Goal: Task Accomplishment & Management: Manage account settings

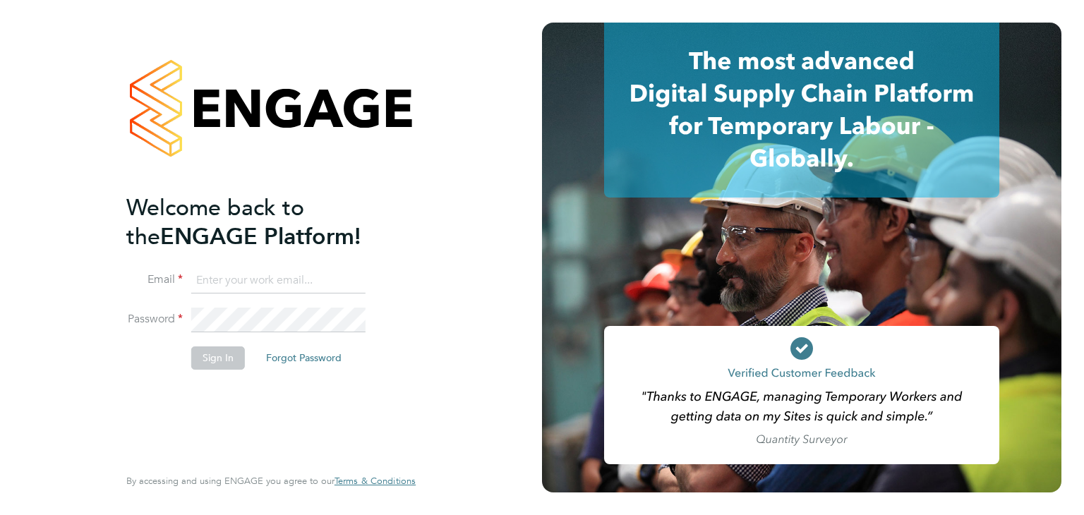
type input "martina@acr-ltd.co.uk"
click at [211, 350] on button "Sign In" at bounding box center [218, 357] width 54 height 23
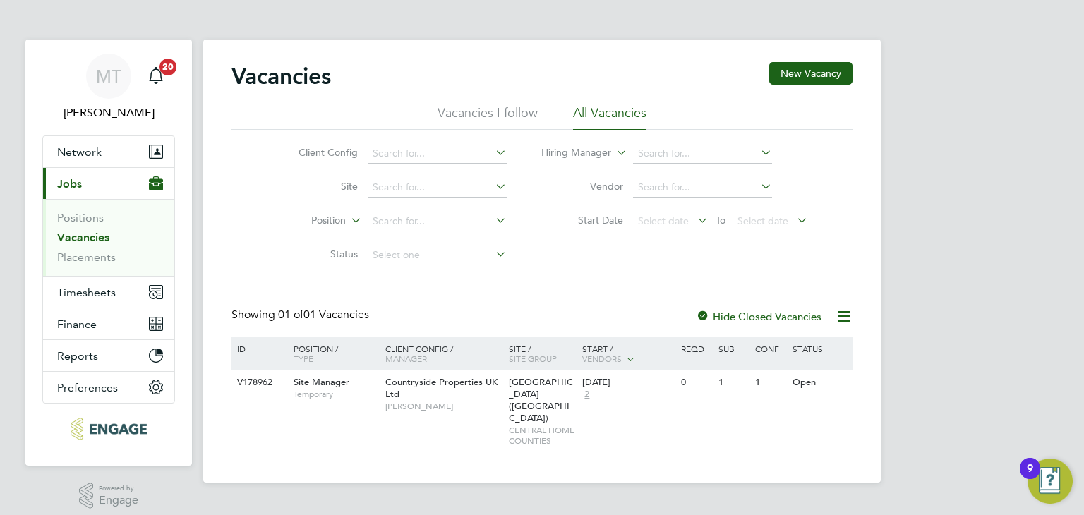
click at [70, 239] on link "Vacancies" at bounding box center [83, 237] width 52 height 13
click at [92, 289] on span "Timesheets" at bounding box center [86, 292] width 59 height 13
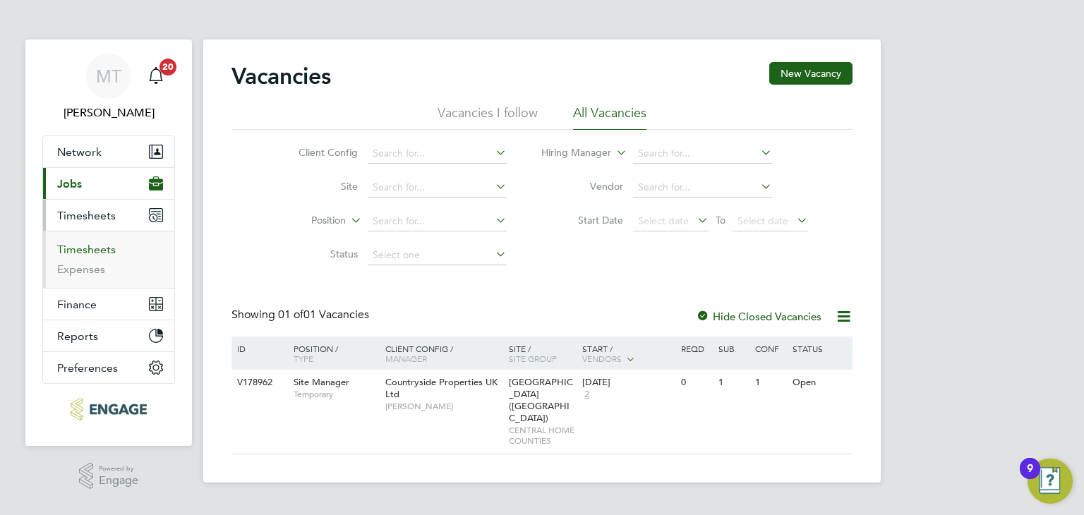
click at [90, 246] on link "Timesheets" at bounding box center [86, 249] width 59 height 13
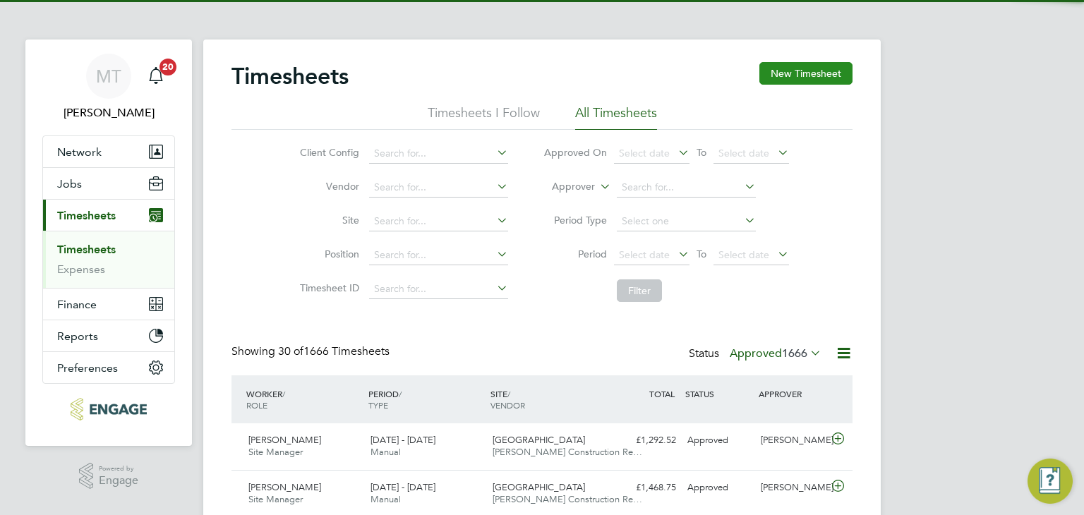
click at [838, 74] on button "New Timesheet" at bounding box center [805, 73] width 93 height 23
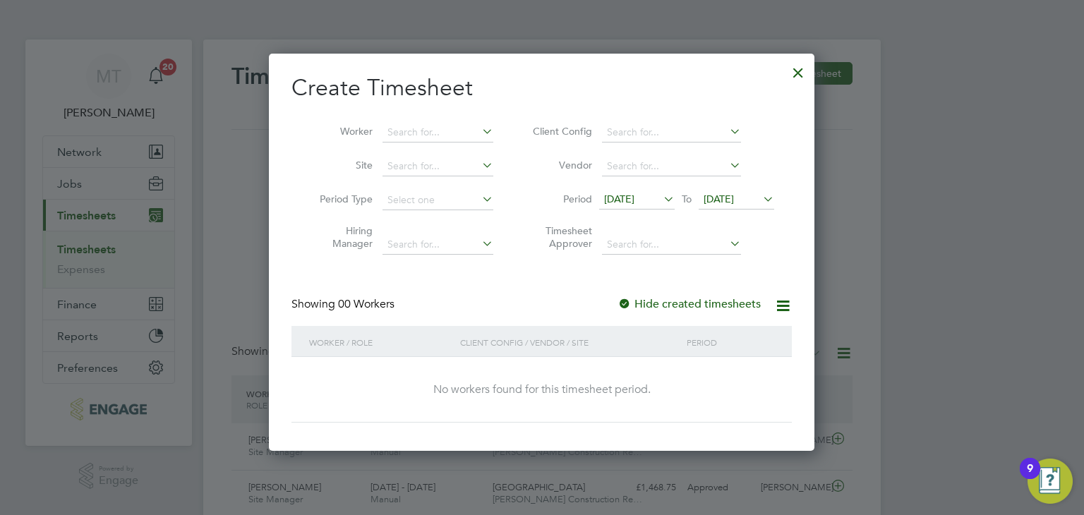
click at [734, 203] on span "22 Aug 2025" at bounding box center [719, 199] width 30 height 13
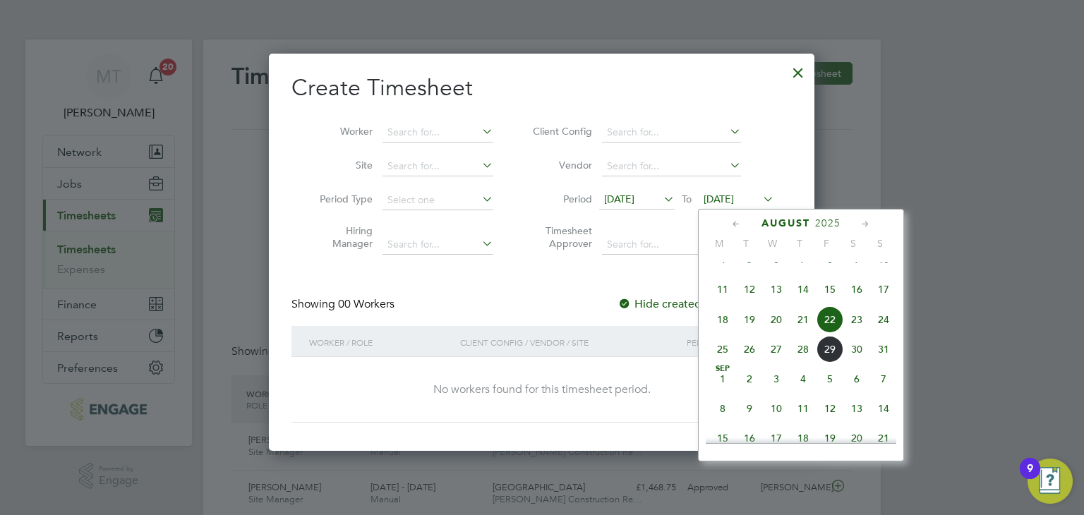
click at [881, 362] on span "31" at bounding box center [883, 349] width 27 height 27
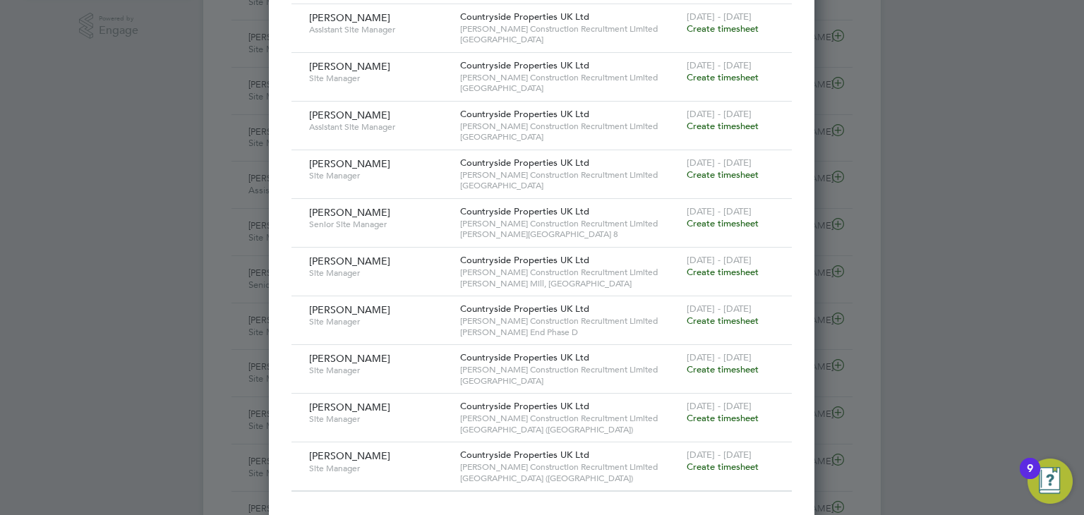
click at [721, 221] on span "Create timesheet" at bounding box center [723, 223] width 72 height 12
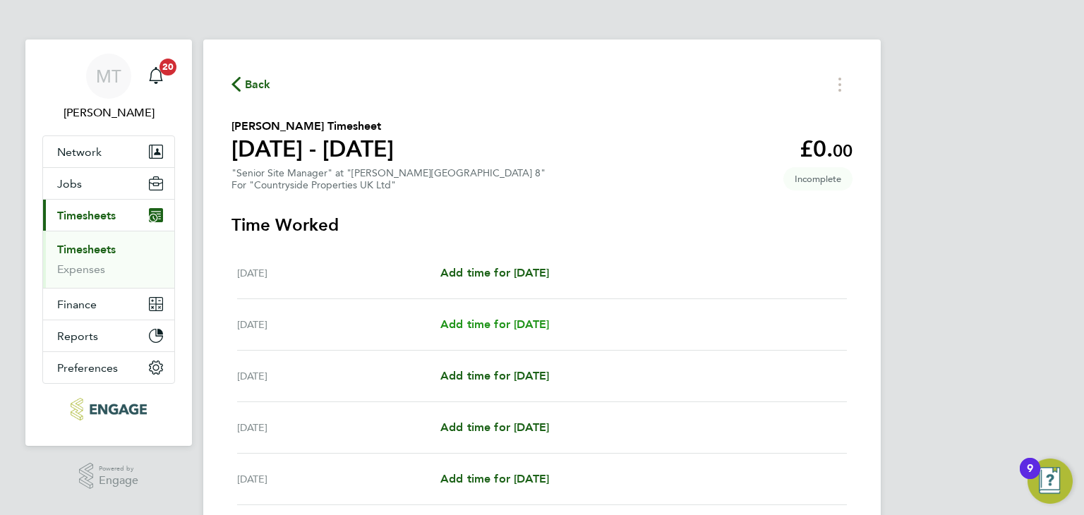
click at [488, 319] on span "Add time for Tue 26 Aug" at bounding box center [494, 324] width 109 height 13
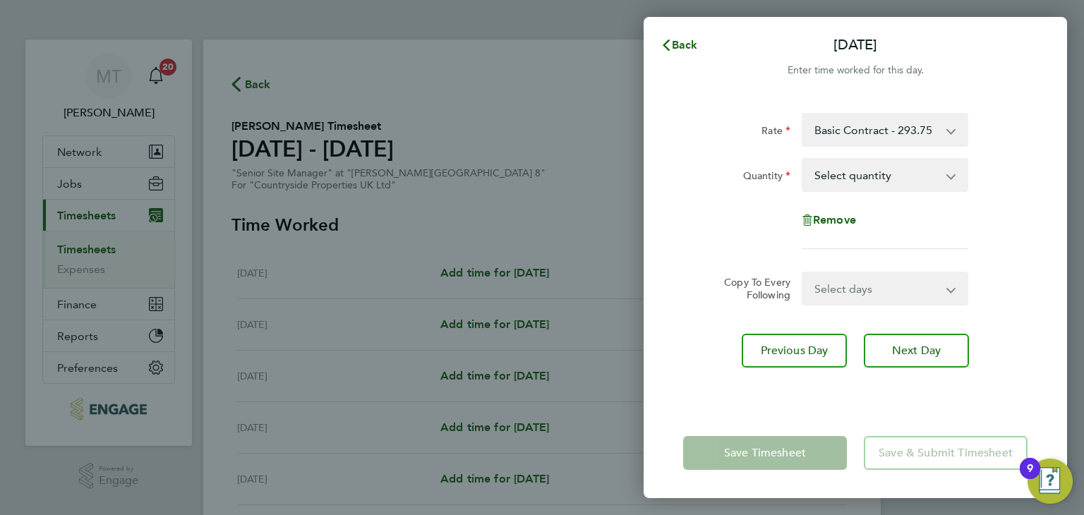
drag, startPoint x: 899, startPoint y: 170, endPoint x: 898, endPoint y: 181, distance: 11.4
click at [899, 170] on select "Select quantity 0.5 1" at bounding box center [876, 174] width 147 height 31
select select "1"
click at [803, 159] on select "Select quantity 0.5 1" at bounding box center [876, 174] width 147 height 31
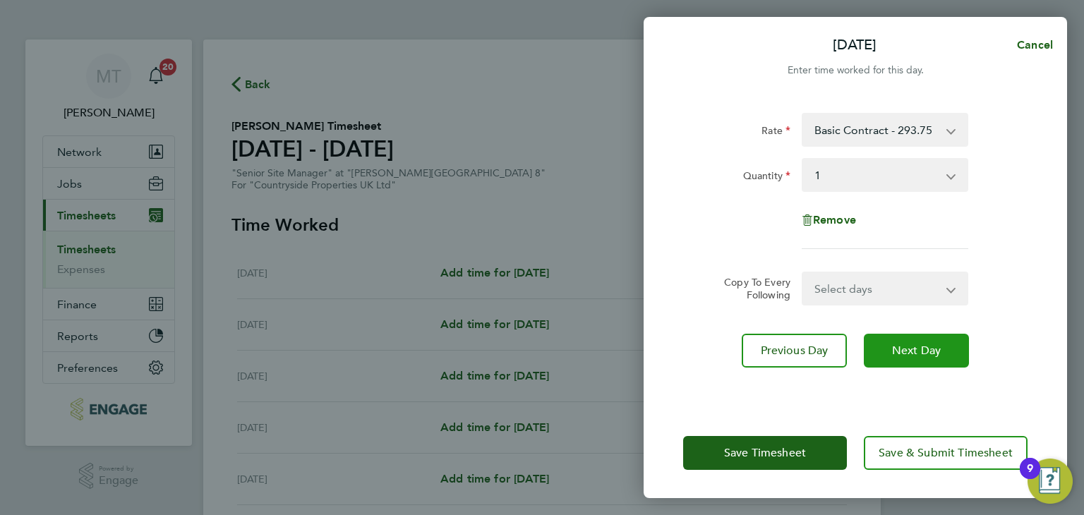
drag, startPoint x: 932, startPoint y: 354, endPoint x: 883, endPoint y: 275, distance: 92.2
click at [929, 348] on span "Next Day" at bounding box center [916, 351] width 49 height 14
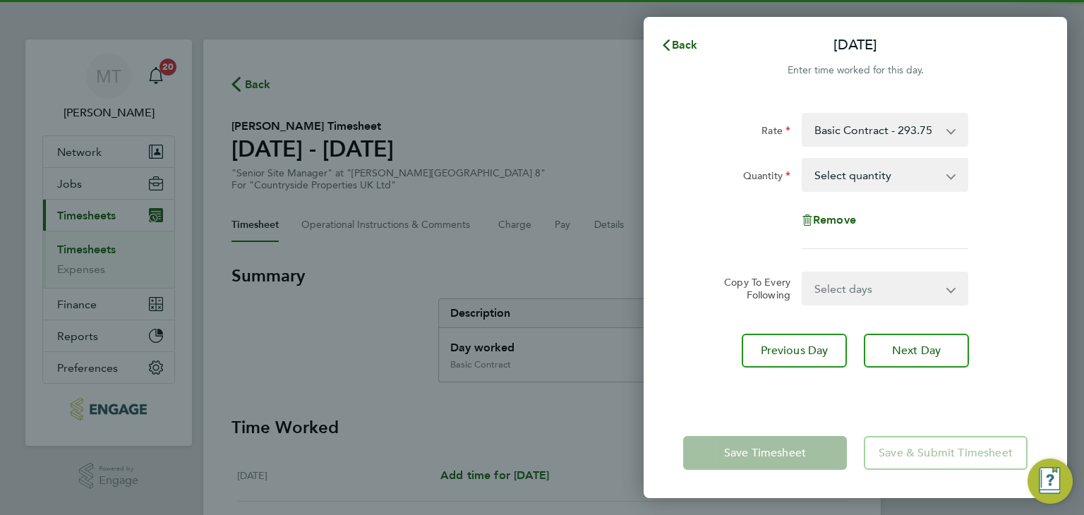
click at [883, 183] on select "Select quantity 0.5 1" at bounding box center [876, 174] width 147 height 31
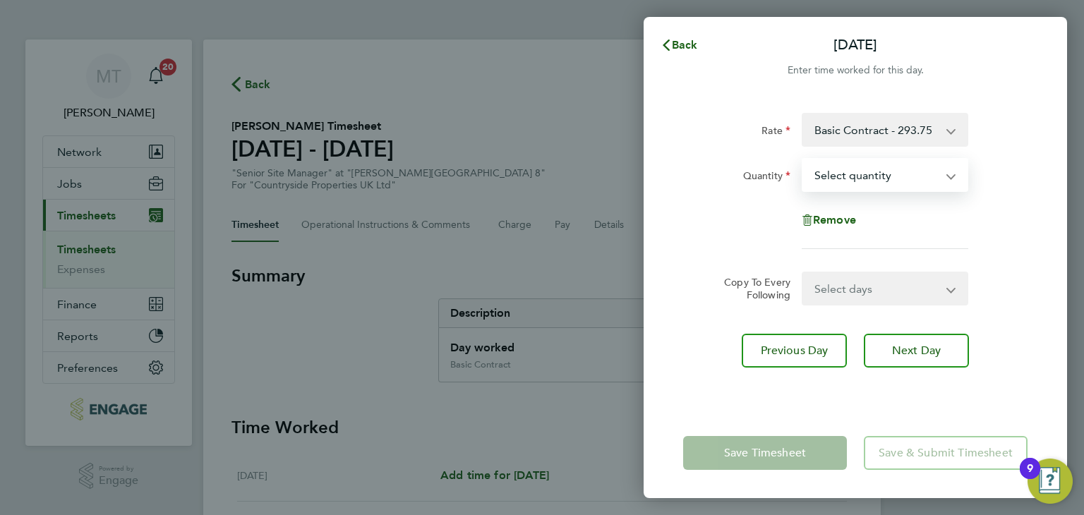
select select "1"
click at [803, 159] on select "Select quantity 0.5 1" at bounding box center [876, 174] width 147 height 31
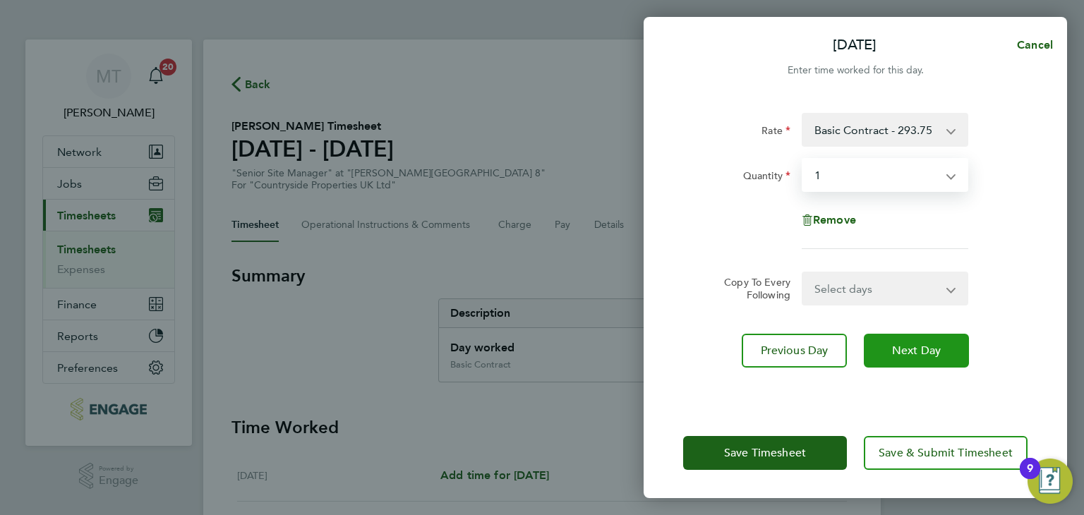
drag, startPoint x: 906, startPoint y: 349, endPoint x: 905, endPoint y: 289, distance: 60.0
click at [905, 348] on span "Next Day" at bounding box center [916, 351] width 49 height 14
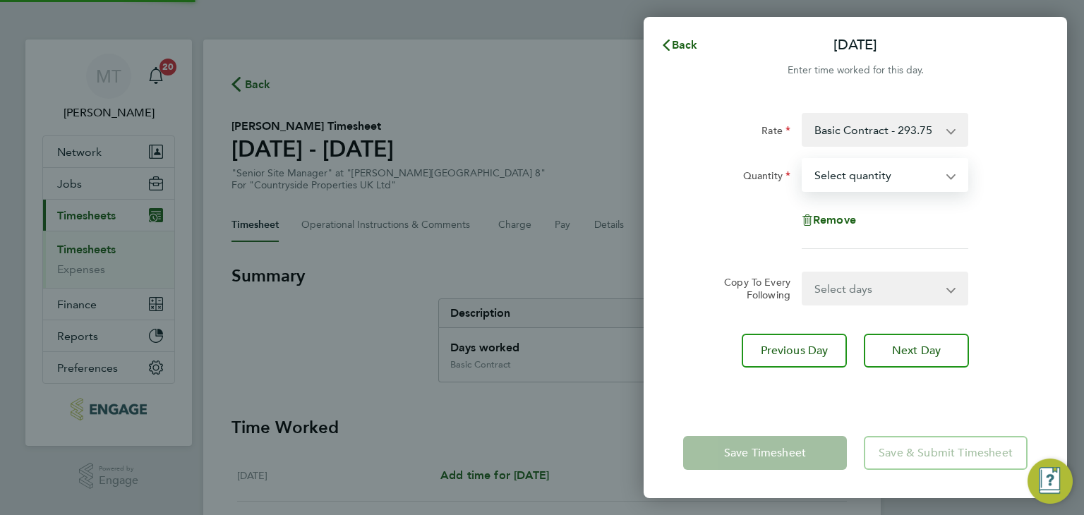
click at [868, 176] on select "Select quantity 0.5 1" at bounding box center [876, 174] width 147 height 31
select select "1"
click at [803, 159] on select "Select quantity 0.5 1" at bounding box center [876, 174] width 147 height 31
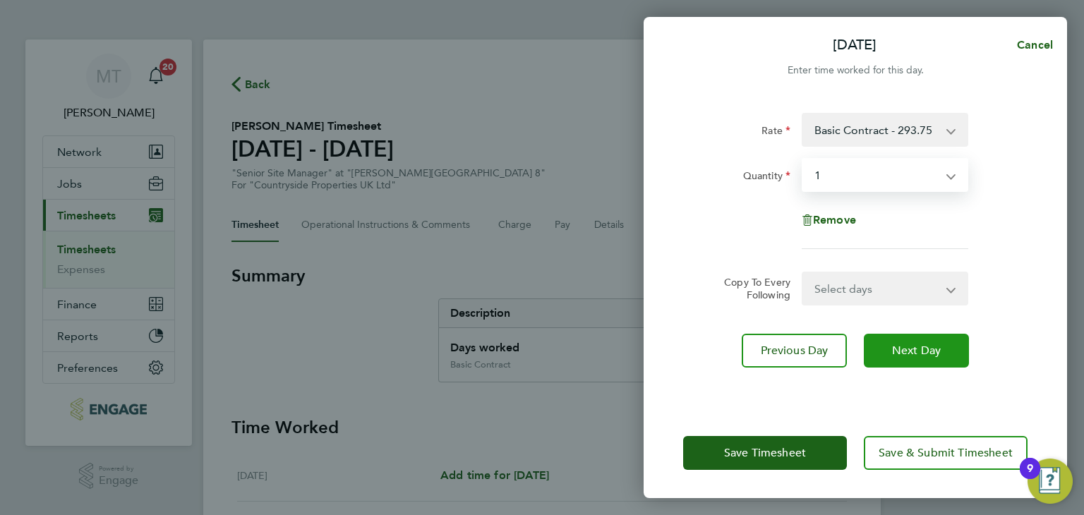
click at [917, 353] on span "Next Day" at bounding box center [916, 351] width 49 height 14
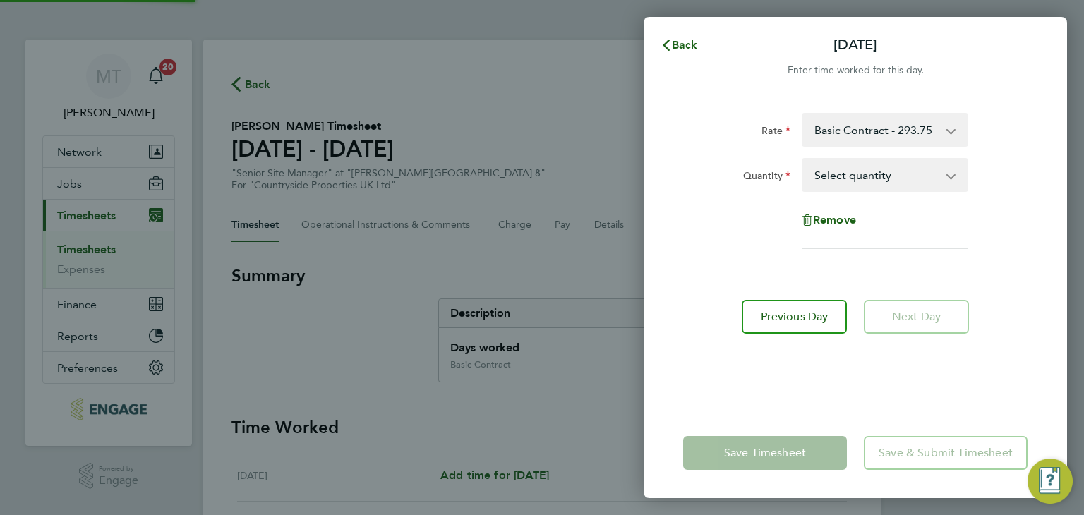
drag, startPoint x: 865, startPoint y: 180, endPoint x: 862, endPoint y: 190, distance: 10.5
click at [864, 176] on select "Select quantity 0.5 1" at bounding box center [876, 174] width 147 height 31
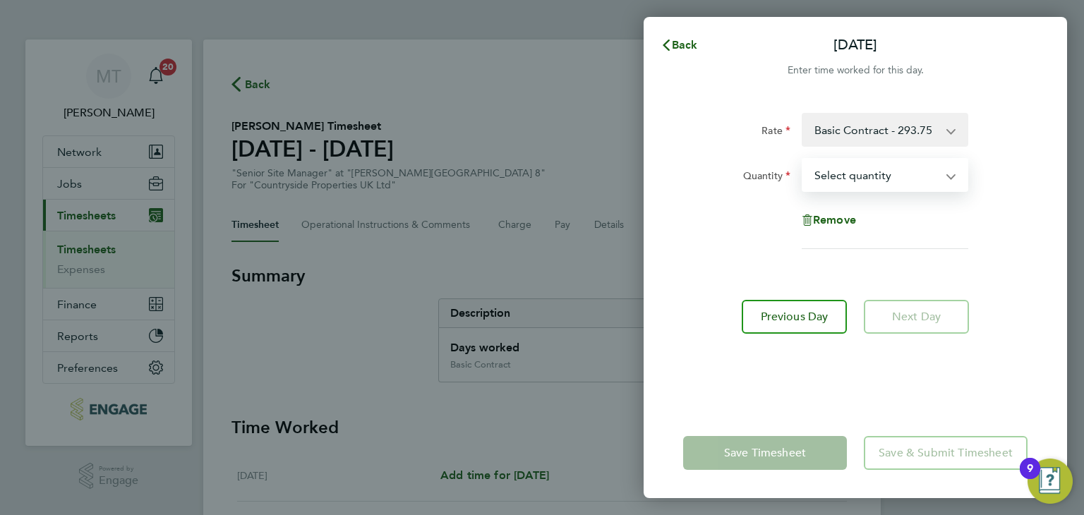
select select "1"
click at [803, 159] on select "Select quantity 0.5 1" at bounding box center [876, 174] width 147 height 31
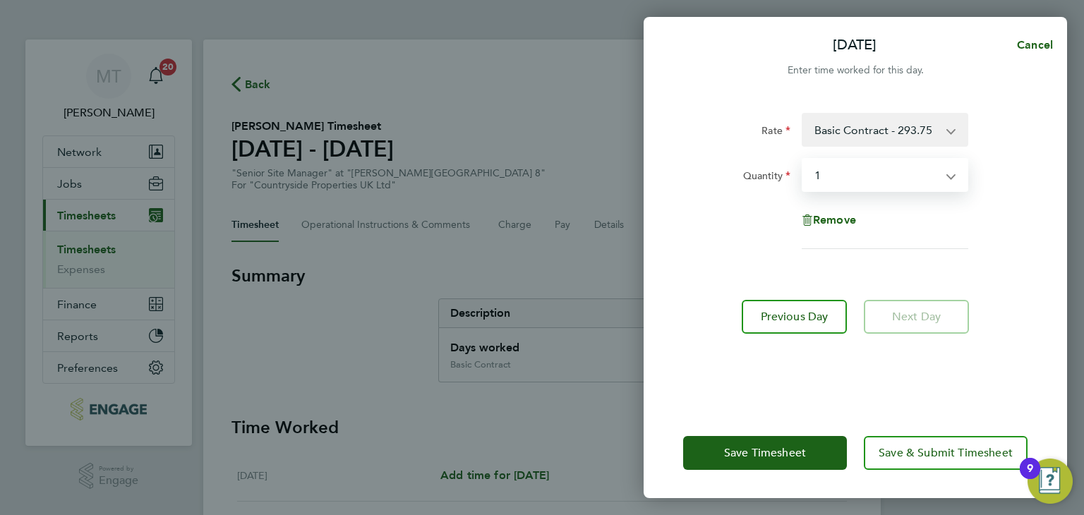
click at [1018, 314] on div "Previous Day Next Day" at bounding box center [855, 317] width 344 height 34
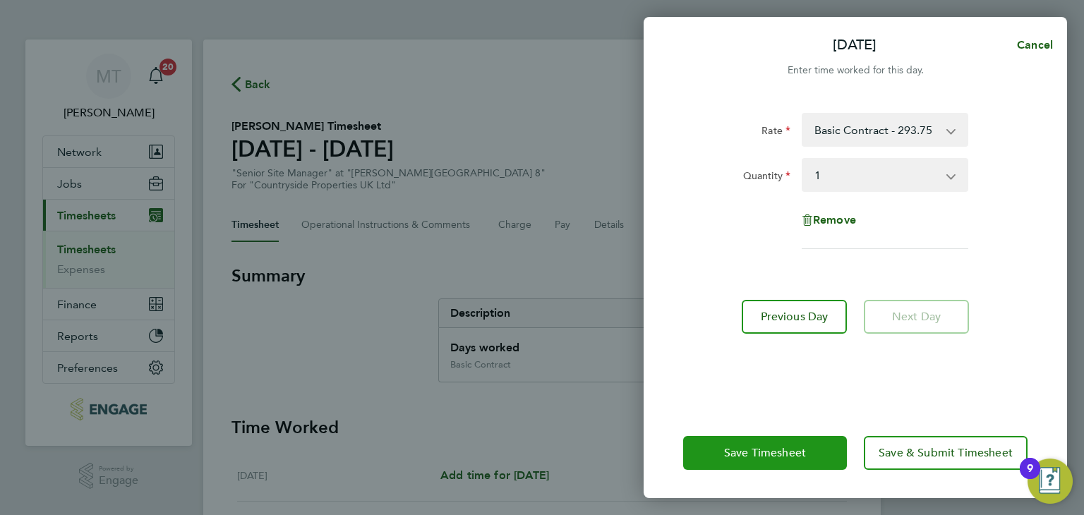
click at [720, 450] on button "Save Timesheet" at bounding box center [765, 453] width 164 height 34
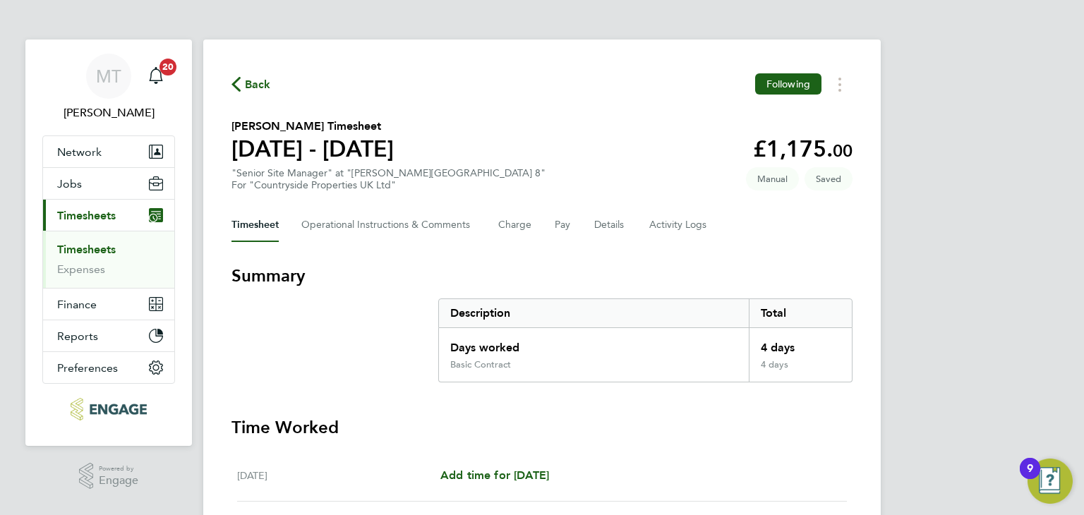
click at [254, 83] on span "Back" at bounding box center [258, 84] width 26 height 17
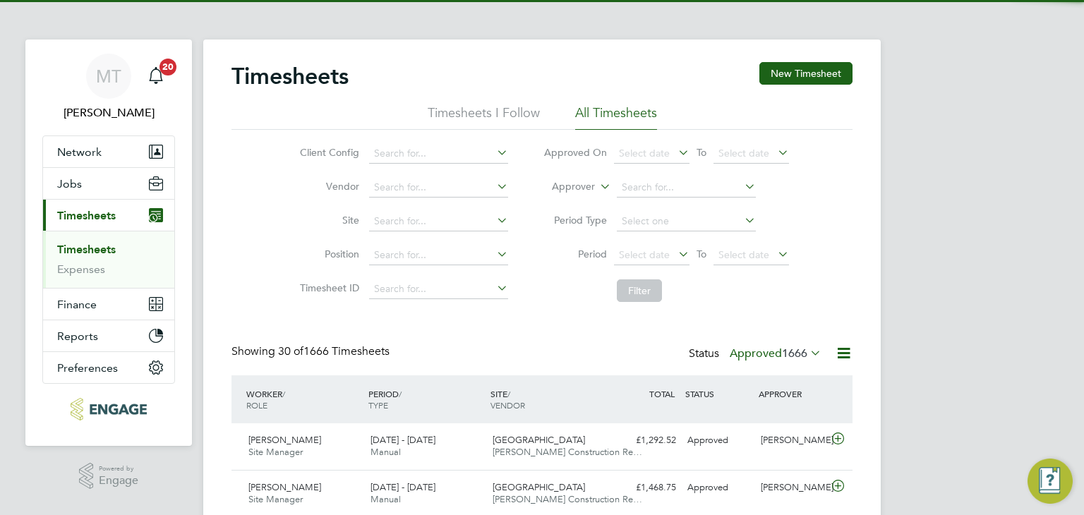
scroll to position [35, 123]
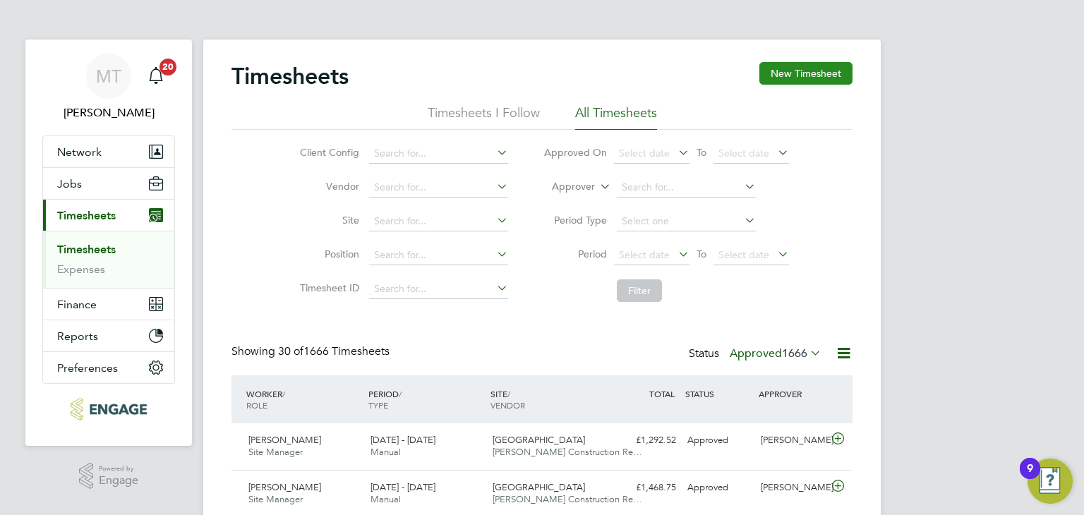
click at [796, 79] on button "New Timesheet" at bounding box center [805, 73] width 93 height 23
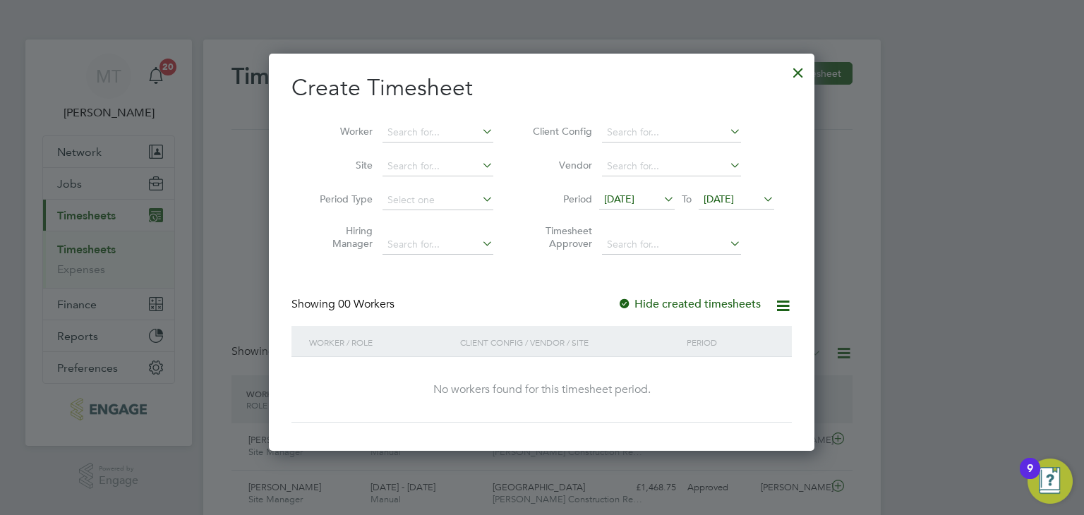
click at [734, 202] on span "22 Aug 2025" at bounding box center [719, 199] width 30 height 13
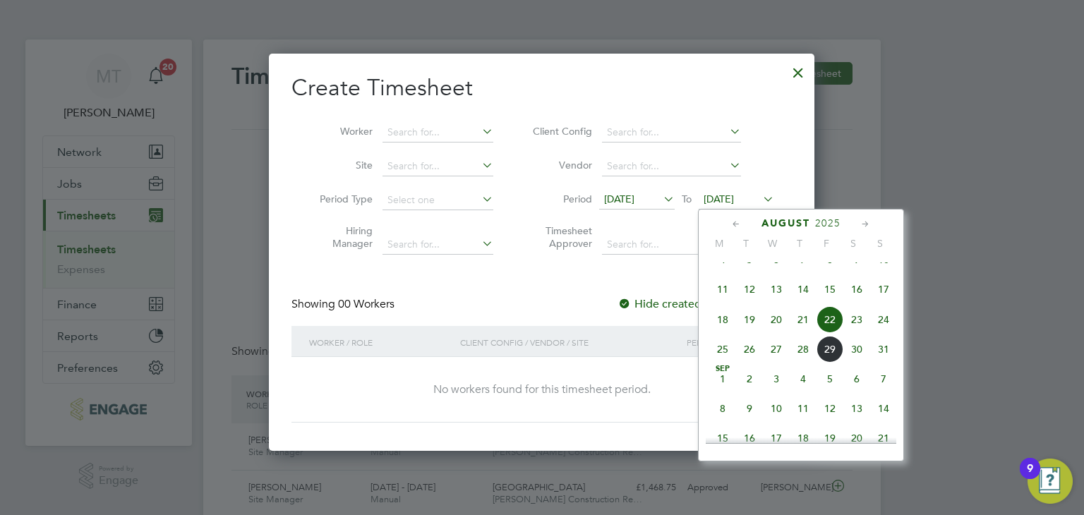
drag, startPoint x: 883, startPoint y: 360, endPoint x: 874, endPoint y: 360, distance: 9.9
click at [883, 360] on span "31" at bounding box center [883, 349] width 27 height 27
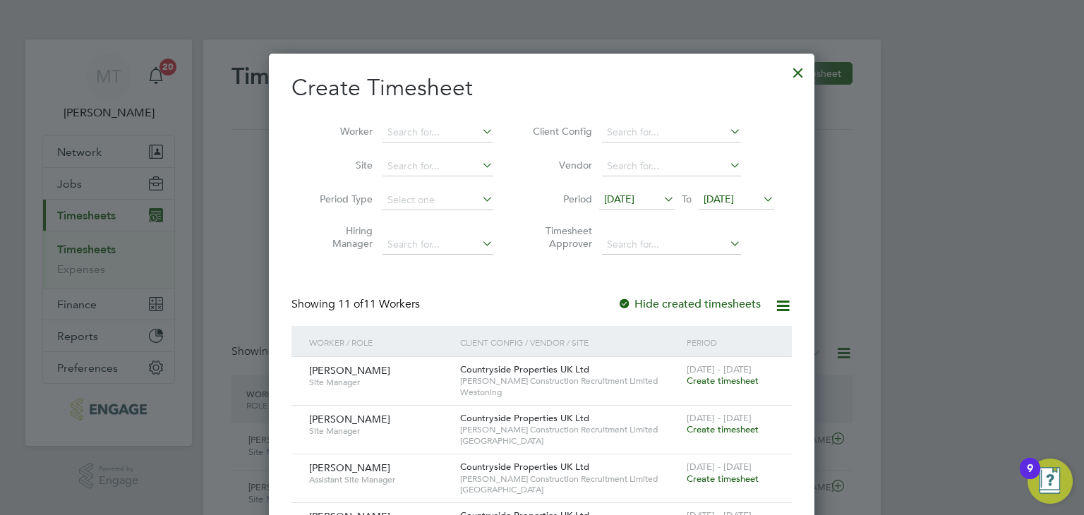
click at [714, 431] on span "Create timesheet" at bounding box center [723, 429] width 72 height 12
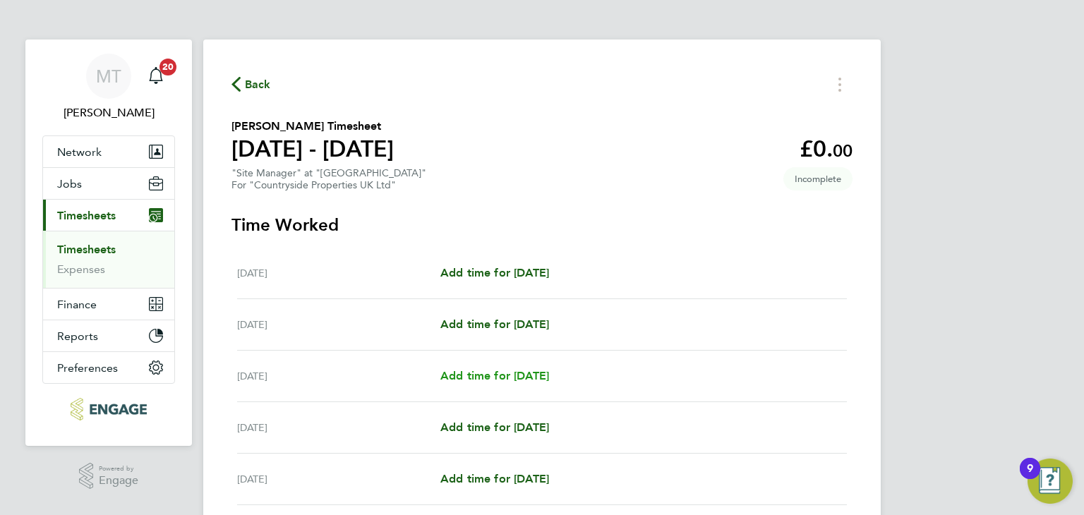
click at [477, 375] on span "Add time for Wed 27 Aug" at bounding box center [494, 375] width 109 height 13
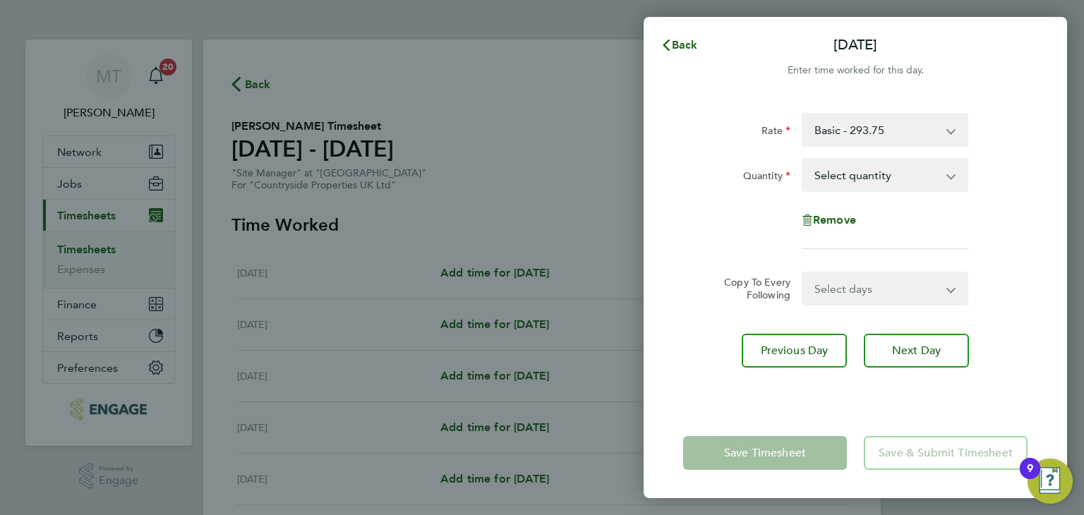
click at [867, 162] on select "Select quantity 0.5 1" at bounding box center [876, 174] width 147 height 31
select select "1"
click at [803, 159] on select "Select quantity 0.5 1" at bounding box center [876, 174] width 147 height 31
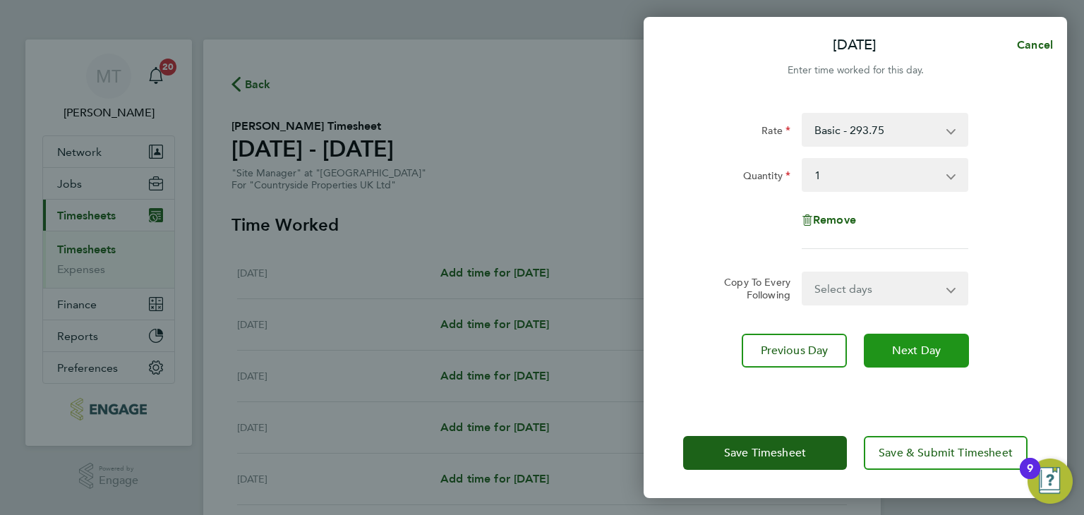
drag, startPoint x: 879, startPoint y: 345, endPoint x: 850, endPoint y: 260, distance: 89.5
click at [878, 345] on button "Next Day" at bounding box center [916, 351] width 105 height 34
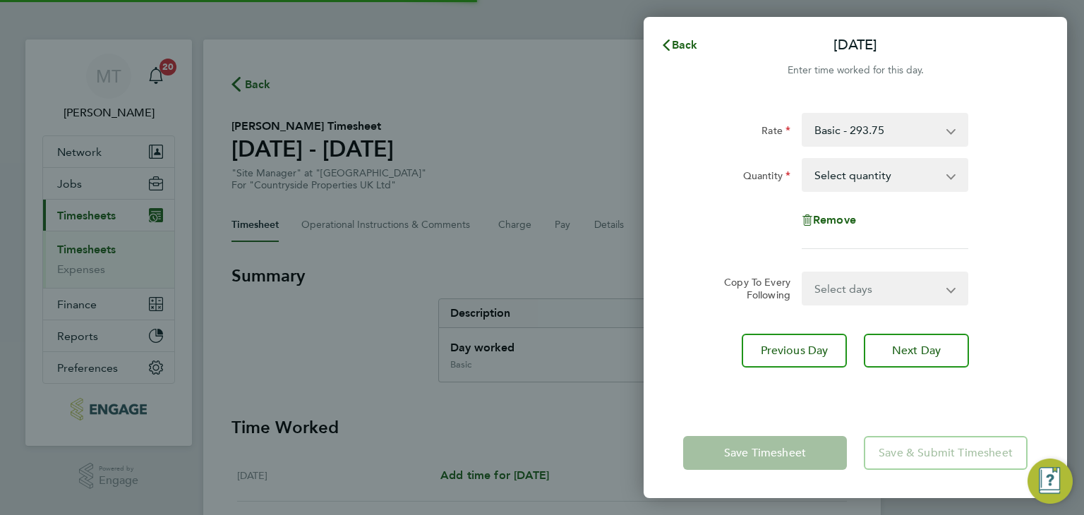
click at [830, 174] on select "Select quantity 0.5 1" at bounding box center [876, 174] width 147 height 31
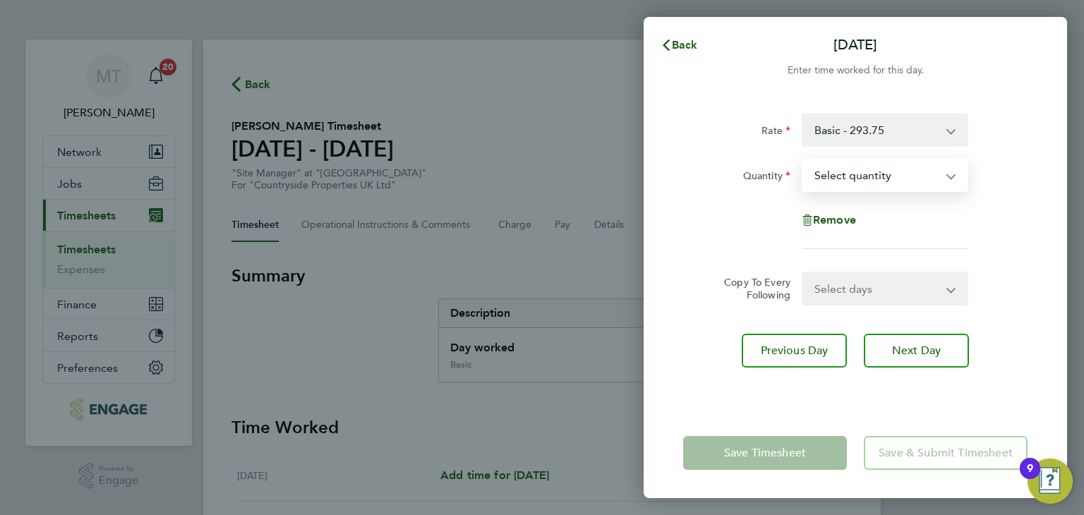
select select "1"
click at [803, 159] on select "Select quantity 0.5 1" at bounding box center [876, 174] width 147 height 31
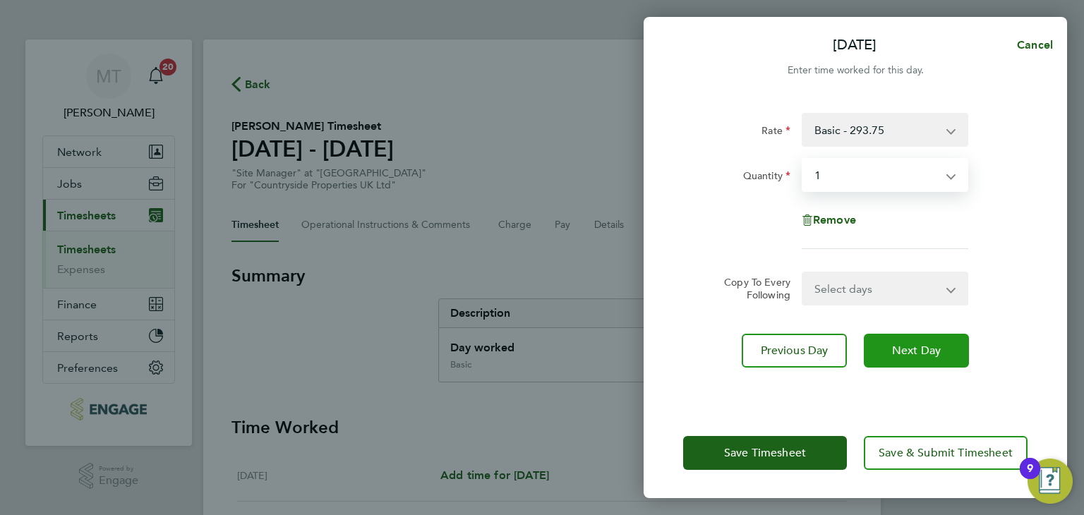
click at [889, 342] on button "Next Day" at bounding box center [916, 351] width 105 height 34
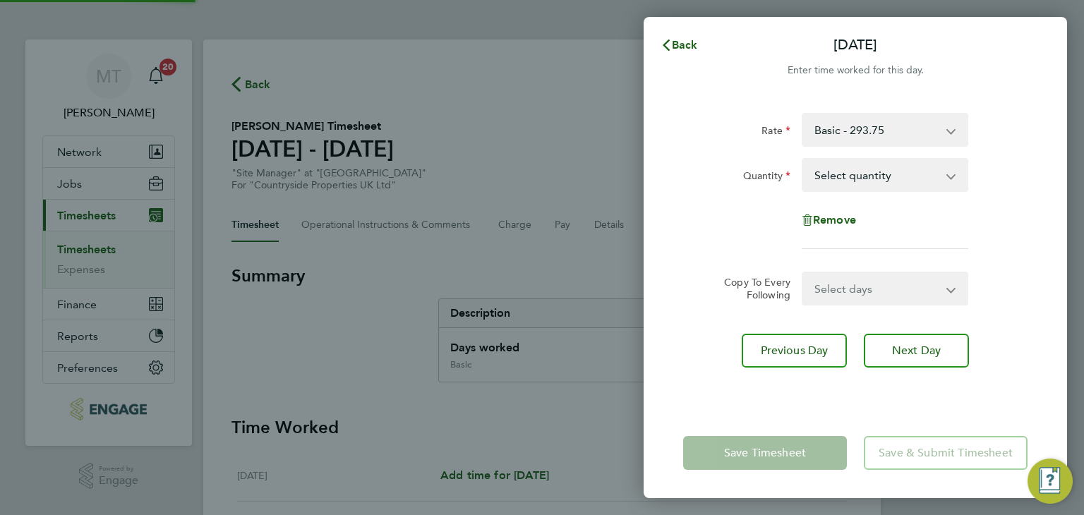
click at [850, 186] on select "Select quantity 0.5 1" at bounding box center [876, 174] width 147 height 31
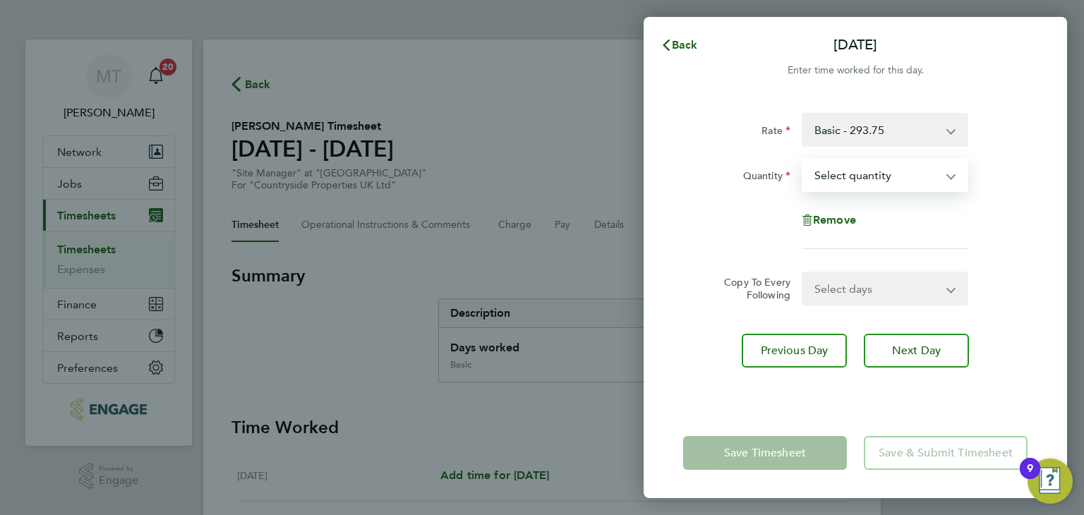
select select "1"
click at [803, 159] on select "Select quantity 0.5 1" at bounding box center [876, 174] width 147 height 31
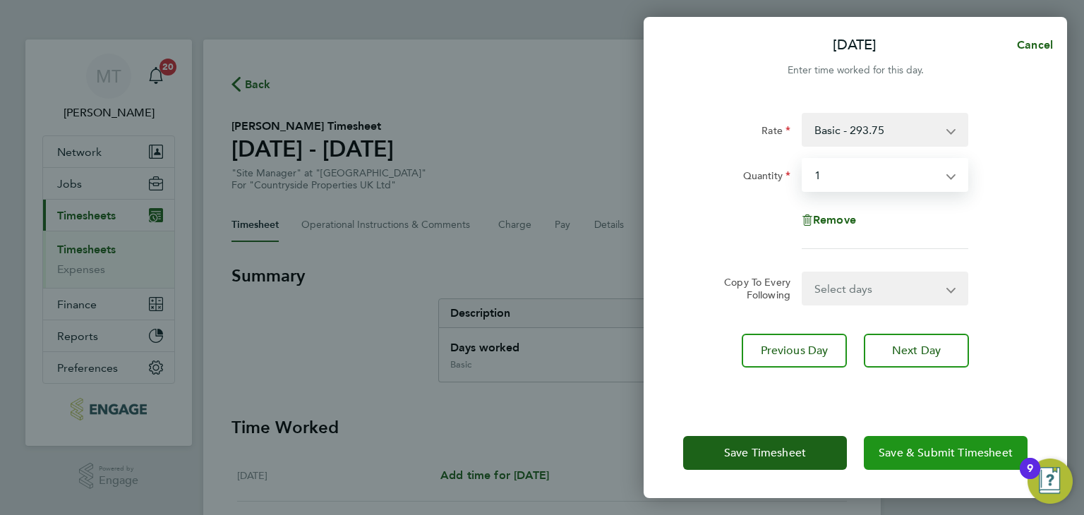
click at [881, 455] on span "Save & Submit Timesheet" at bounding box center [946, 453] width 134 height 14
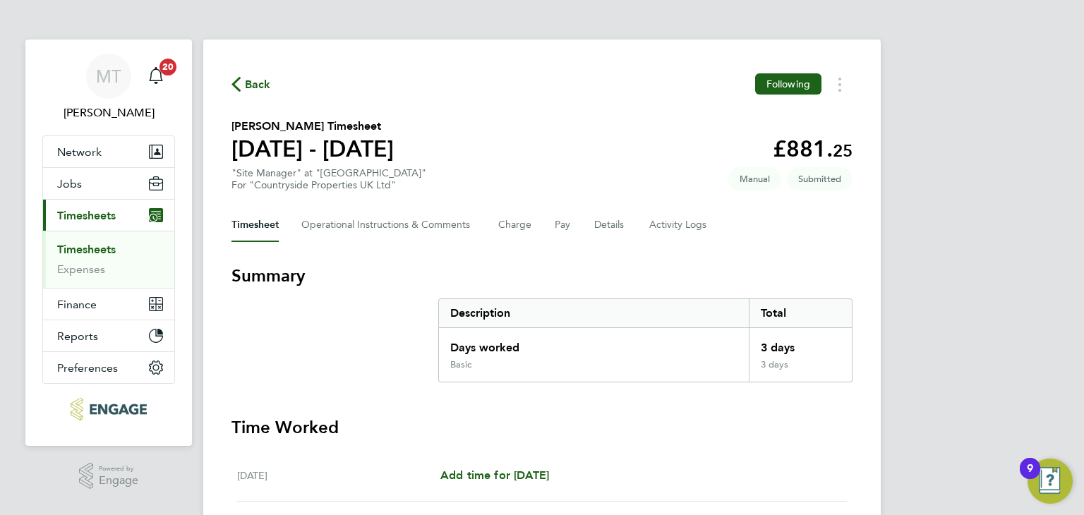
click at [250, 83] on span "Back" at bounding box center [258, 84] width 26 height 17
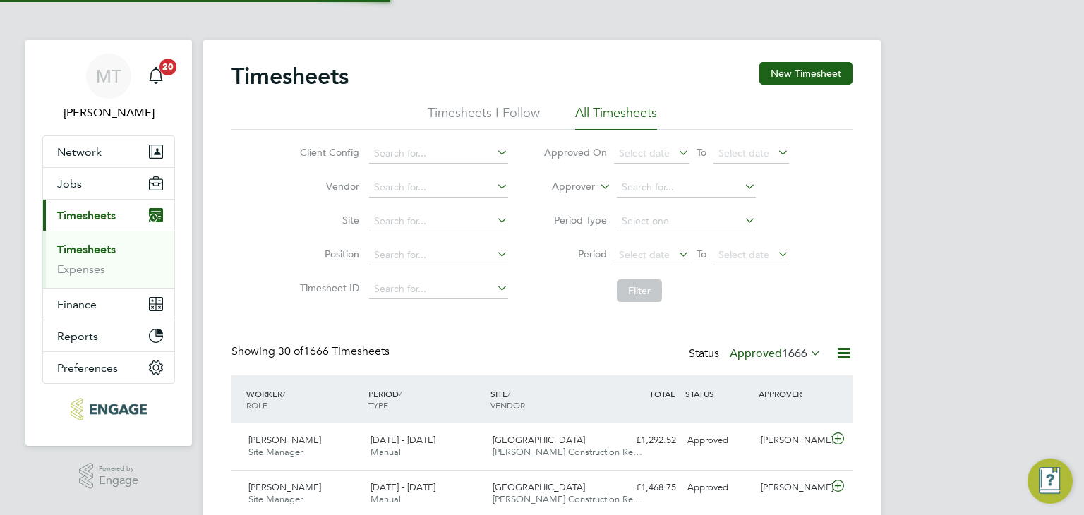
scroll to position [35, 123]
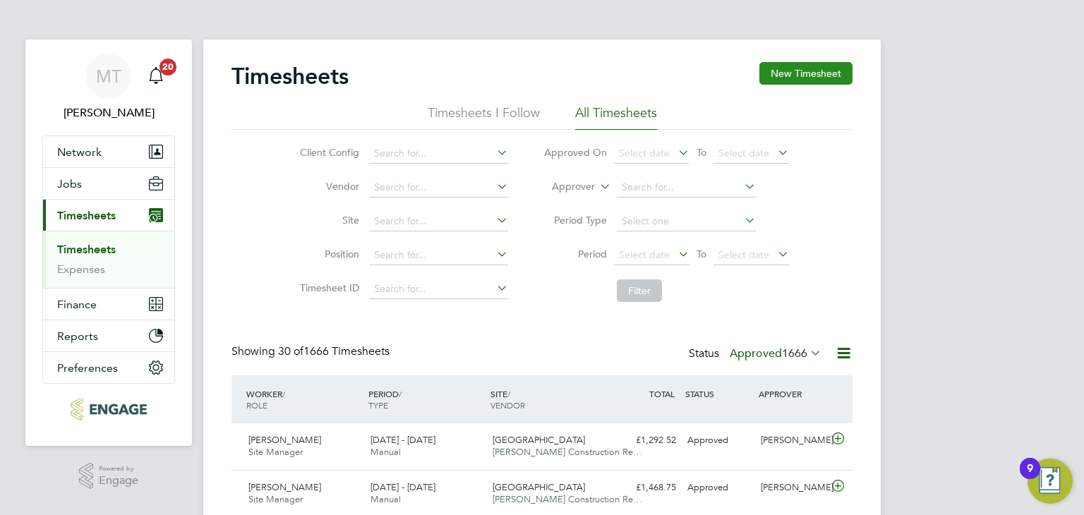
click at [797, 65] on button "New Timesheet" at bounding box center [805, 73] width 93 height 23
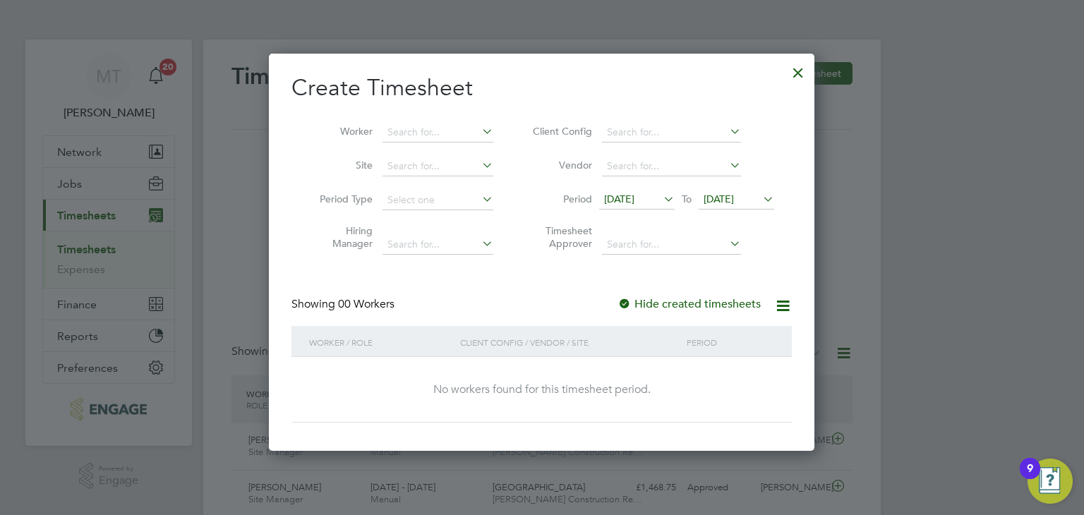
click at [734, 199] on span "22 Aug 2025" at bounding box center [719, 199] width 30 height 13
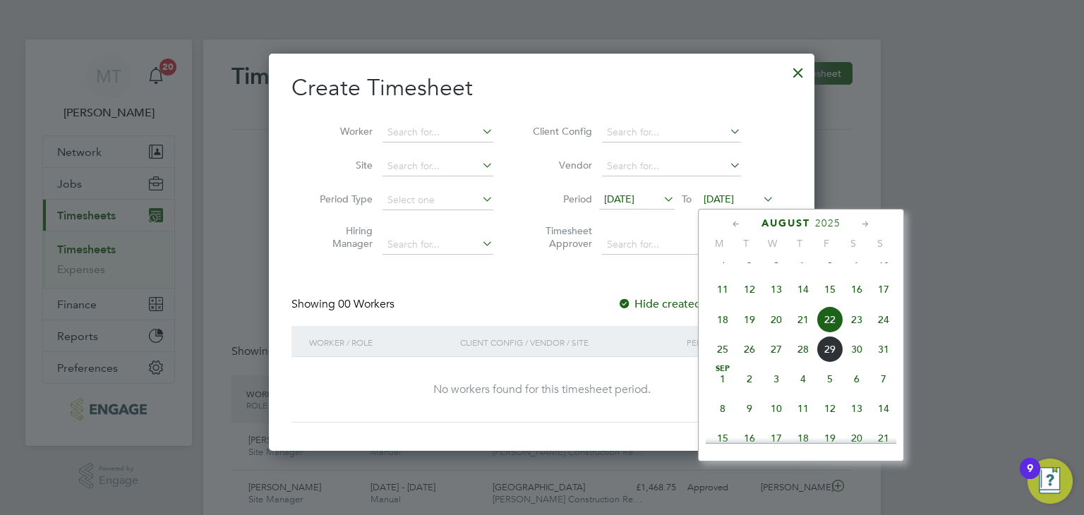
click at [883, 363] on span "31" at bounding box center [883, 349] width 27 height 27
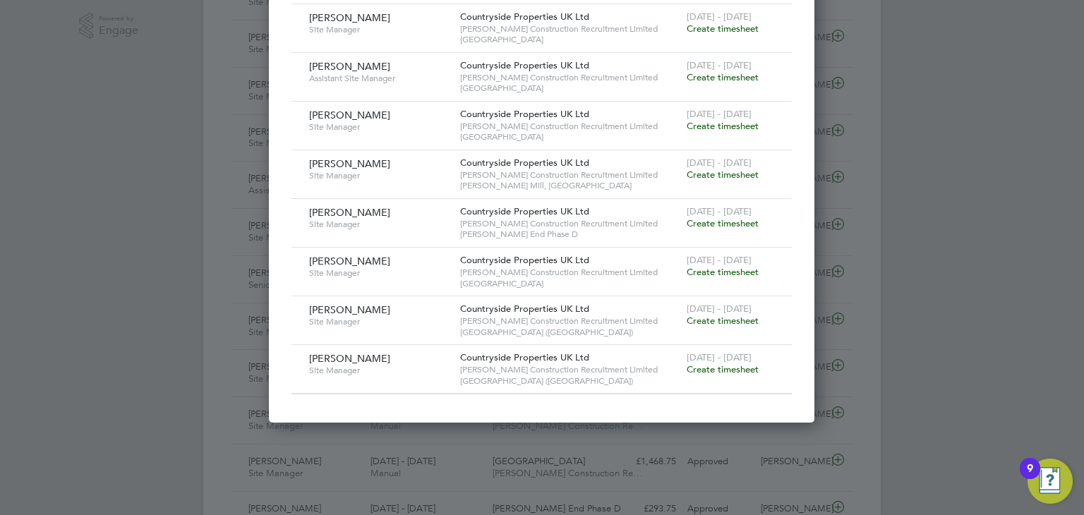
click at [706, 359] on span "25 - 31 Aug 2025" at bounding box center [719, 357] width 65 height 12
drag, startPoint x: 706, startPoint y: 370, endPoint x: 673, endPoint y: 354, distance: 36.0
click at [706, 369] on span "Create timesheet" at bounding box center [723, 369] width 72 height 12
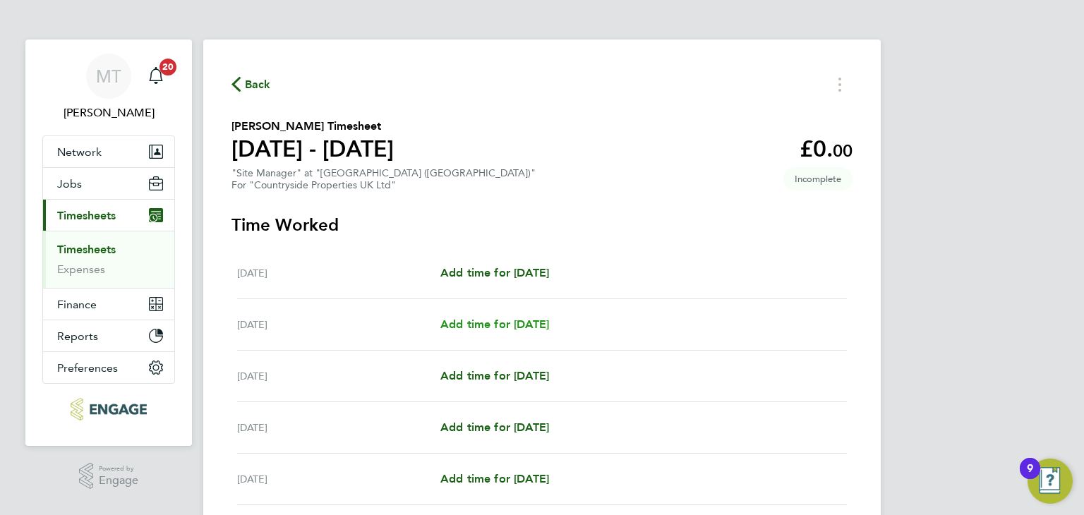
click at [516, 327] on span "Add time for Tue 26 Aug" at bounding box center [494, 324] width 109 height 13
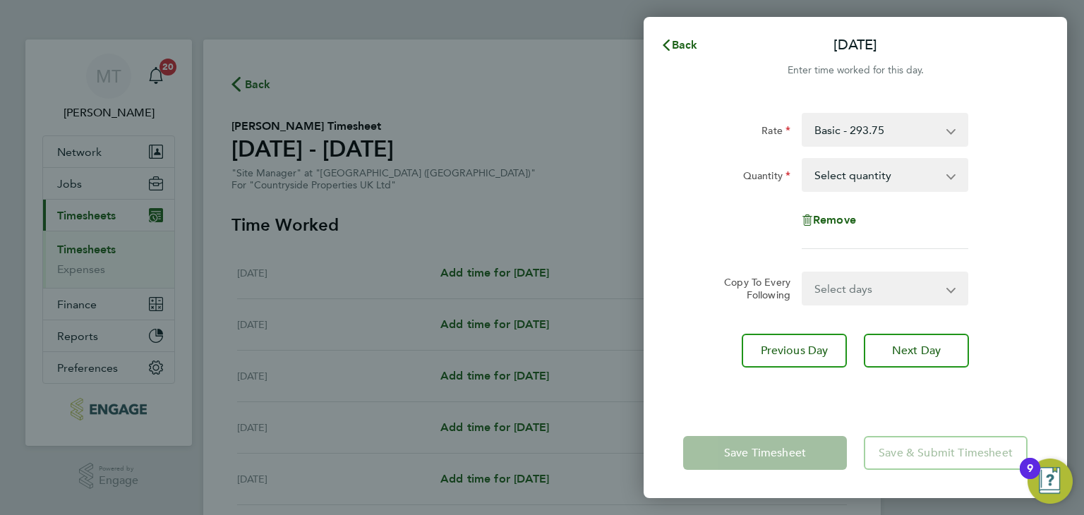
click at [875, 176] on select "Select quantity 0.5 1" at bounding box center [876, 174] width 147 height 31
select select "1"
click at [803, 159] on select "Select quantity 0.5 1" at bounding box center [876, 174] width 147 height 31
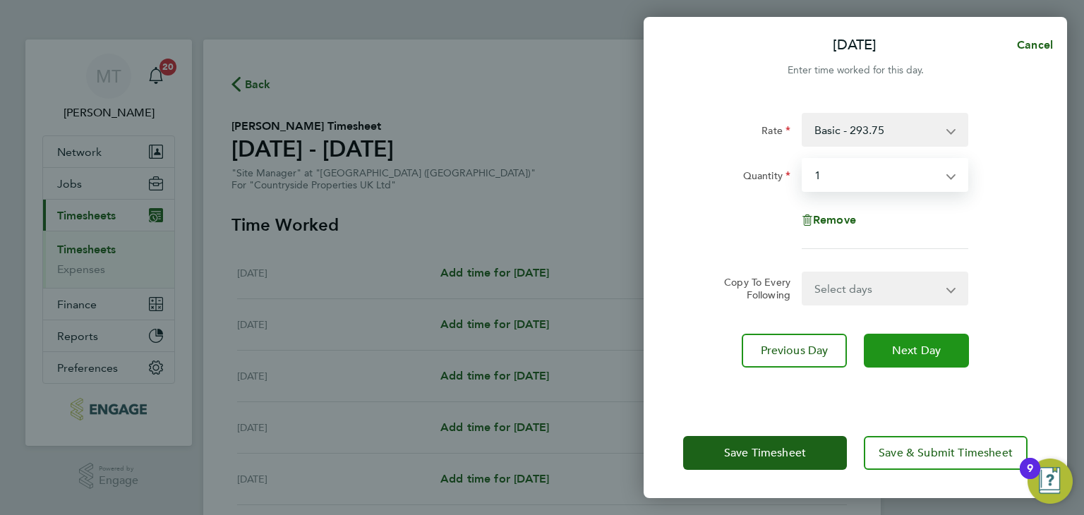
click at [896, 344] on span "Next Day" at bounding box center [916, 351] width 49 height 14
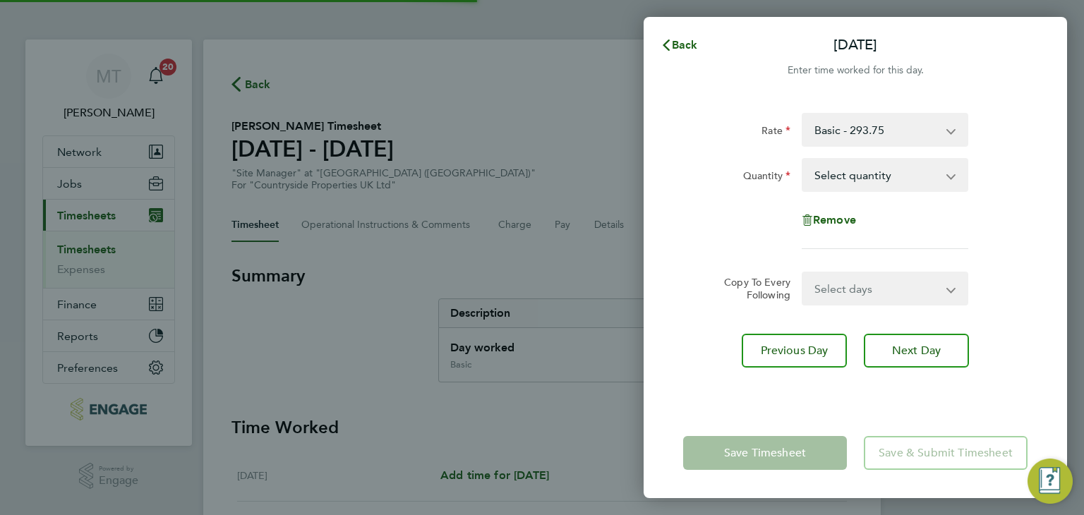
click at [832, 179] on select "Select quantity 0.5 1" at bounding box center [876, 174] width 147 height 31
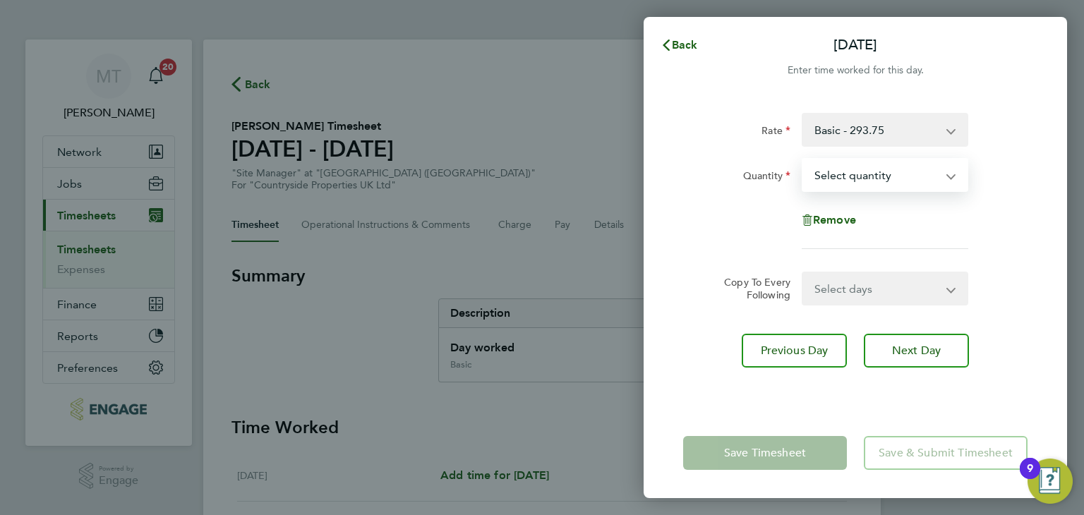
select select "1"
click at [803, 159] on select "Select quantity 0.5 1" at bounding box center [876, 174] width 147 height 31
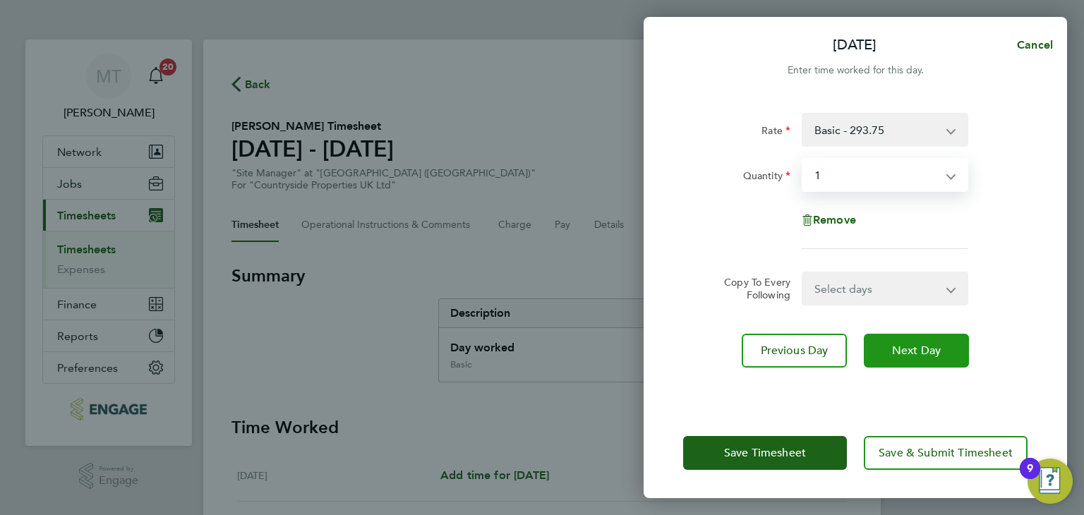
click at [885, 347] on button "Next Day" at bounding box center [916, 351] width 105 height 34
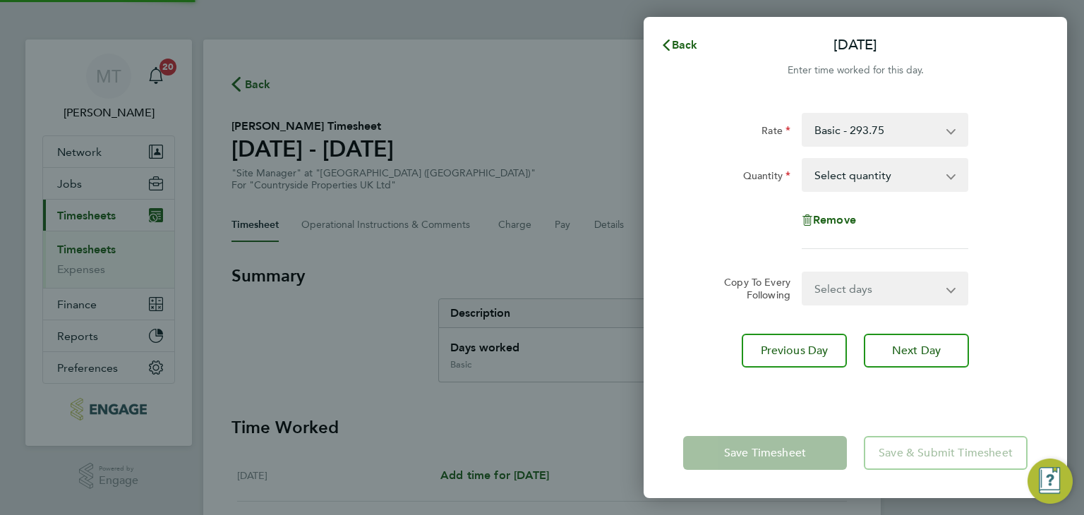
click at [828, 169] on select "Select quantity 0.5 1" at bounding box center [876, 174] width 147 height 31
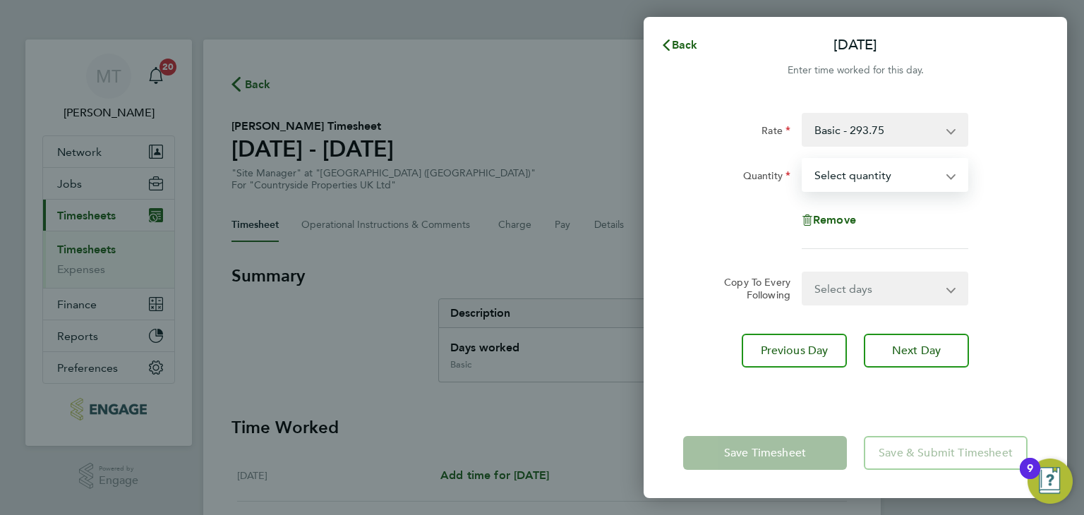
select select "1"
click at [803, 159] on select "Select quantity 0.5 1" at bounding box center [876, 174] width 147 height 31
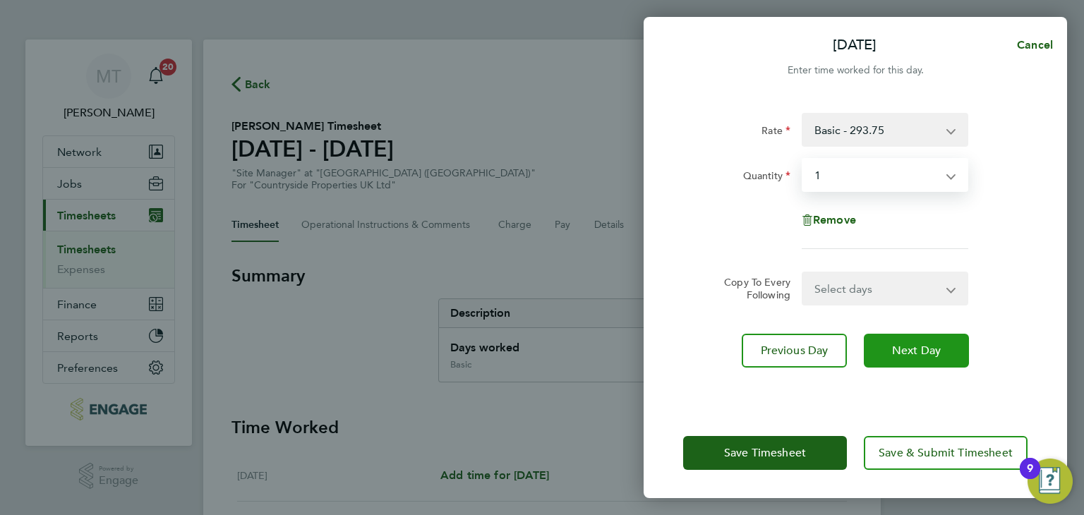
click at [888, 351] on button "Next Day" at bounding box center [916, 351] width 105 height 34
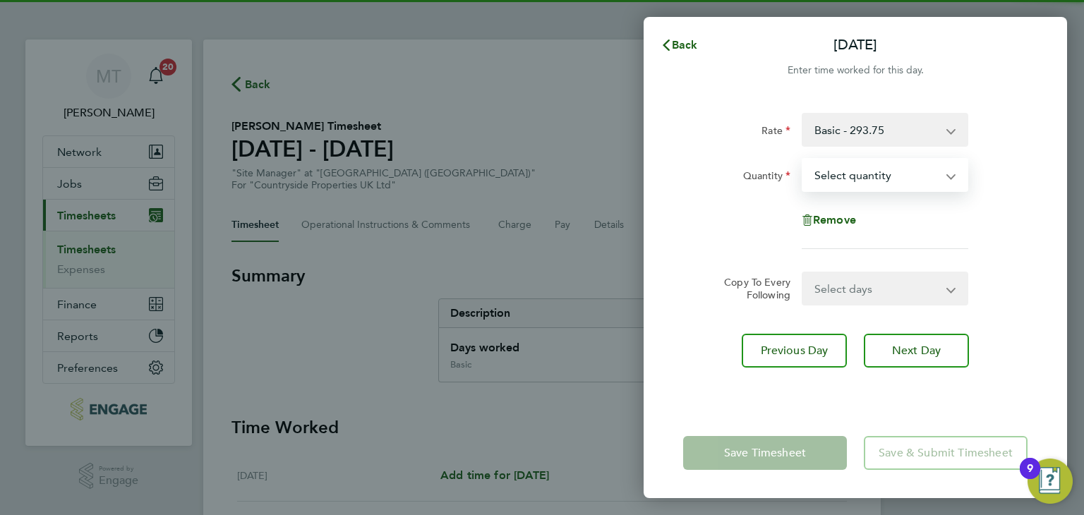
click at [842, 170] on select "Select quantity 0.5 1" at bounding box center [876, 174] width 147 height 31
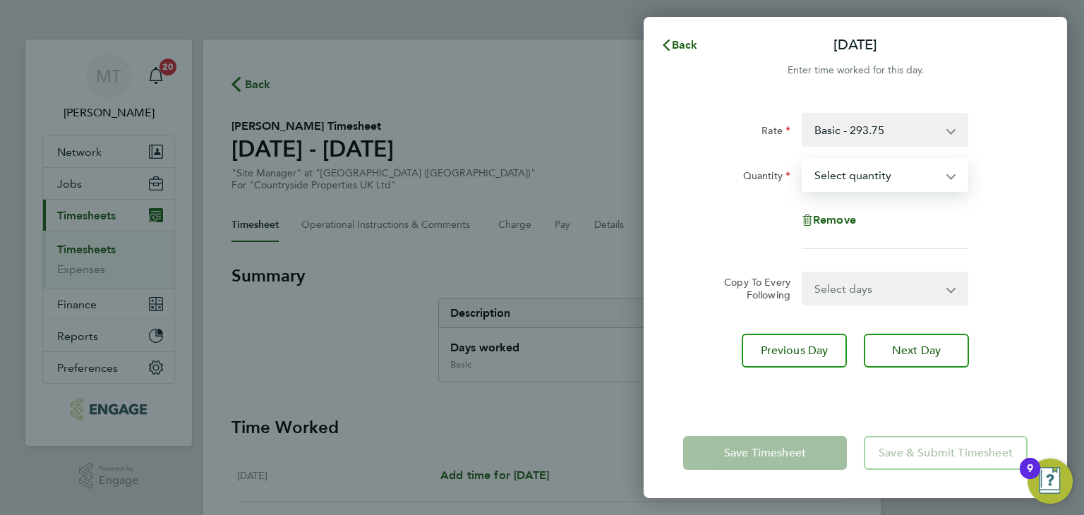
select select "1"
click at [803, 159] on select "Select quantity 0.5 1" at bounding box center [876, 174] width 147 height 31
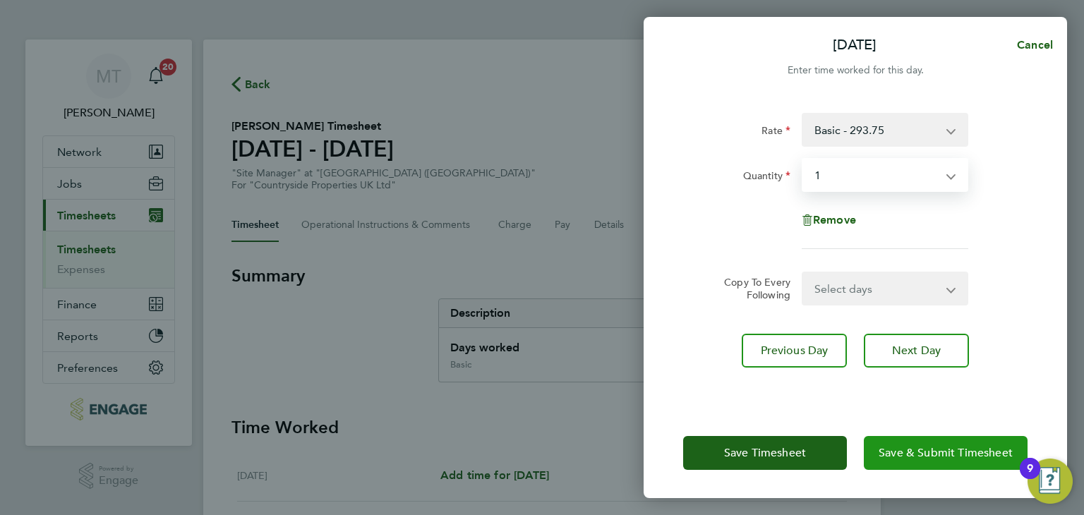
click at [917, 455] on span "Save & Submit Timesheet" at bounding box center [946, 453] width 134 height 14
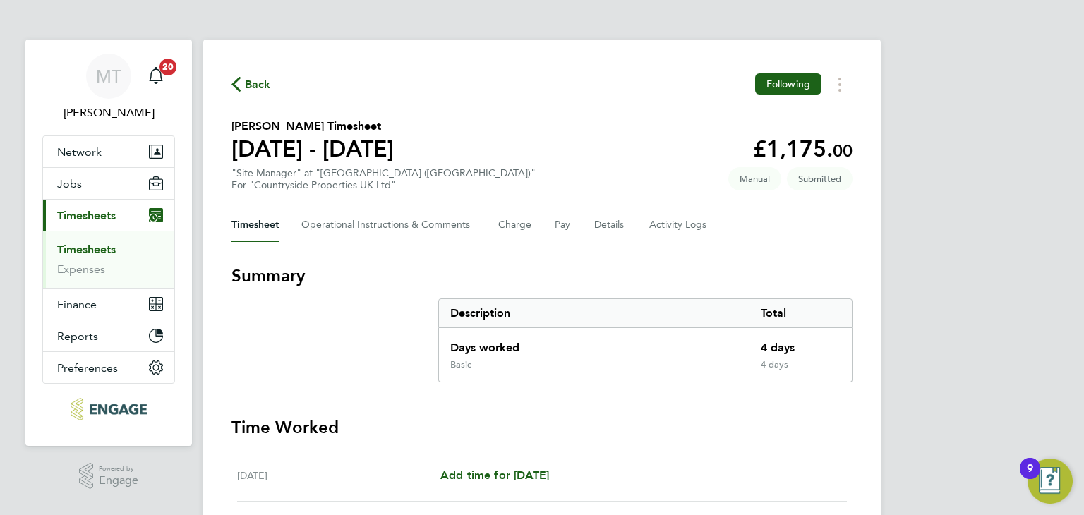
click at [256, 85] on span "Back" at bounding box center [258, 84] width 26 height 17
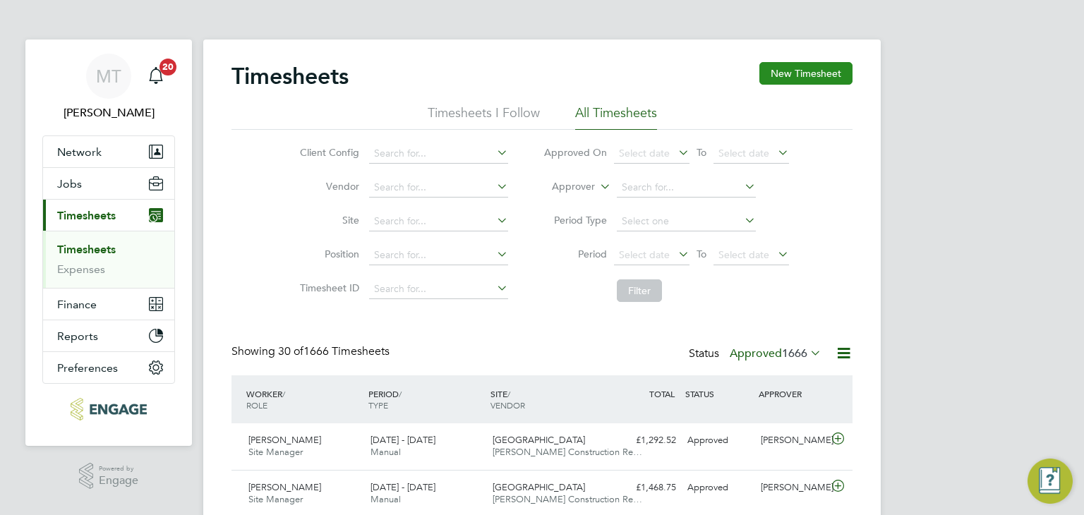
click at [822, 68] on button "New Timesheet" at bounding box center [805, 73] width 93 height 23
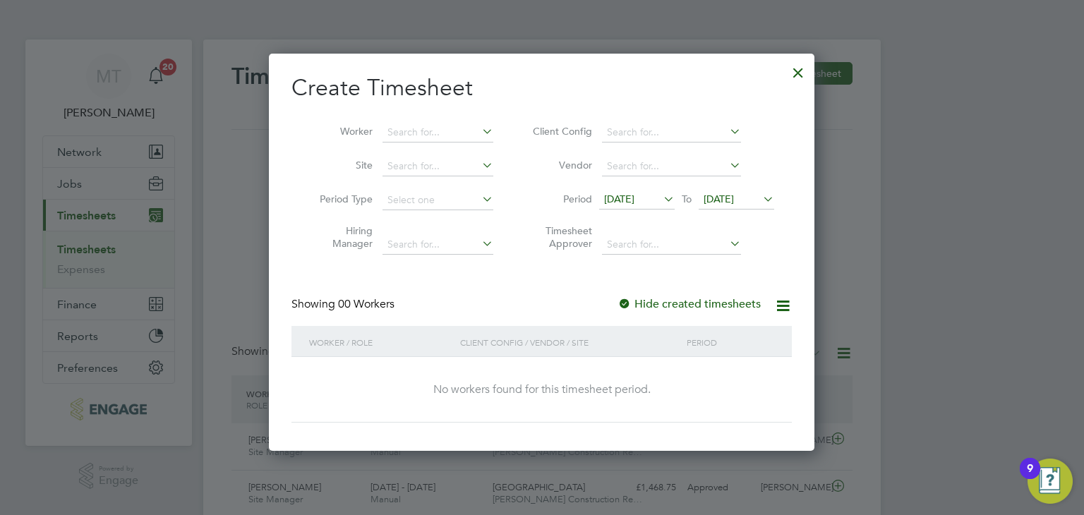
click at [712, 198] on span "22 Aug 2025" at bounding box center [719, 199] width 30 height 13
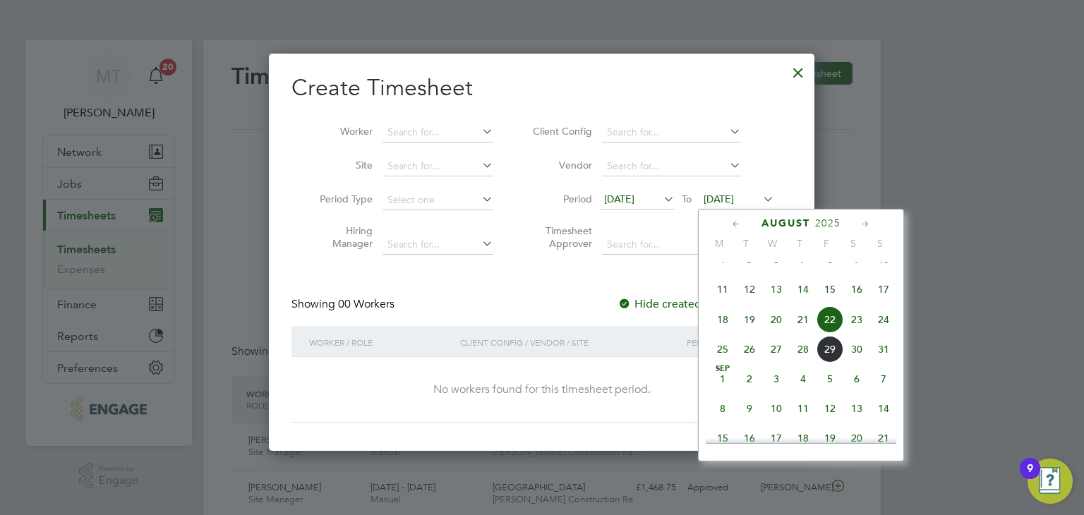
click at [881, 363] on span "31" at bounding box center [883, 349] width 27 height 27
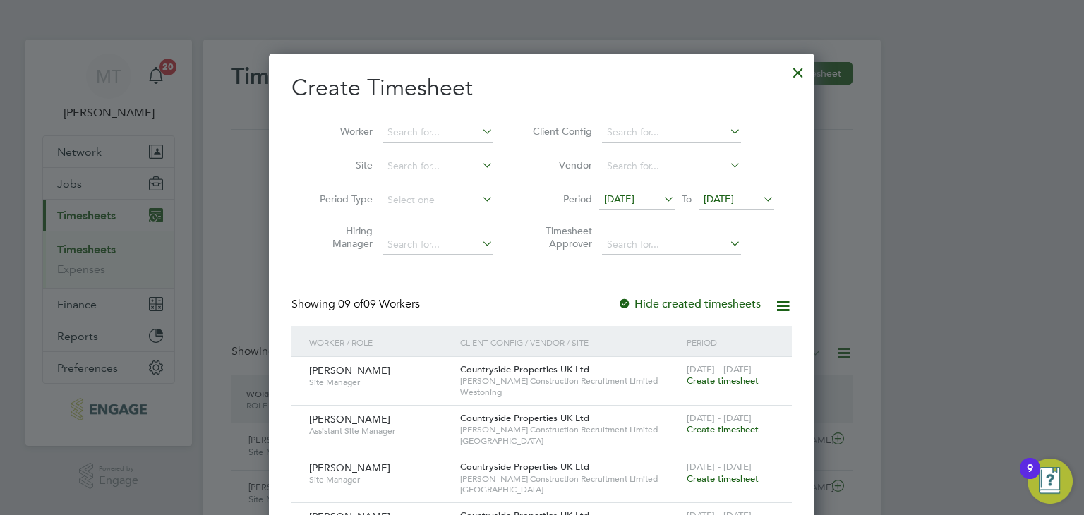
drag, startPoint x: 706, startPoint y: 426, endPoint x: 500, endPoint y: 362, distance: 216.3
click at [706, 425] on span "Create timesheet" at bounding box center [723, 429] width 72 height 12
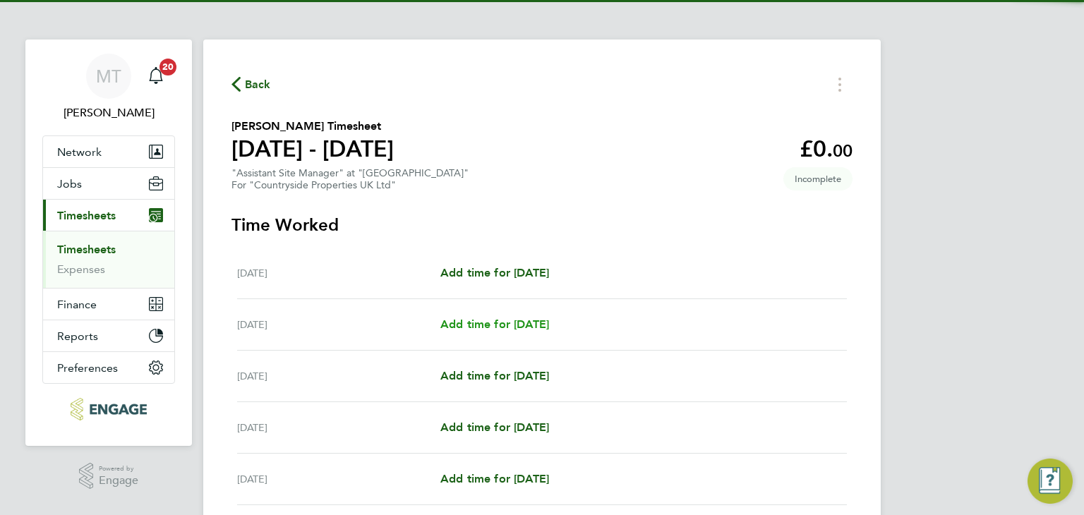
click at [497, 322] on span "Add time for Tue 26 Aug" at bounding box center [494, 324] width 109 height 13
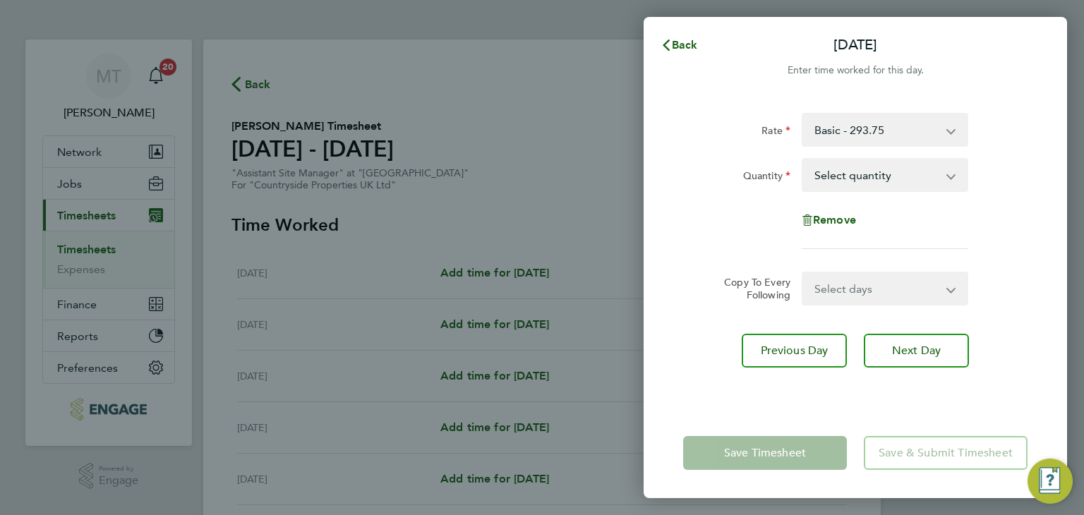
click at [852, 170] on select "Select quantity 0.5 1" at bounding box center [876, 174] width 147 height 31
select select "1"
click at [803, 159] on select "Select quantity 0.5 1" at bounding box center [876, 174] width 147 height 31
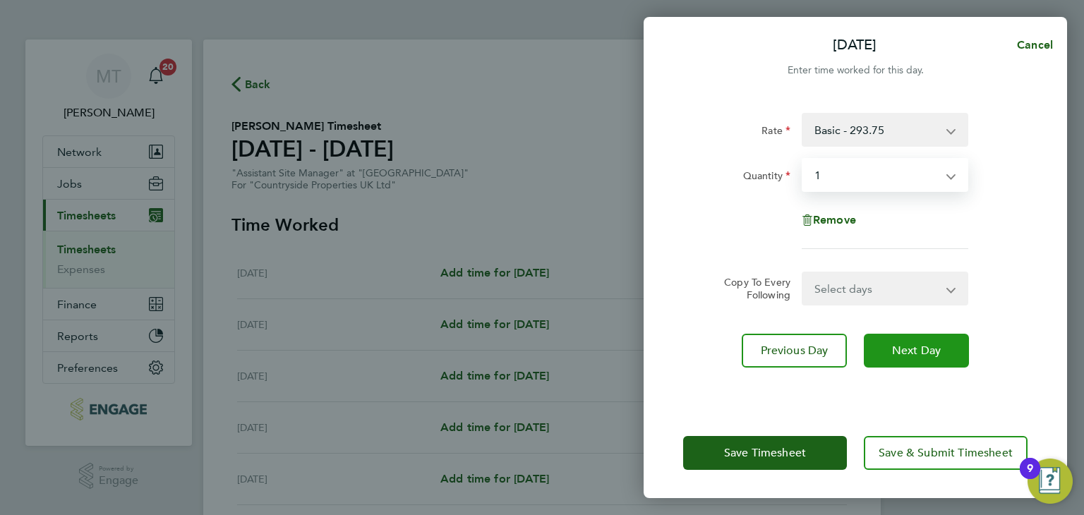
drag, startPoint x: 891, startPoint y: 353, endPoint x: 879, endPoint y: 320, distance: 35.3
click at [889, 348] on button "Next Day" at bounding box center [916, 351] width 105 height 34
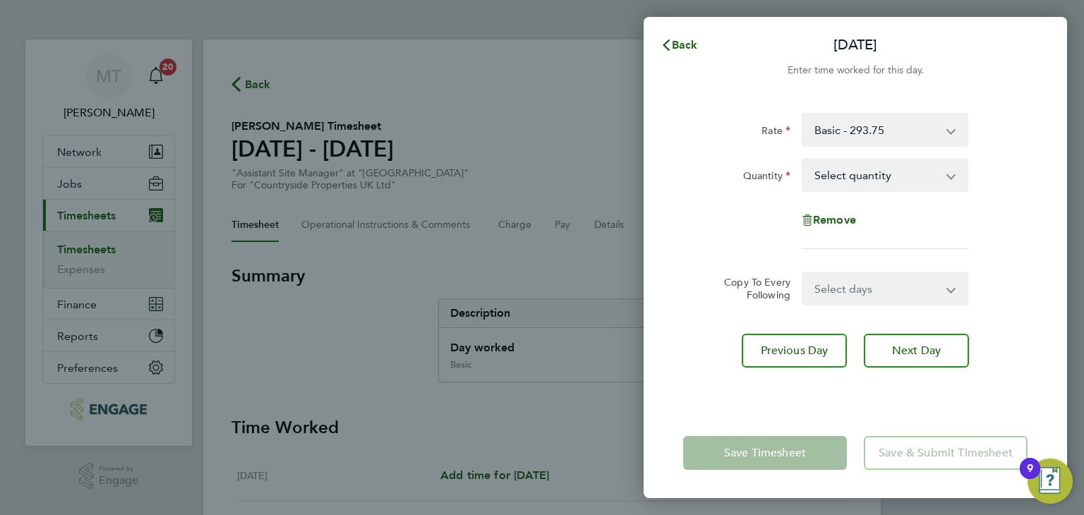
click at [841, 176] on select "Select quantity 0.5 1" at bounding box center [876, 174] width 147 height 31
select select "1"
click at [803, 159] on select "Select quantity 0.5 1" at bounding box center [876, 174] width 147 height 31
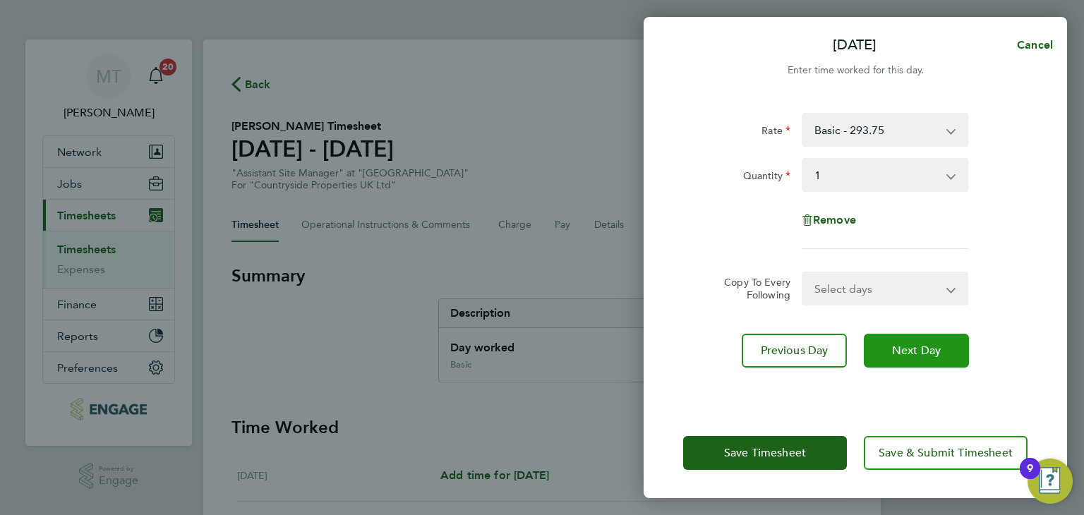
click at [906, 349] on span "Next Day" at bounding box center [916, 351] width 49 height 14
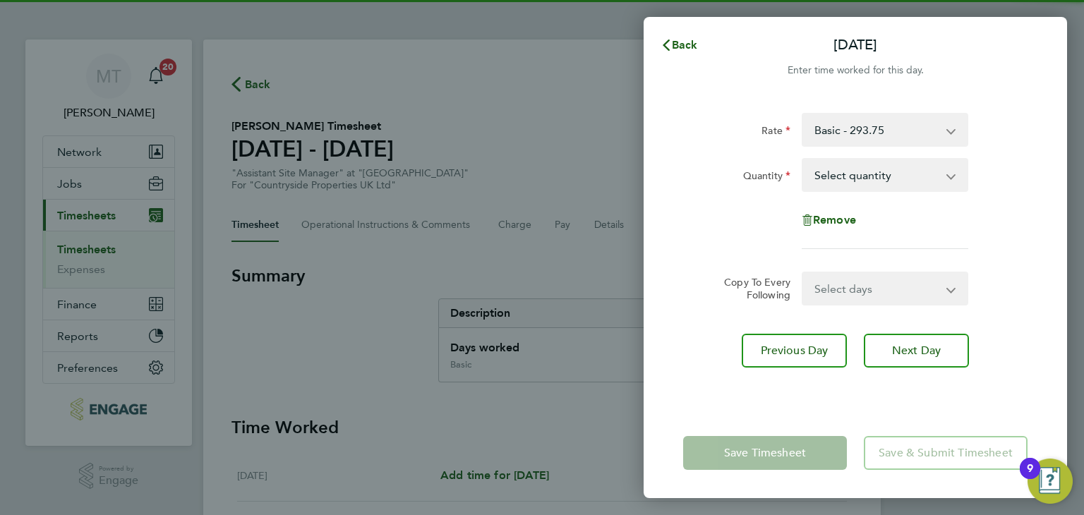
drag, startPoint x: 847, startPoint y: 173, endPoint x: 845, endPoint y: 186, distance: 13.5
click at [846, 173] on select "Select quantity 0.5 1" at bounding box center [876, 174] width 147 height 31
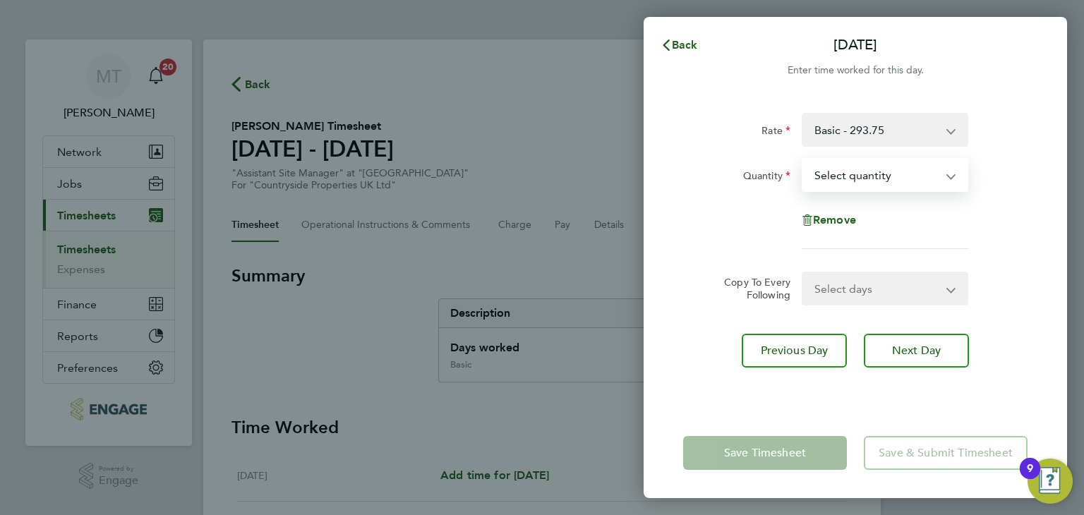
select select "1"
click at [803, 159] on select "Select quantity 0.5 1" at bounding box center [876, 174] width 147 height 31
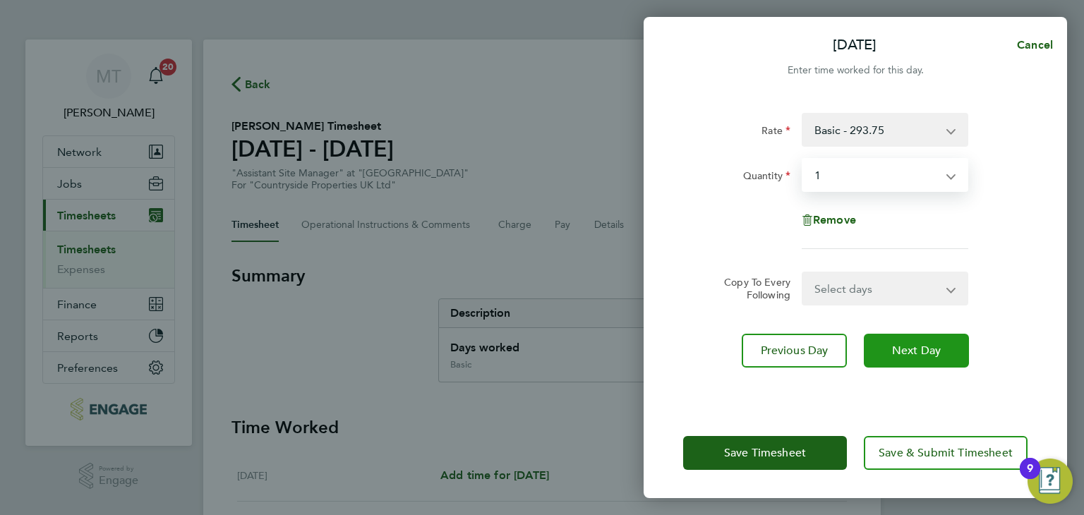
click at [887, 348] on button "Next Day" at bounding box center [916, 351] width 105 height 34
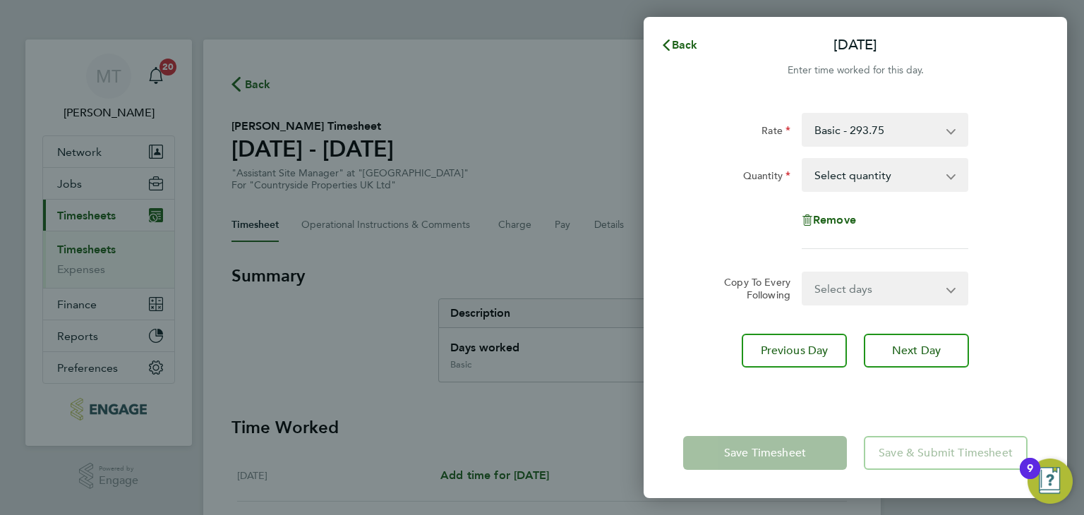
click at [836, 176] on select "Select quantity 0.5 1" at bounding box center [876, 174] width 147 height 31
select select "1"
click at [803, 159] on select "Select quantity 0.5 1" at bounding box center [876, 174] width 147 height 31
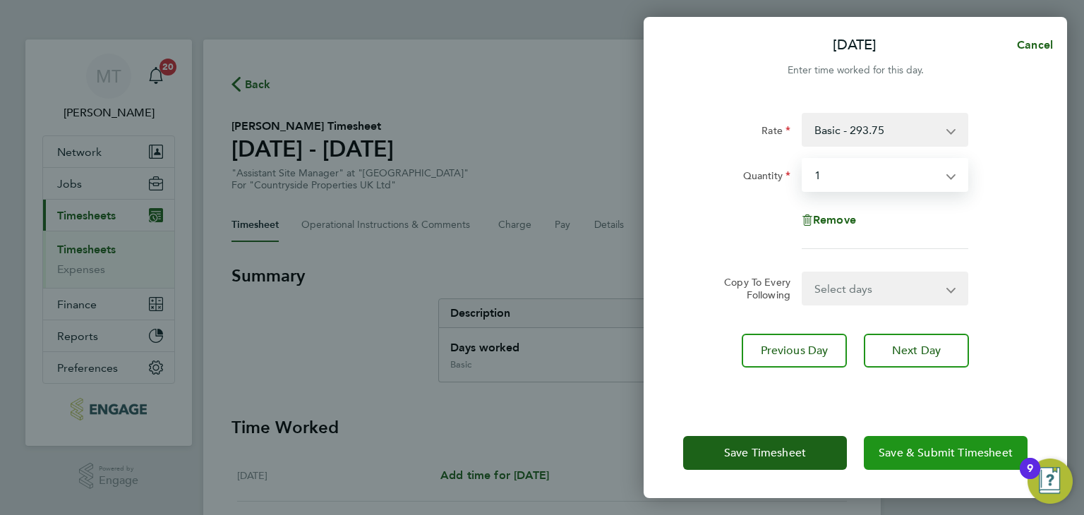
click at [917, 453] on span "Save & Submit Timesheet" at bounding box center [946, 453] width 134 height 14
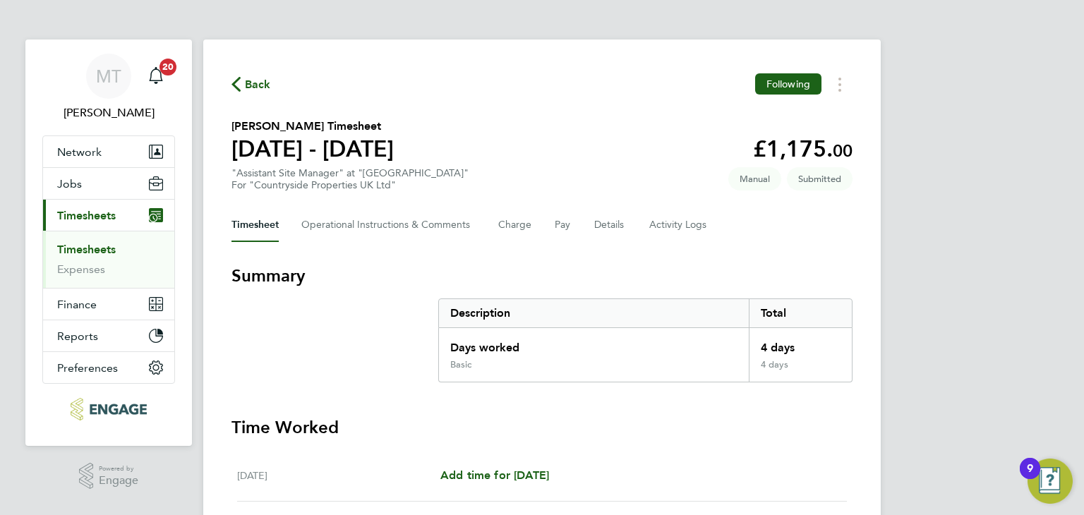
click at [260, 83] on span "Back" at bounding box center [258, 84] width 26 height 17
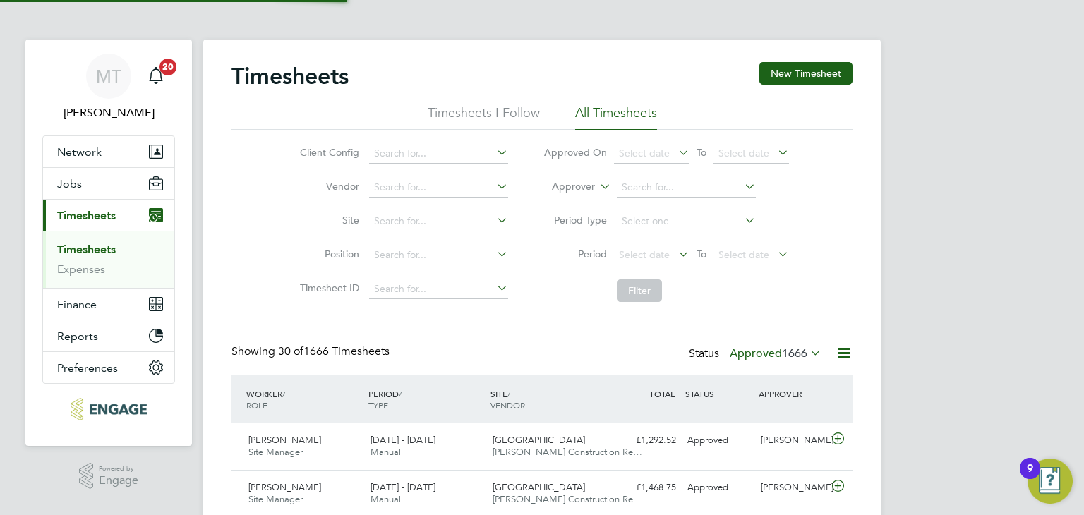
click at [797, 73] on button "New Timesheet" at bounding box center [805, 73] width 93 height 23
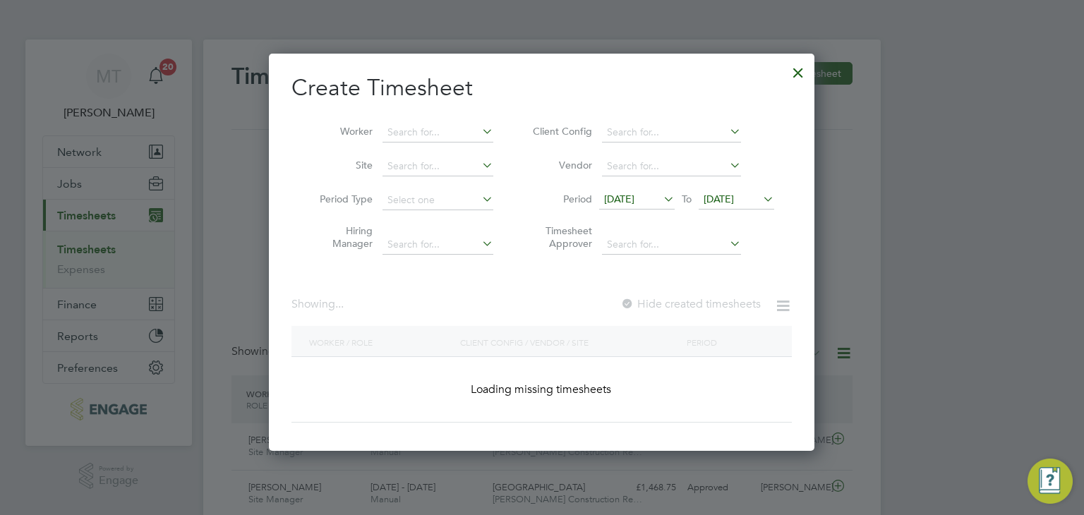
scroll to position [35, 123]
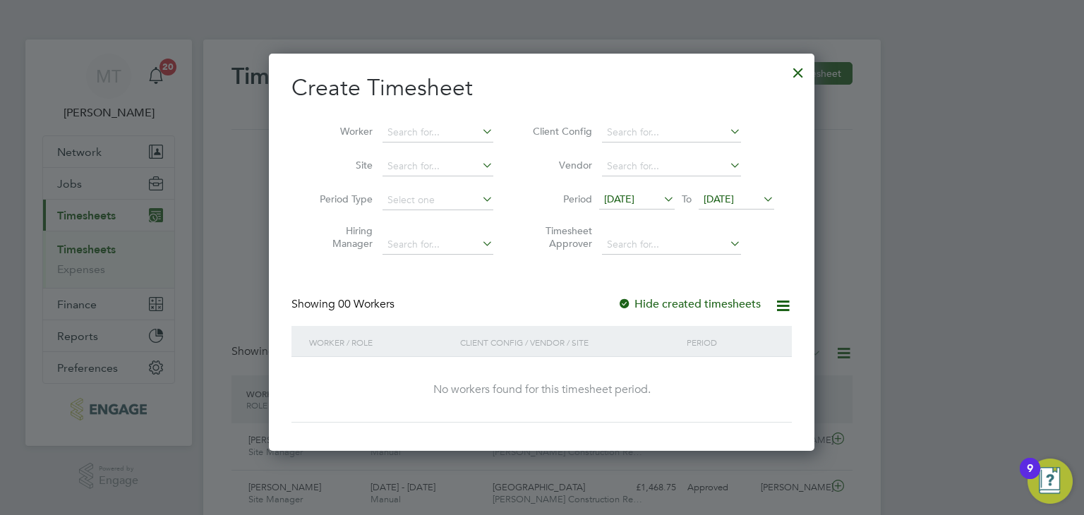
click at [760, 199] on icon at bounding box center [760, 199] width 0 height 20
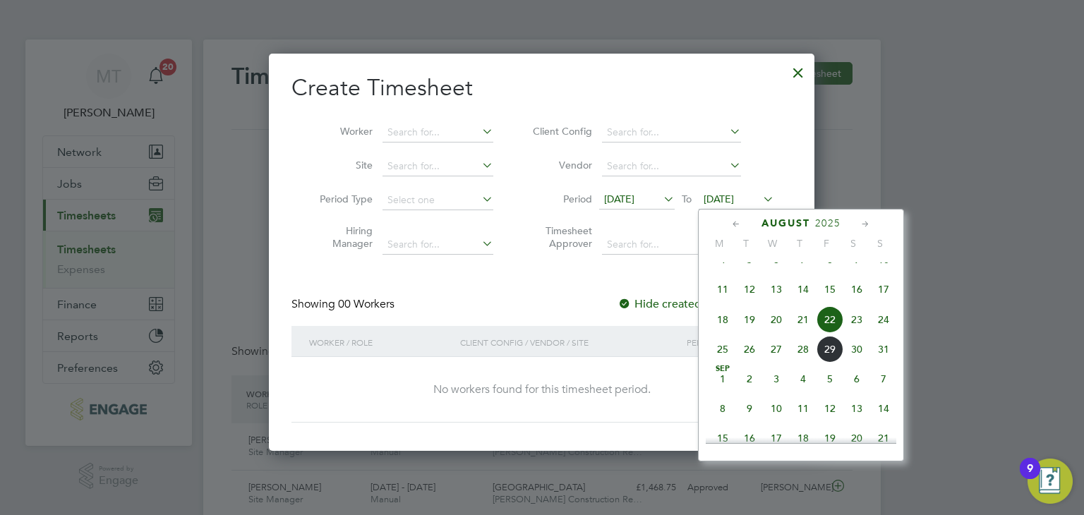
drag, startPoint x: 883, startPoint y: 363, endPoint x: 878, endPoint y: 354, distance: 10.4
click at [882, 362] on span "31" at bounding box center [883, 349] width 27 height 27
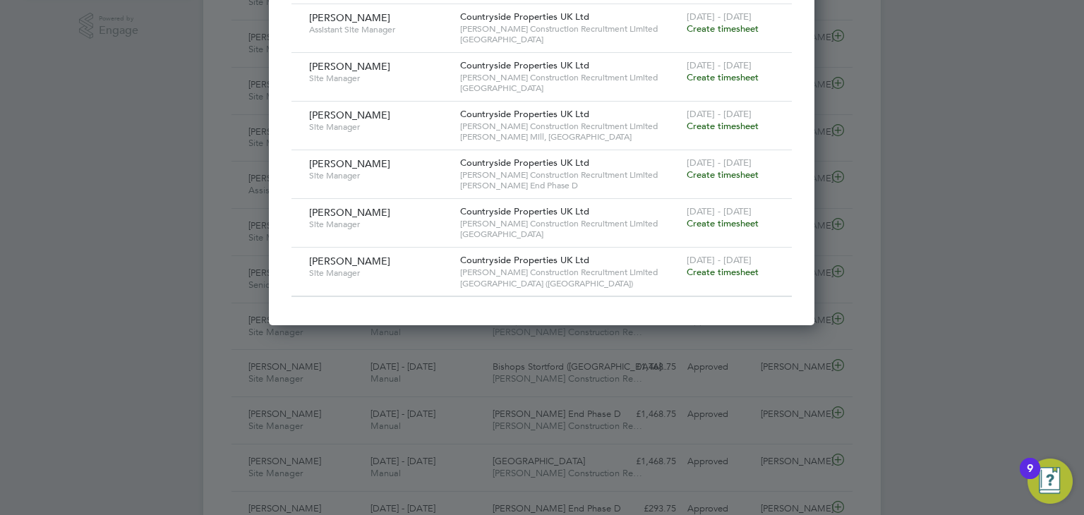
click at [716, 266] on span "Create timesheet" at bounding box center [723, 272] width 72 height 12
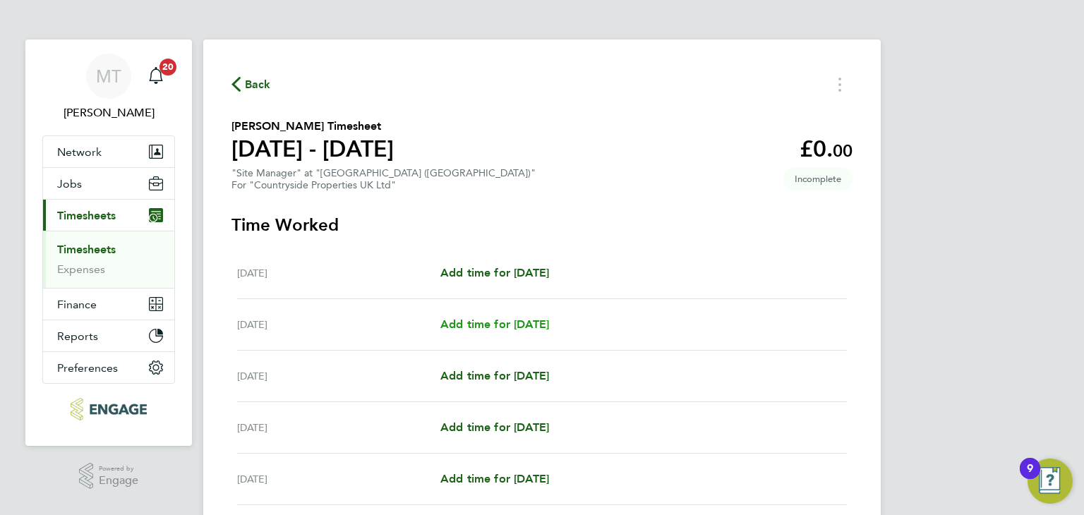
click at [511, 316] on link "Add time for Tue 26 Aug" at bounding box center [494, 324] width 109 height 17
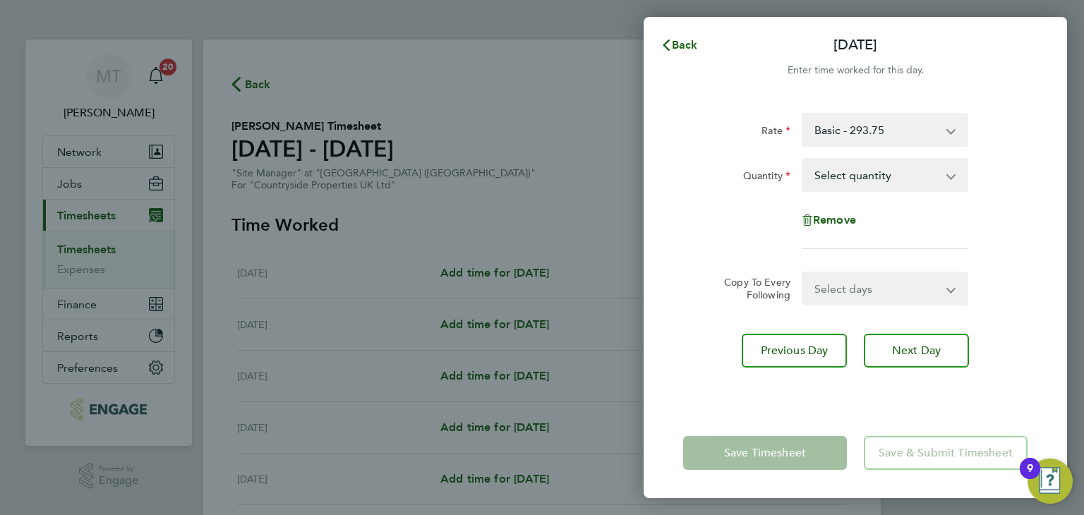
drag, startPoint x: 842, startPoint y: 175, endPoint x: 795, endPoint y: 207, distance: 57.4
click at [842, 174] on select "Select quantity 0.5 1" at bounding box center [876, 174] width 147 height 31
select select "1"
click at [803, 159] on select "Select quantity 0.5 1" at bounding box center [876, 174] width 147 height 31
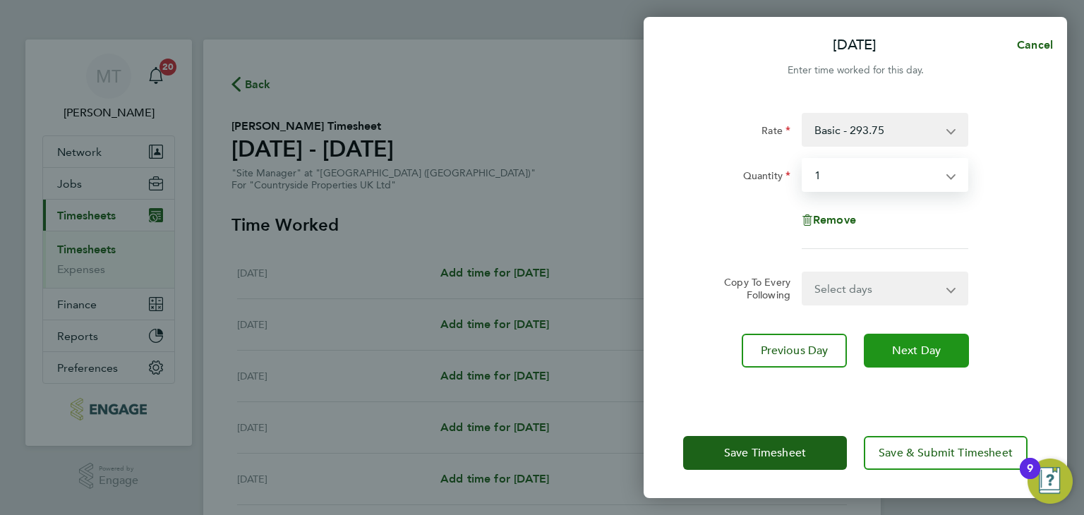
click at [894, 344] on span "Next Day" at bounding box center [916, 351] width 49 height 14
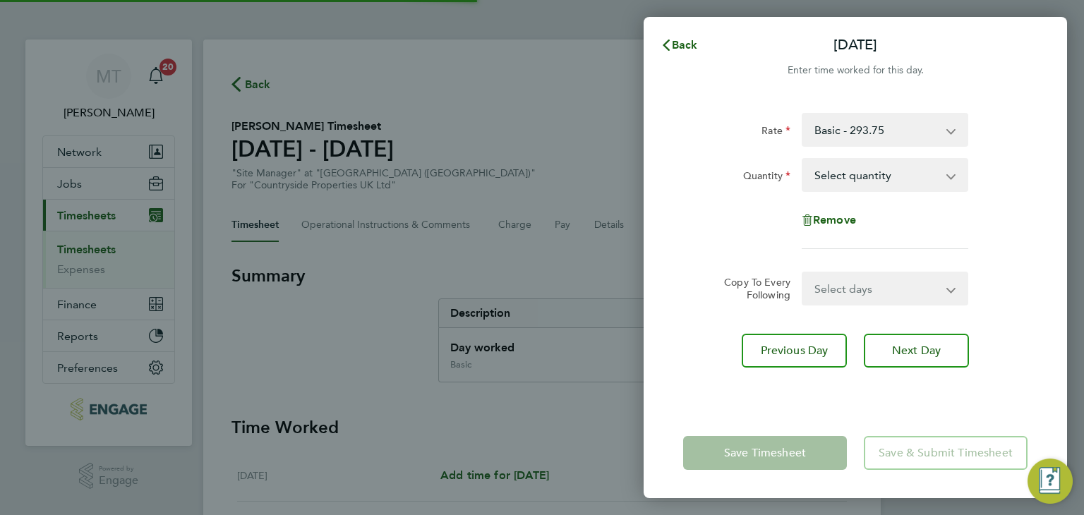
click at [856, 175] on select "Select quantity 0.5 1" at bounding box center [876, 174] width 147 height 31
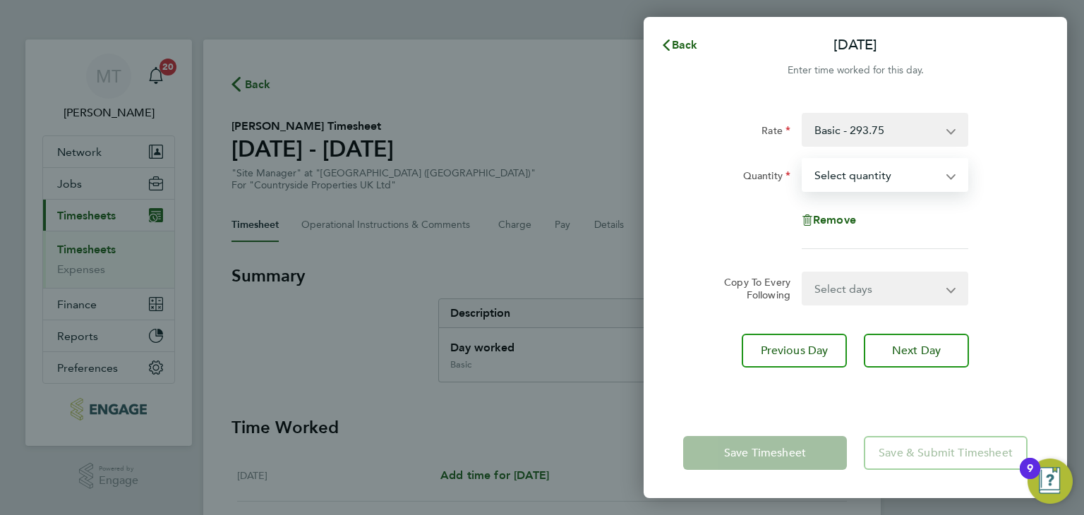
select select "1"
click at [803, 159] on select "Select quantity 0.5 1" at bounding box center [876, 174] width 147 height 31
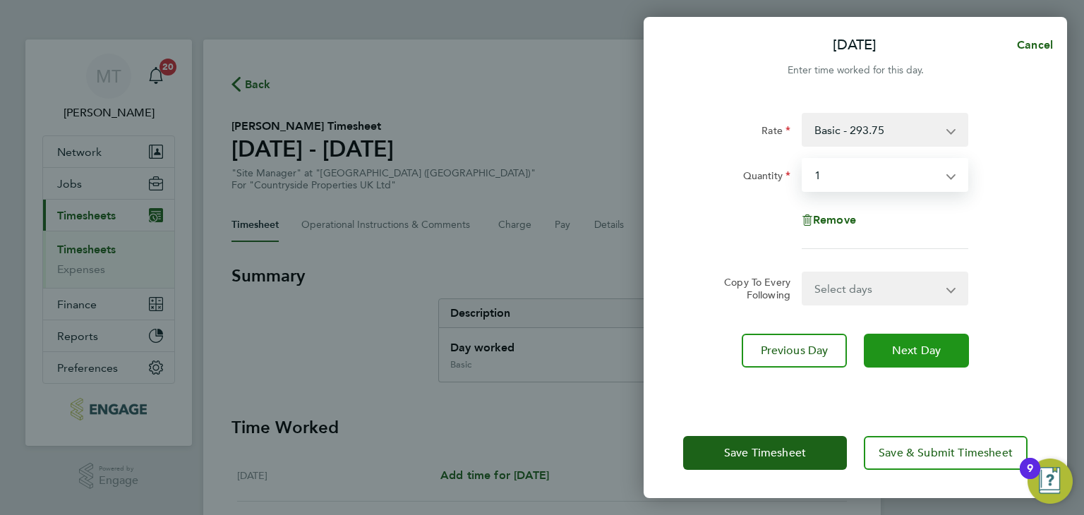
click at [892, 342] on button "Next Day" at bounding box center [916, 351] width 105 height 34
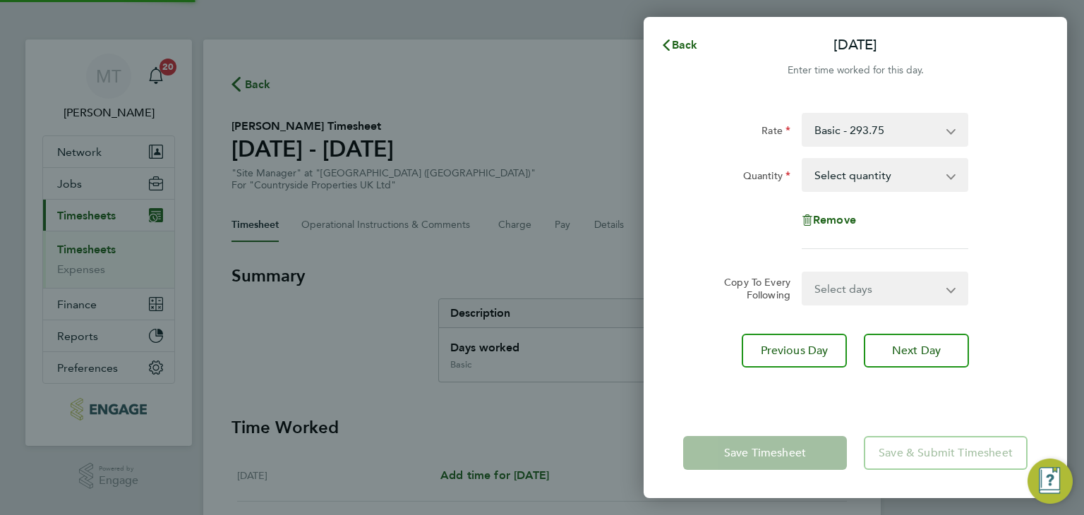
click at [848, 173] on select "Select quantity 0.5 1" at bounding box center [876, 174] width 147 height 31
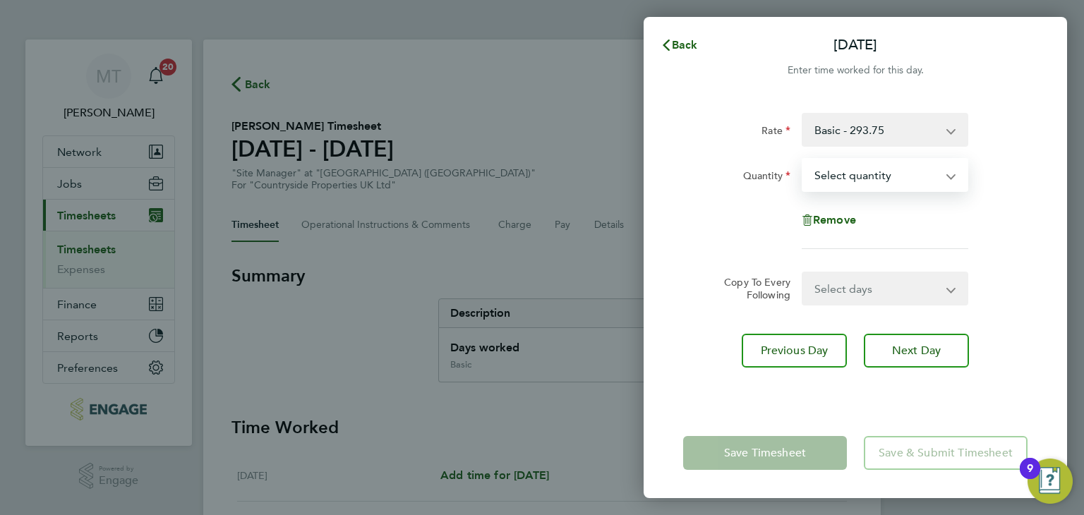
select select "1"
click at [803, 159] on select "Select quantity 0.5 1" at bounding box center [876, 174] width 147 height 31
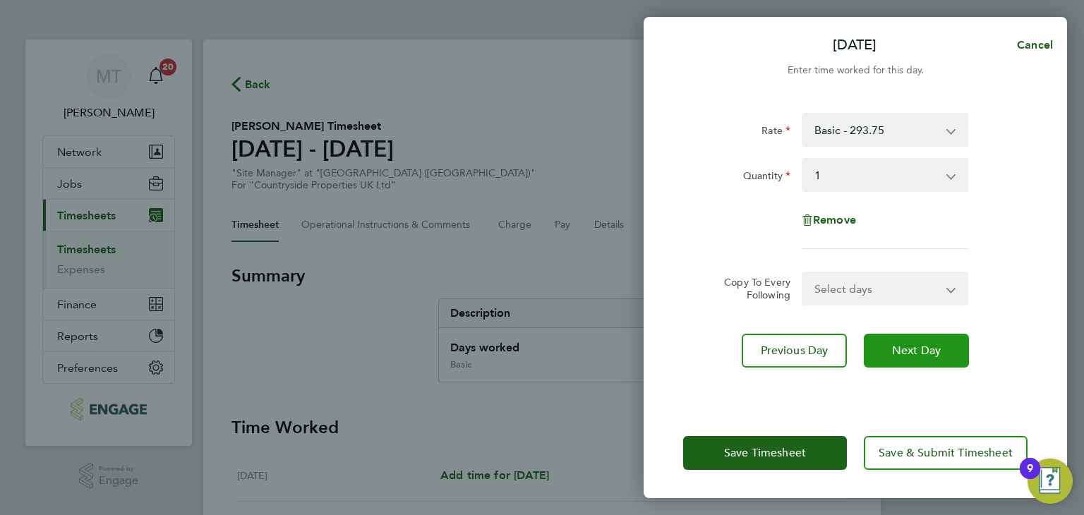
click at [874, 343] on button "Next Day" at bounding box center [916, 351] width 105 height 34
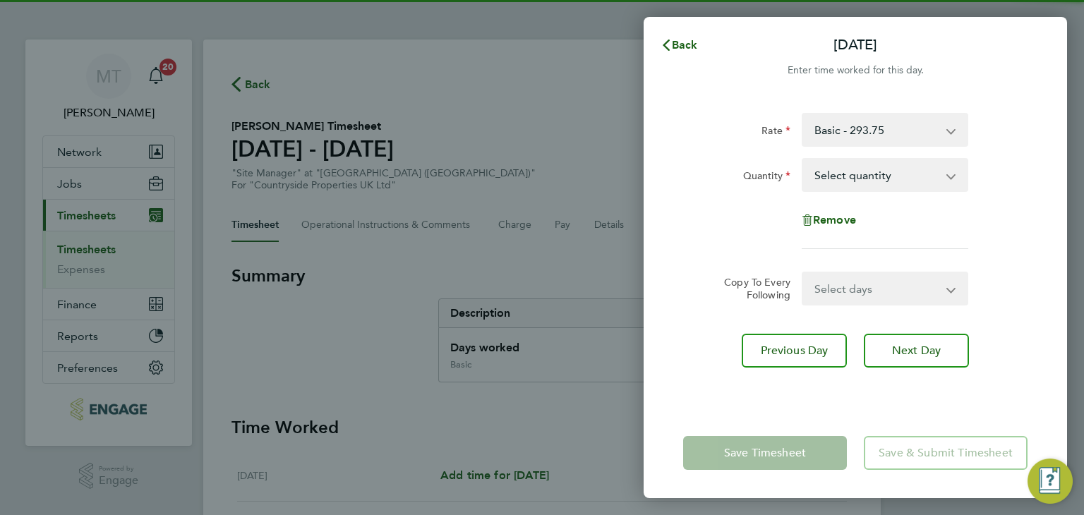
drag, startPoint x: 842, startPoint y: 176, endPoint x: 841, endPoint y: 187, distance: 11.3
click at [841, 176] on select "Select quantity 0.5 1" at bounding box center [876, 174] width 147 height 31
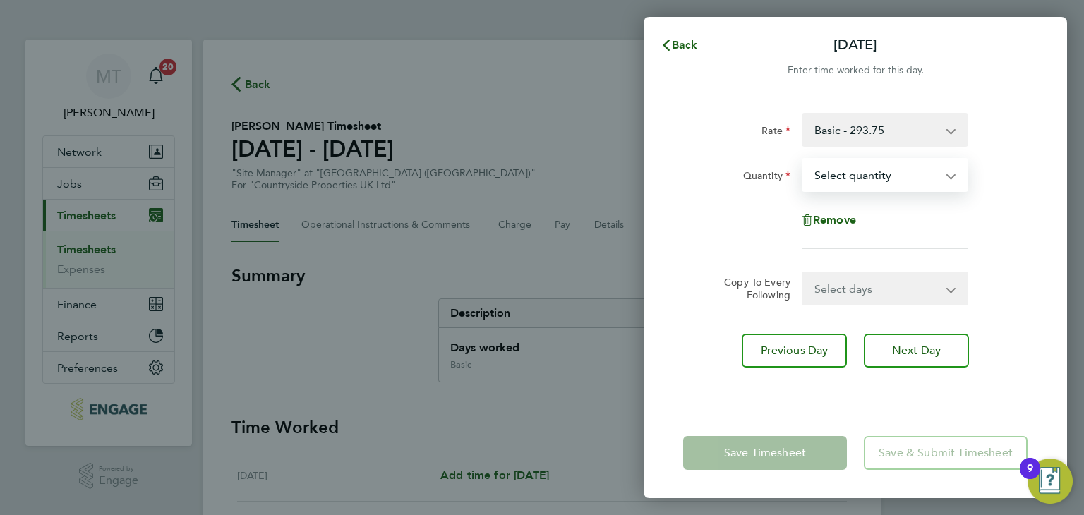
select select "1"
click at [803, 159] on select "Select quantity 0.5 1" at bounding box center [876, 174] width 147 height 31
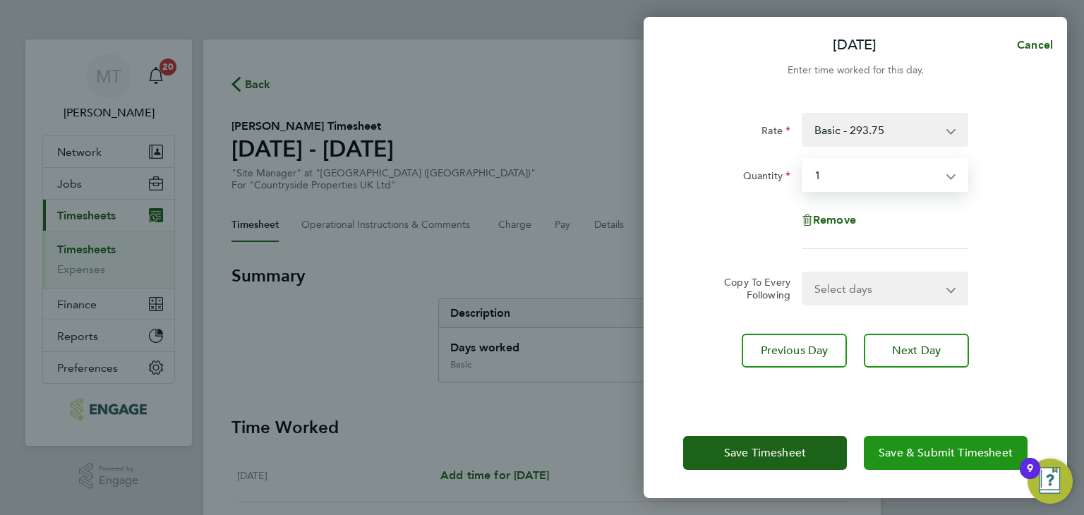
click at [910, 447] on span "Save & Submit Timesheet" at bounding box center [946, 453] width 134 height 14
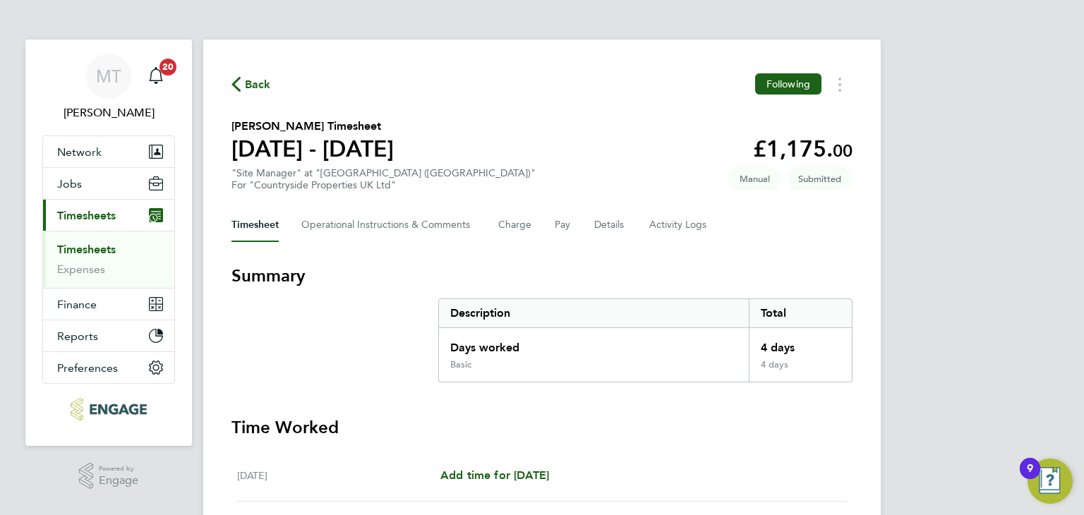
click at [248, 85] on span "Back" at bounding box center [258, 84] width 26 height 17
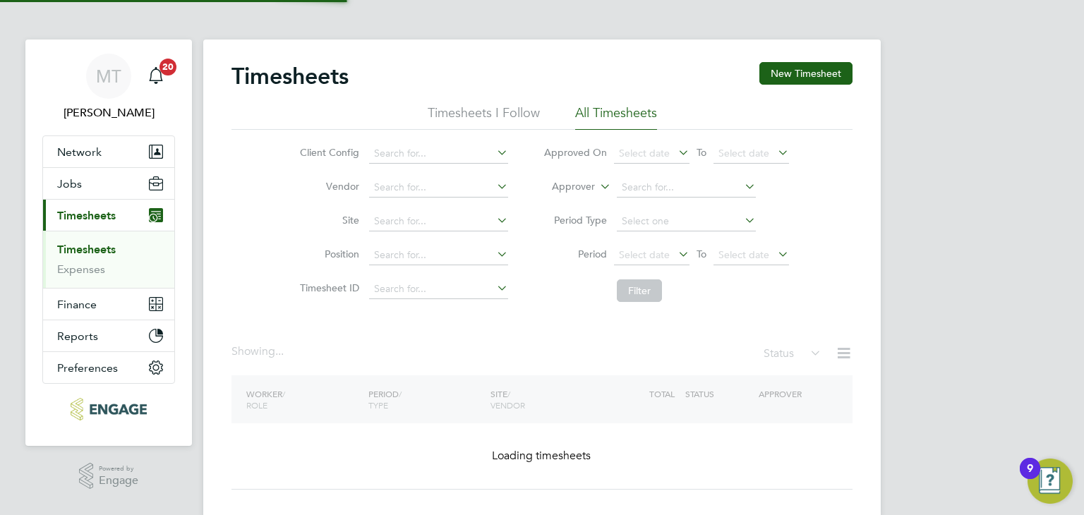
click at [804, 70] on button "New Timesheet" at bounding box center [805, 73] width 93 height 23
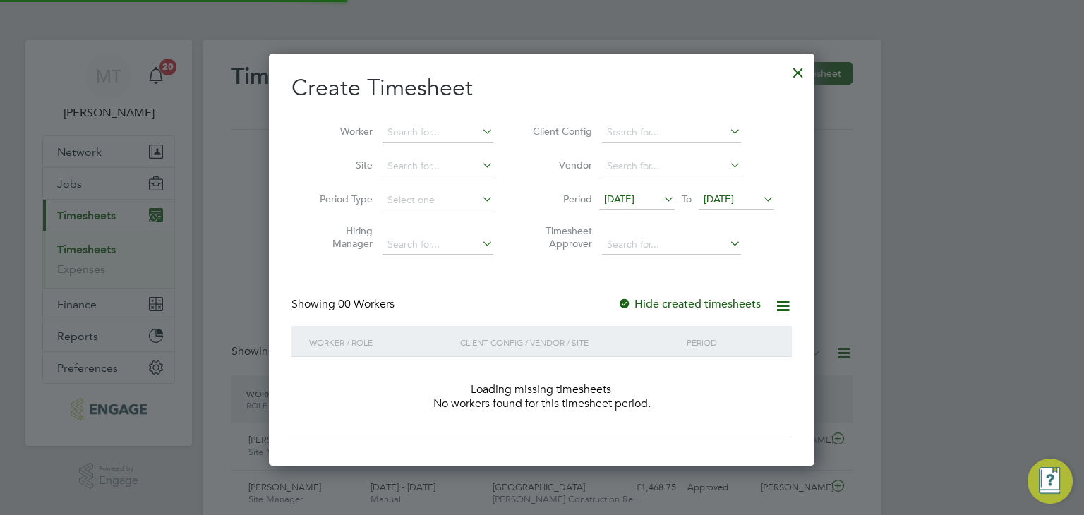
scroll to position [35, 123]
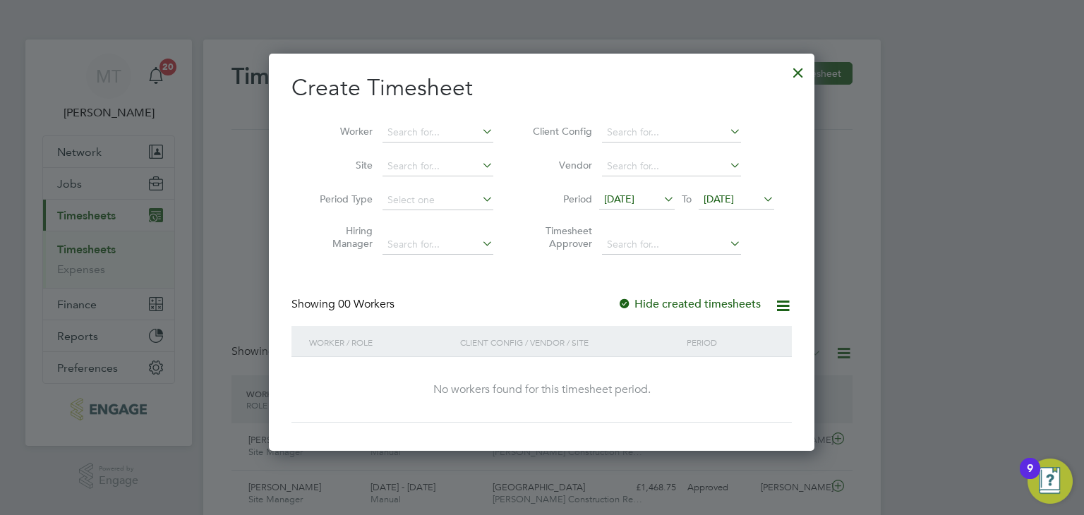
click at [734, 204] on span "22 Aug 2025" at bounding box center [719, 199] width 30 height 13
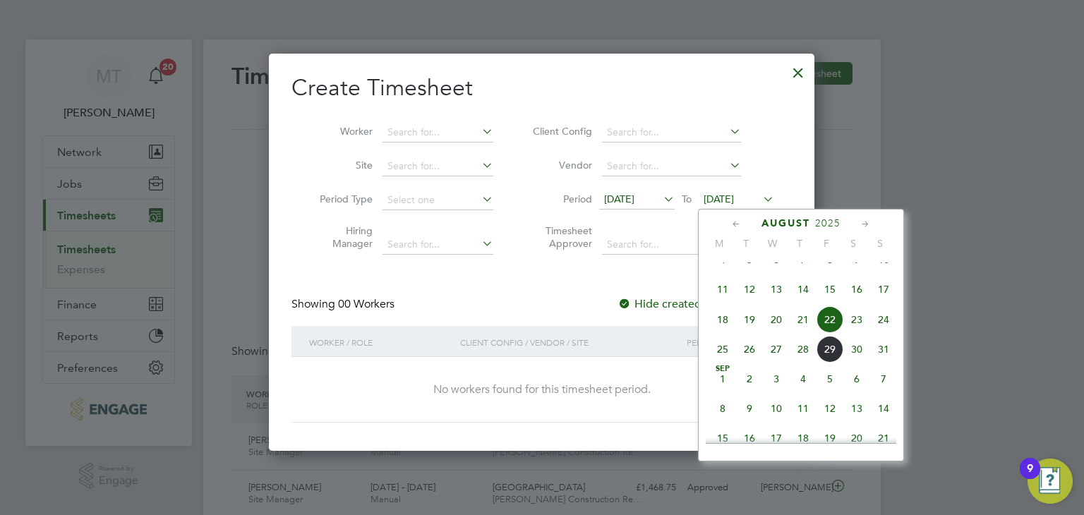
click at [883, 360] on span "31" at bounding box center [883, 349] width 27 height 27
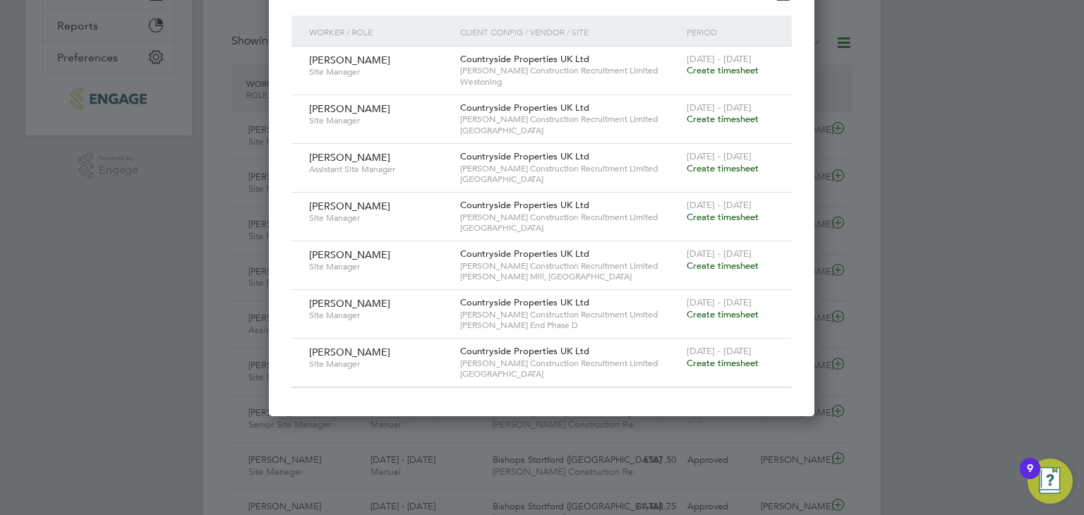
click at [724, 314] on span "Create timesheet" at bounding box center [723, 314] width 72 height 12
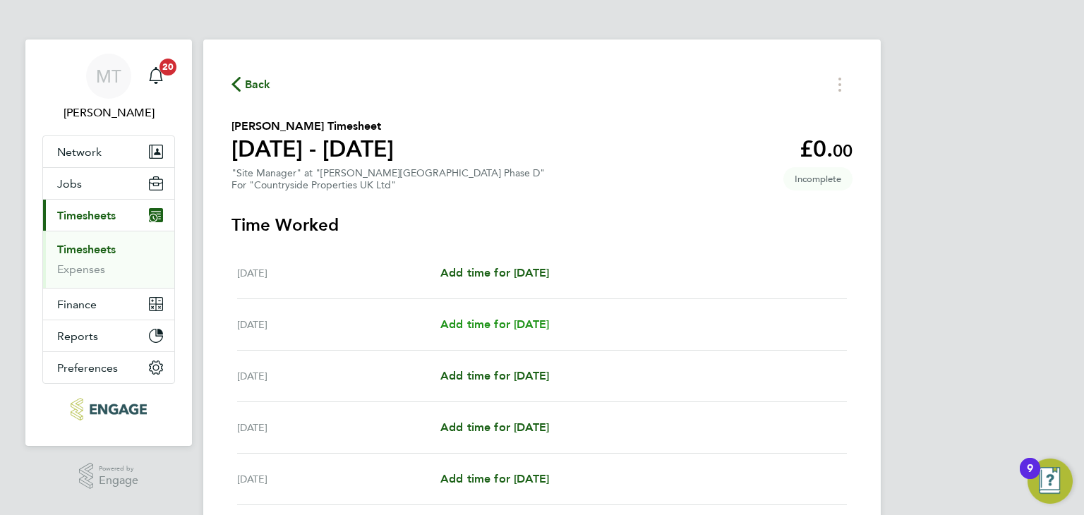
click at [517, 320] on span "Add time for Tue 26 Aug" at bounding box center [494, 324] width 109 height 13
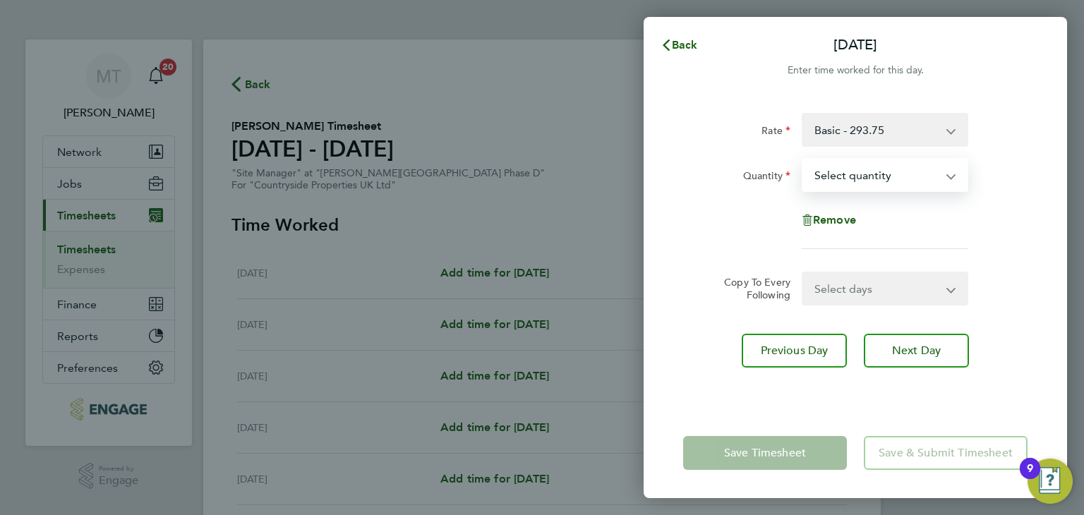
drag, startPoint x: 836, startPoint y: 175, endPoint x: 833, endPoint y: 188, distance: 13.7
click at [836, 175] on select "Select quantity 0.5 1" at bounding box center [876, 174] width 147 height 31
select select "1"
click at [803, 159] on select "Select quantity 0.5 1" at bounding box center [876, 174] width 147 height 31
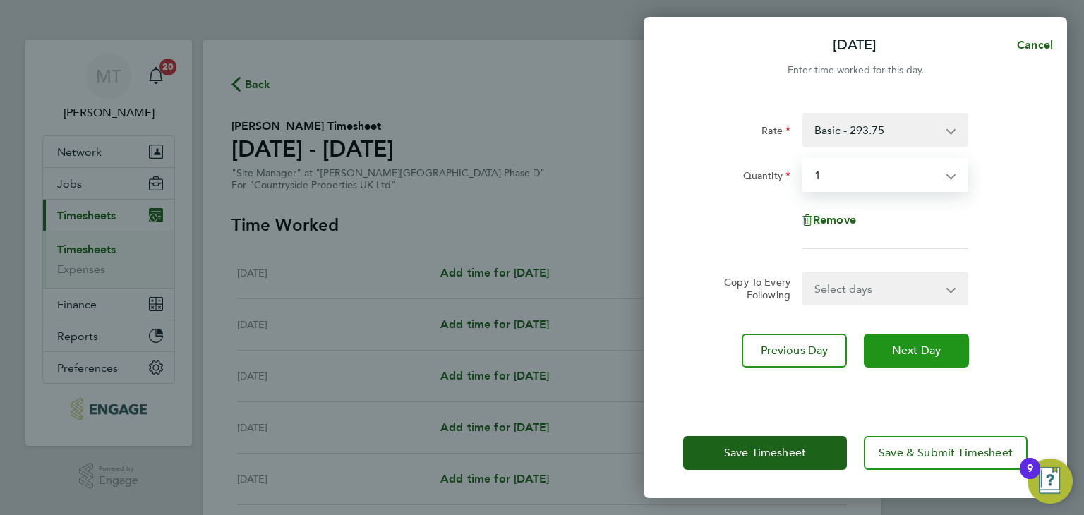
click at [900, 352] on span "Next Day" at bounding box center [916, 351] width 49 height 14
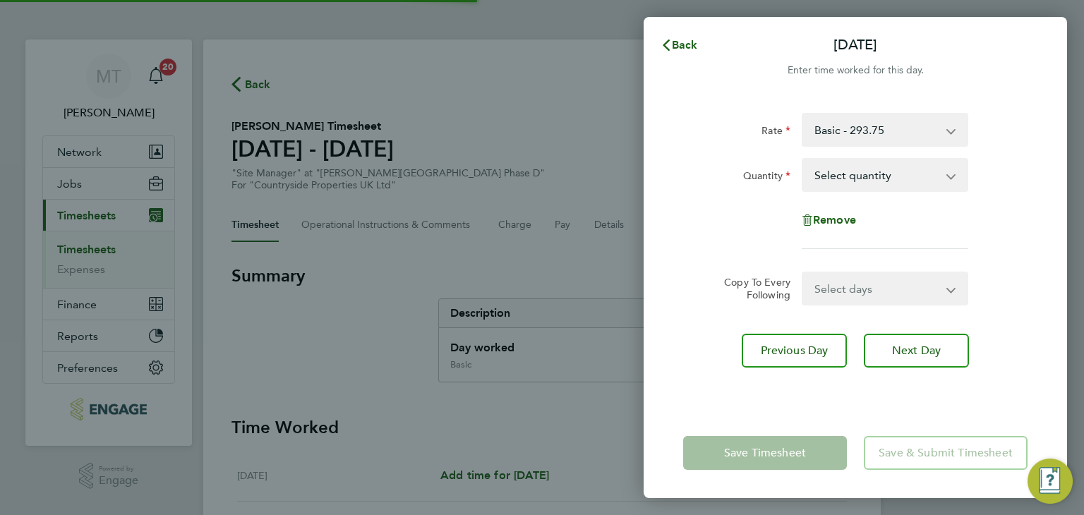
click at [850, 176] on select "Select quantity 0.5 1" at bounding box center [876, 174] width 147 height 31
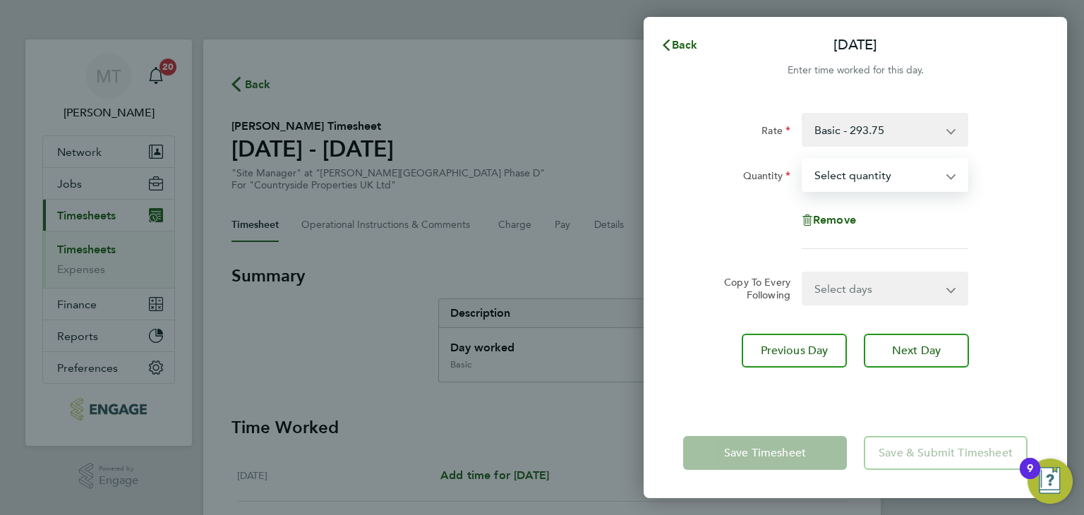
select select "1"
click at [803, 159] on select "Select quantity 0.5 1" at bounding box center [876, 174] width 147 height 31
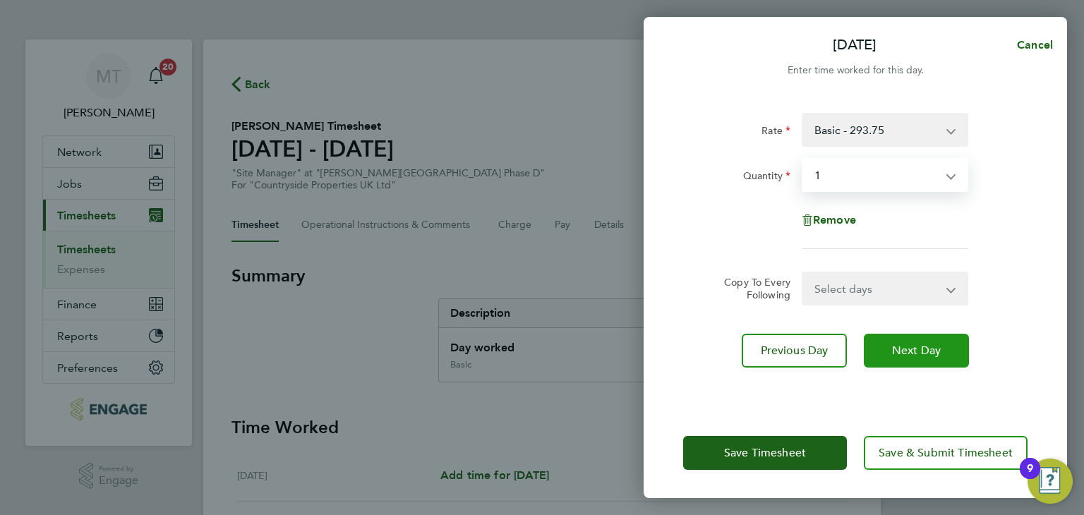
click at [894, 352] on span "Next Day" at bounding box center [916, 351] width 49 height 14
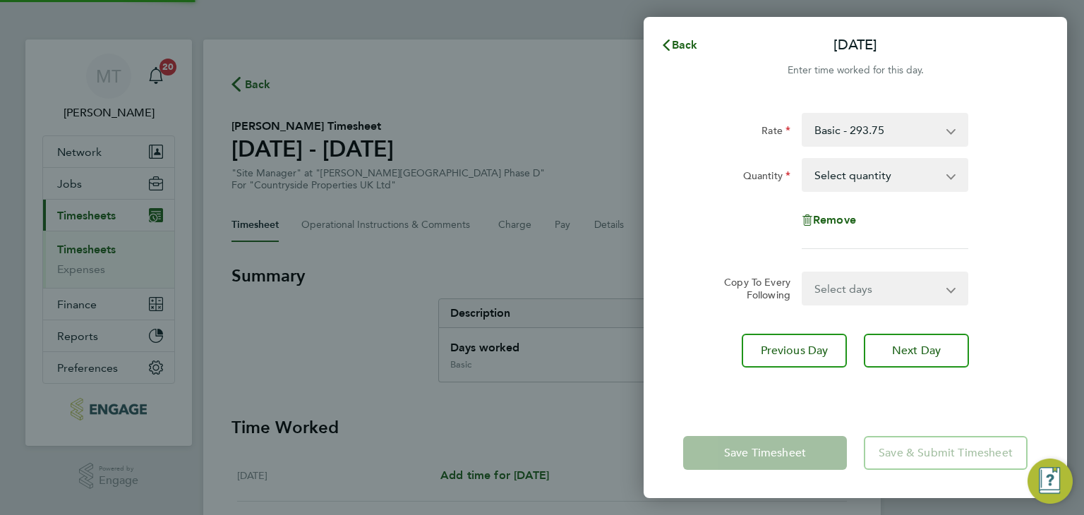
click at [850, 173] on select "Select quantity 0.5 1" at bounding box center [876, 174] width 147 height 31
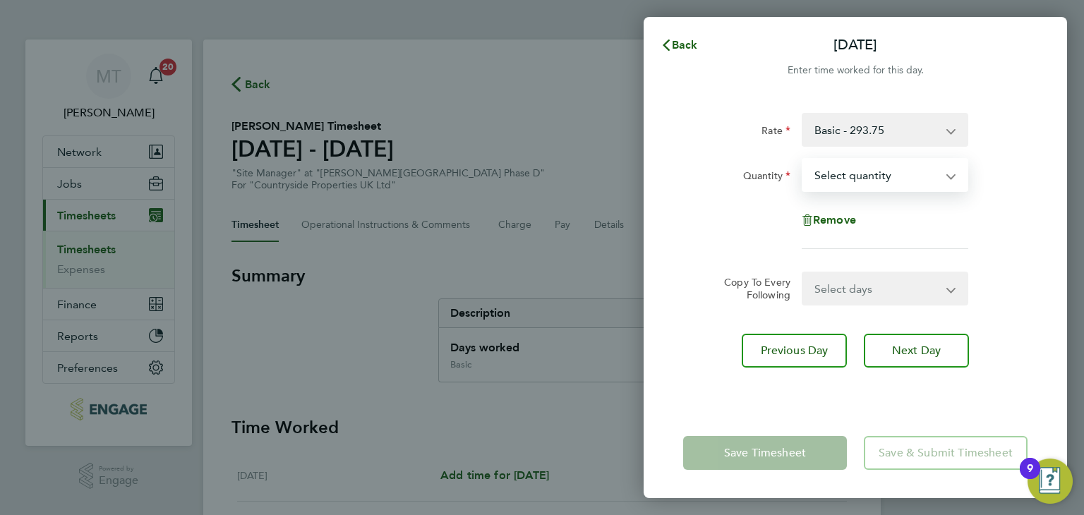
select select "1"
click at [803, 159] on select "Select quantity 0.5 1" at bounding box center [876, 174] width 147 height 31
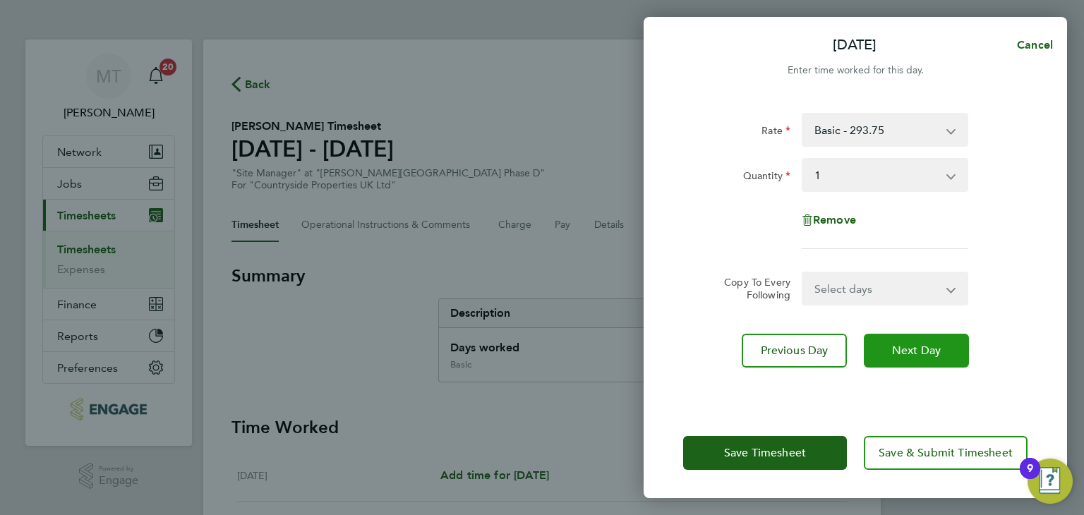
click at [878, 342] on button "Next Day" at bounding box center [916, 351] width 105 height 34
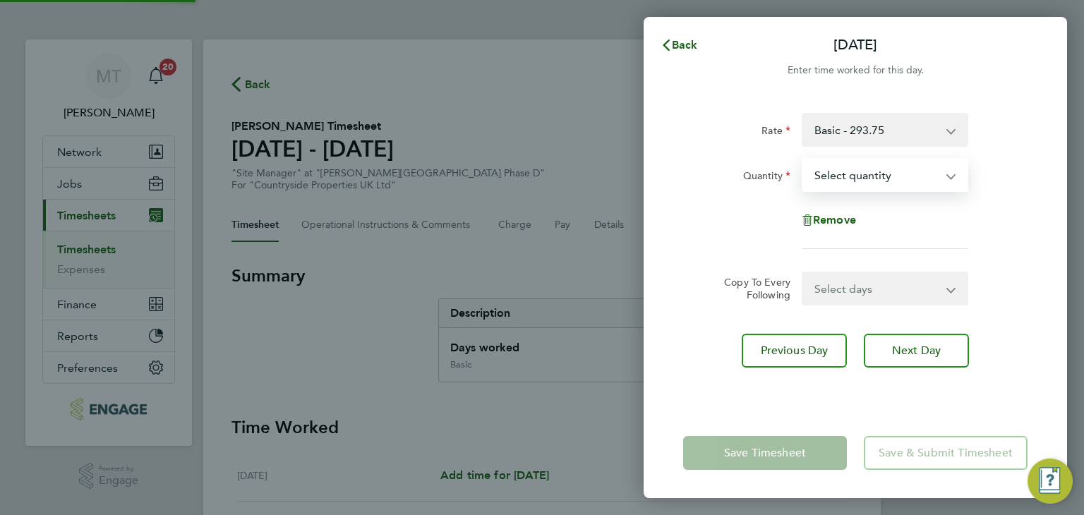
click at [838, 175] on select "Select quantity 0.5 1" at bounding box center [876, 174] width 147 height 31
select select "1"
click at [803, 159] on select "Select quantity 0.5 1" at bounding box center [876, 174] width 147 height 31
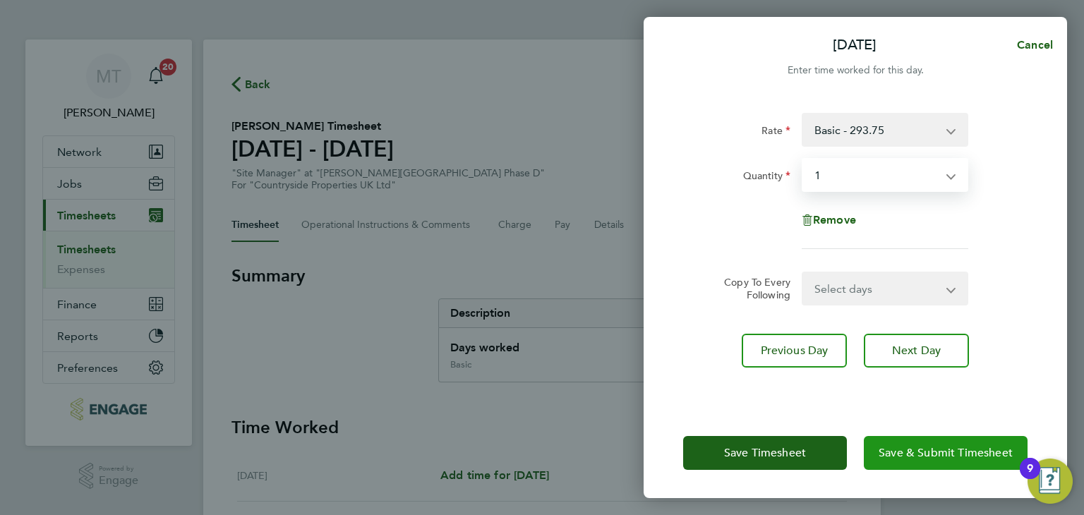
click at [915, 454] on span "Save & Submit Timesheet" at bounding box center [946, 453] width 134 height 14
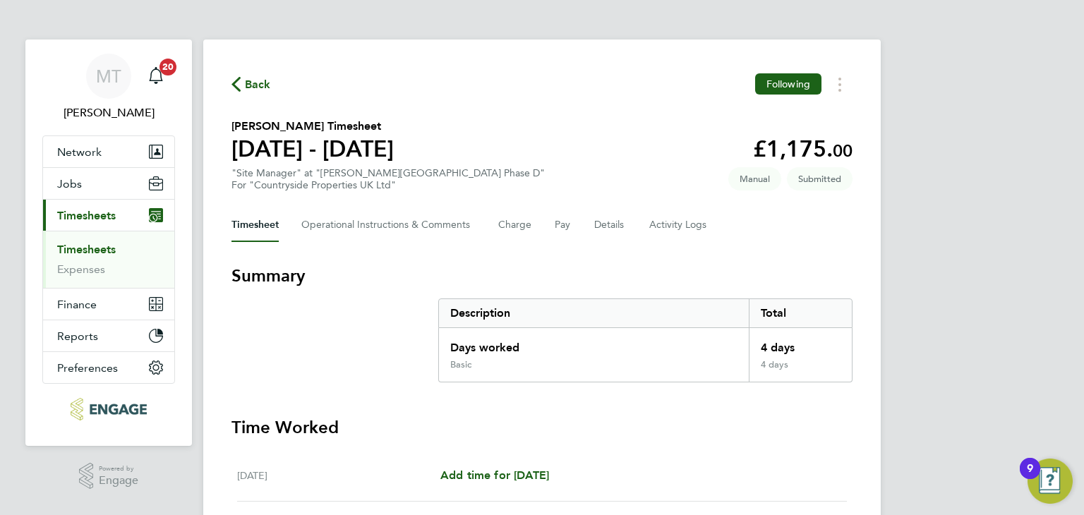
click at [258, 80] on span "Back" at bounding box center [258, 84] width 26 height 17
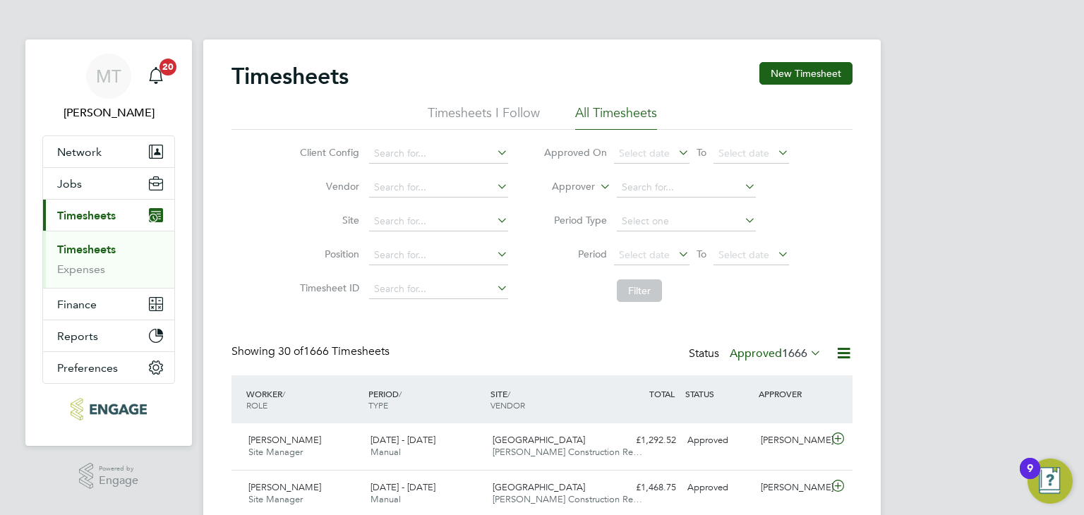
click at [782, 349] on span "1666" at bounding box center [794, 353] width 25 height 14
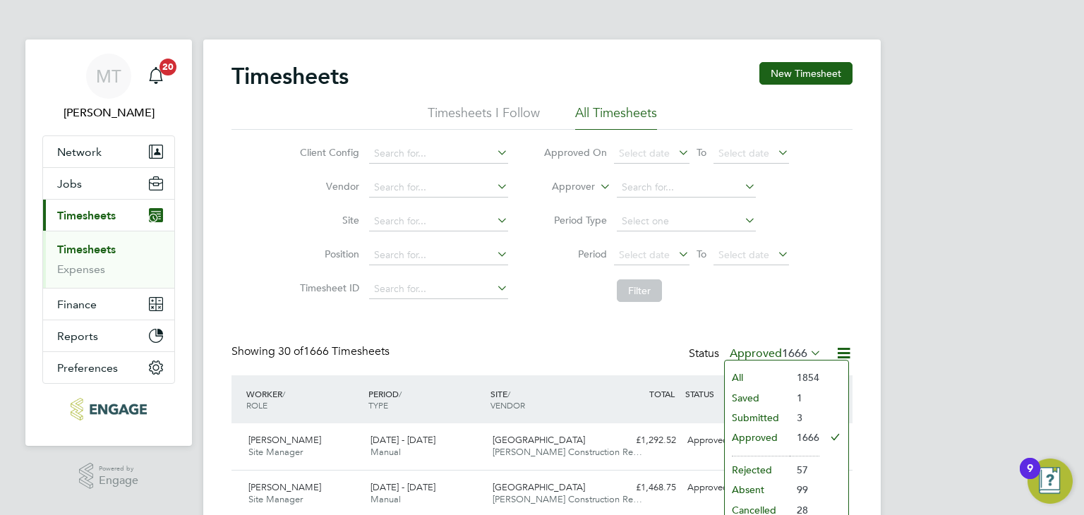
click at [767, 416] on li "Submitted" at bounding box center [757, 418] width 65 height 20
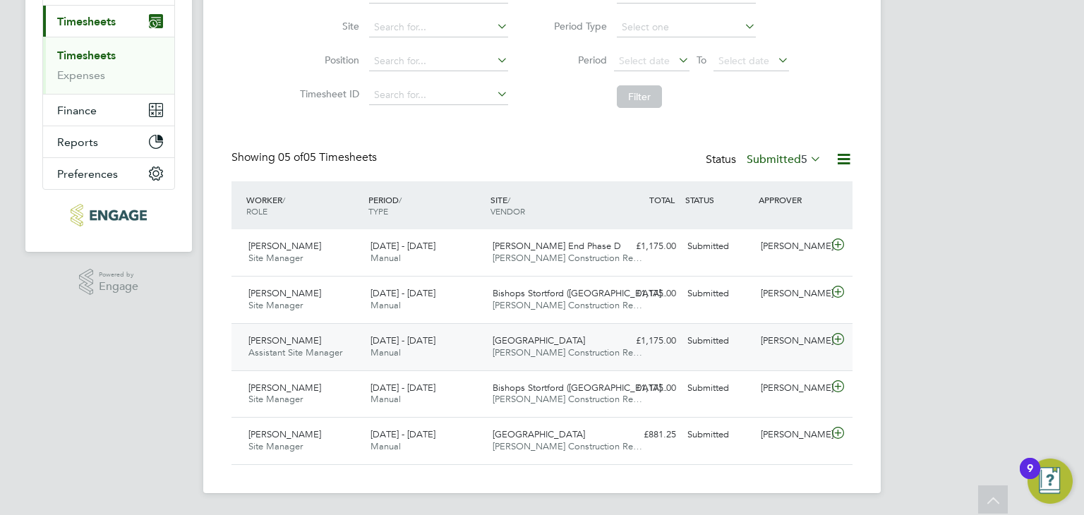
click at [837, 337] on icon at bounding box center [838, 339] width 18 height 11
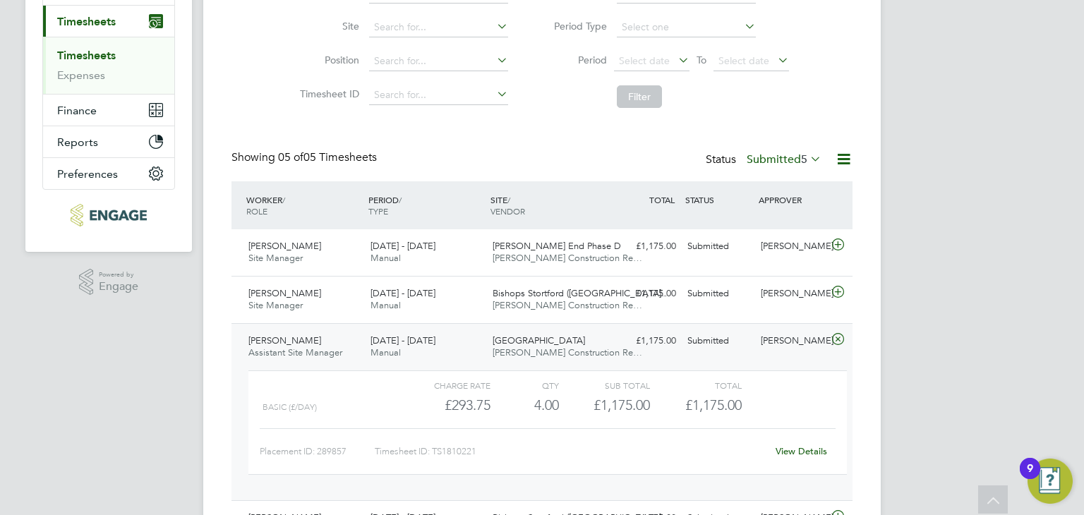
click at [804, 449] on link "View Details" at bounding box center [802, 451] width 52 height 12
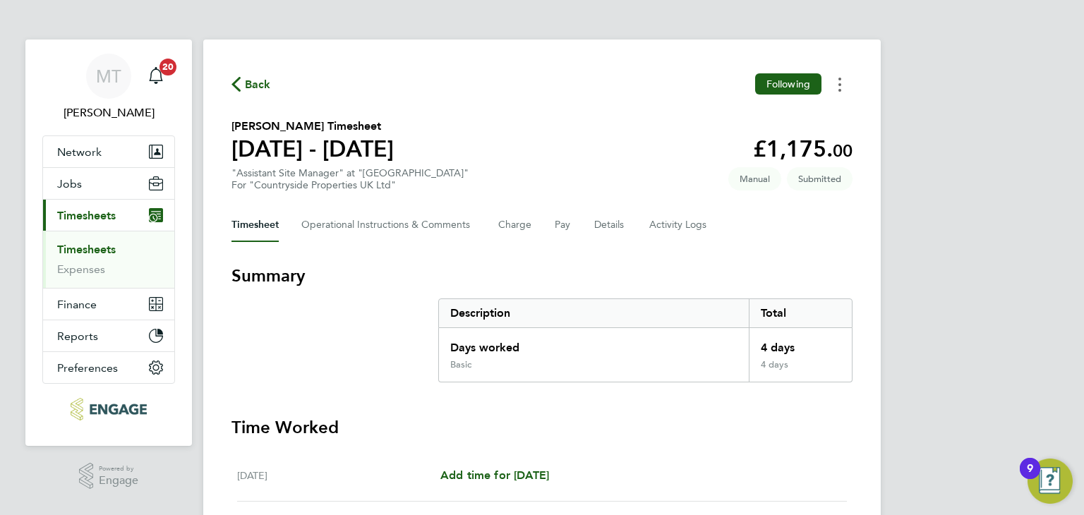
click at [838, 83] on icon "Timesheets Menu" at bounding box center [839, 85] width 3 height 14
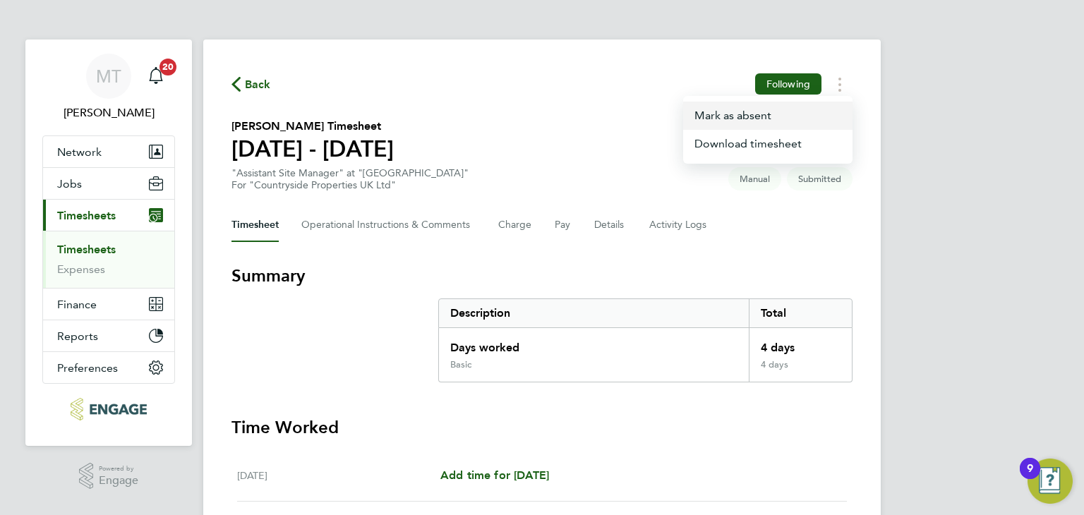
click at [707, 114] on button "Mark as absent" at bounding box center [767, 116] width 169 height 28
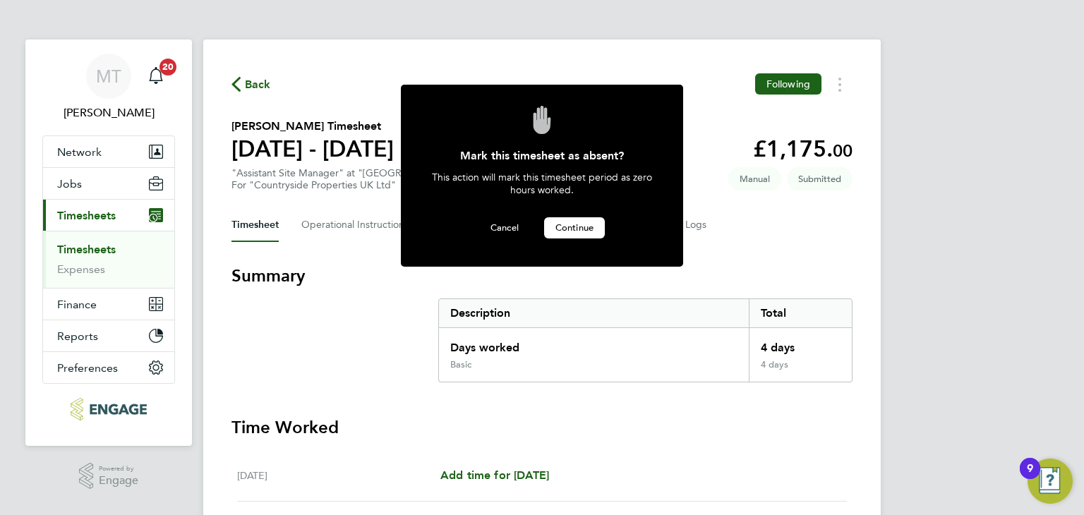
click at [574, 224] on span "Continue" at bounding box center [574, 228] width 38 height 12
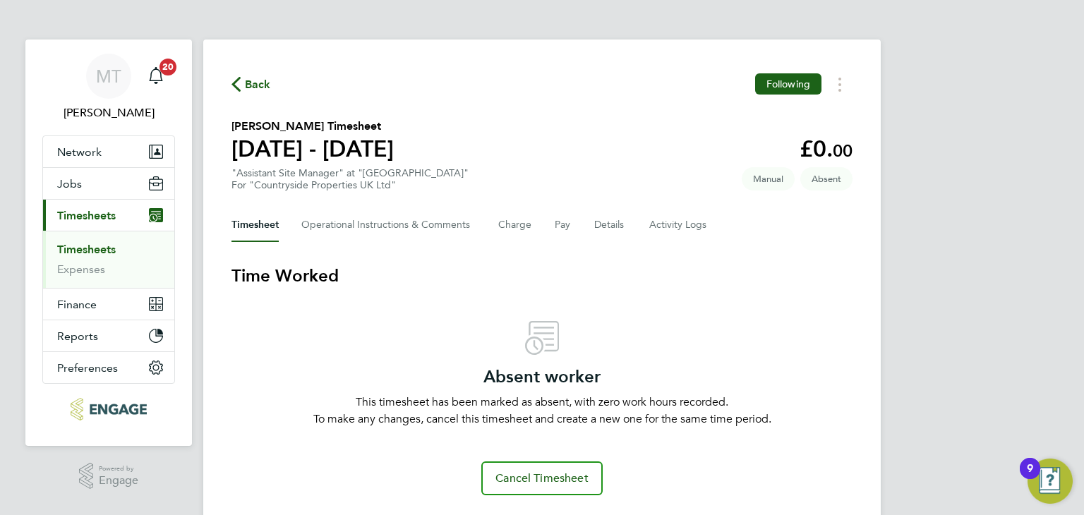
click at [257, 84] on span "Back" at bounding box center [258, 84] width 26 height 17
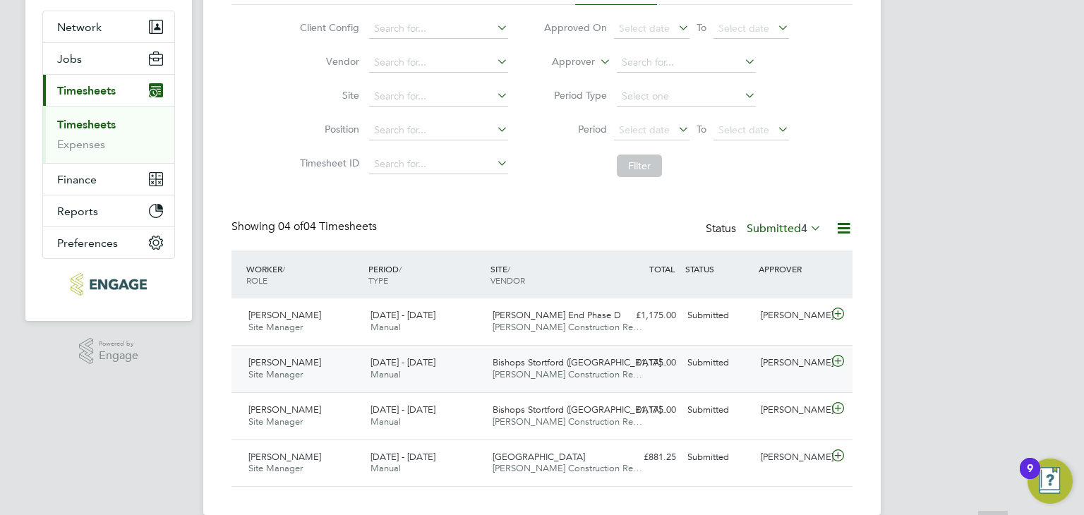
scroll to position [147, 0]
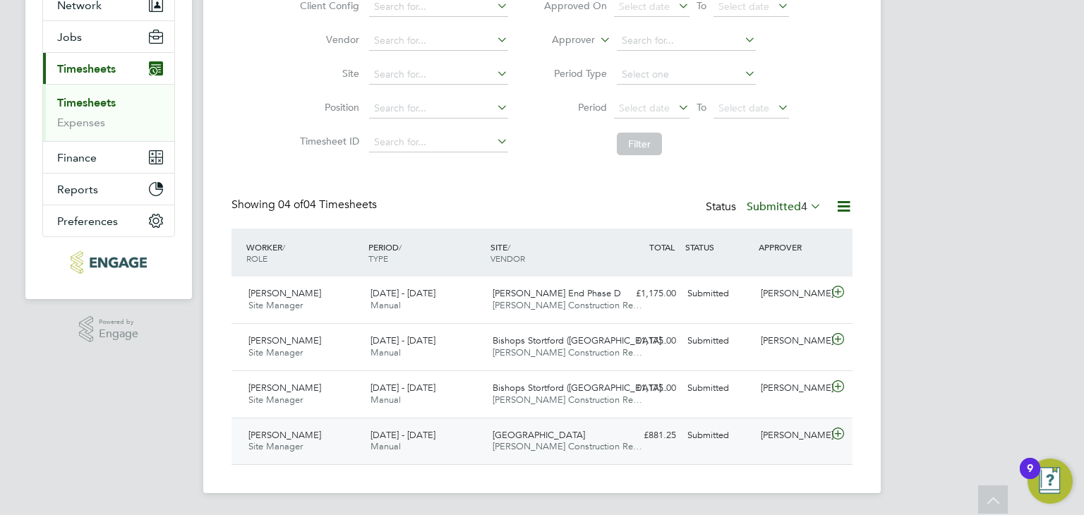
click at [836, 433] on icon at bounding box center [838, 433] width 18 height 11
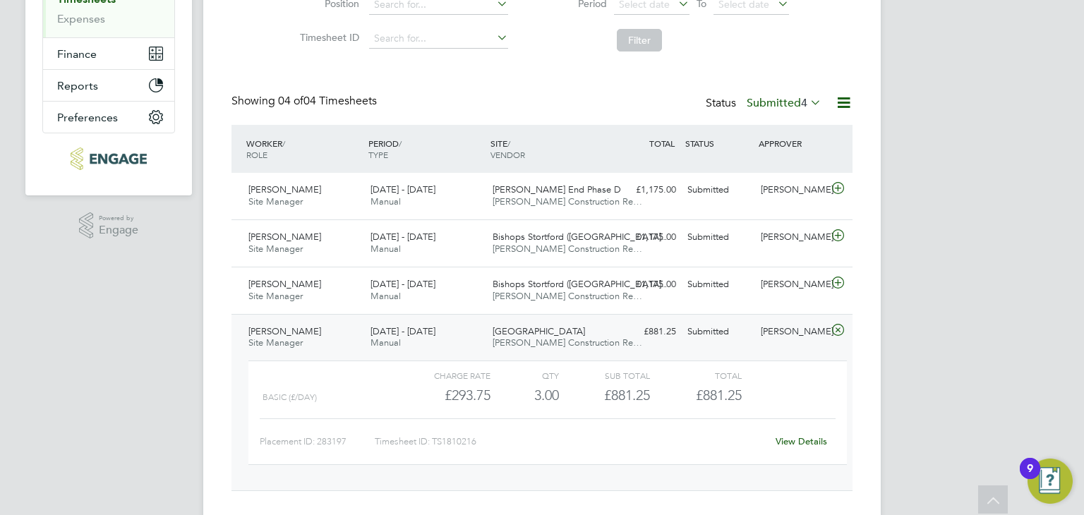
scroll to position [277, 0]
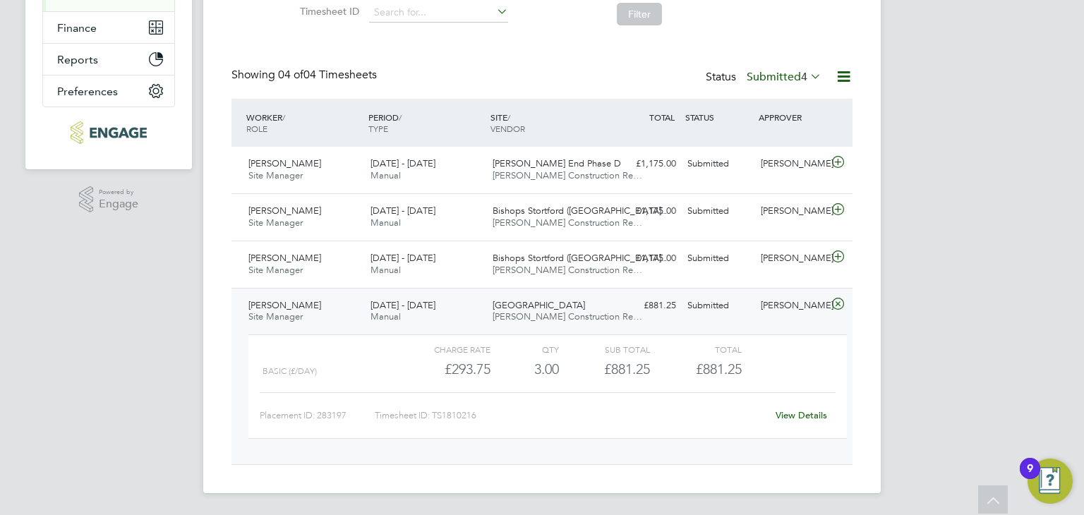
click at [793, 412] on link "View Details" at bounding box center [802, 415] width 52 height 12
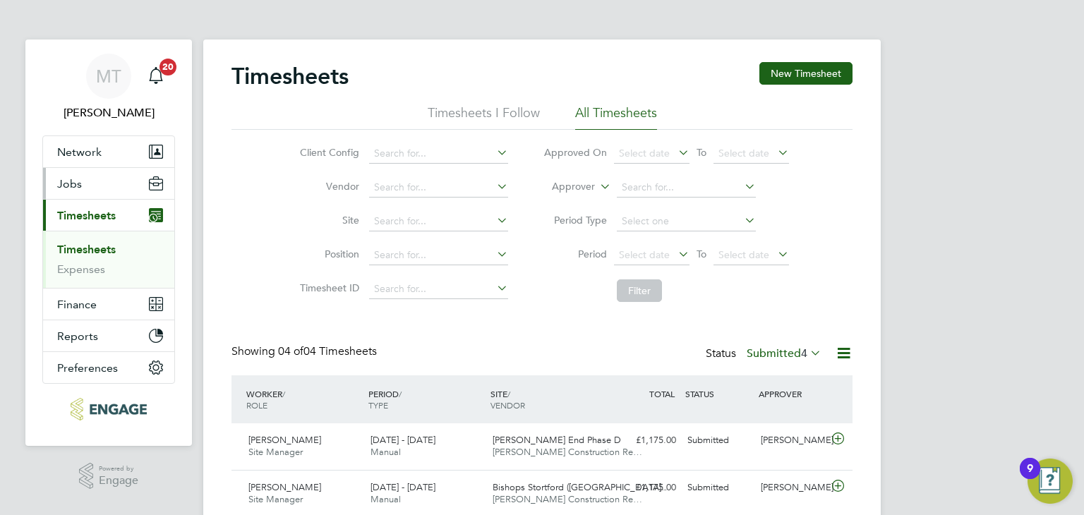
click at [76, 178] on span "Jobs" at bounding box center [69, 183] width 25 height 13
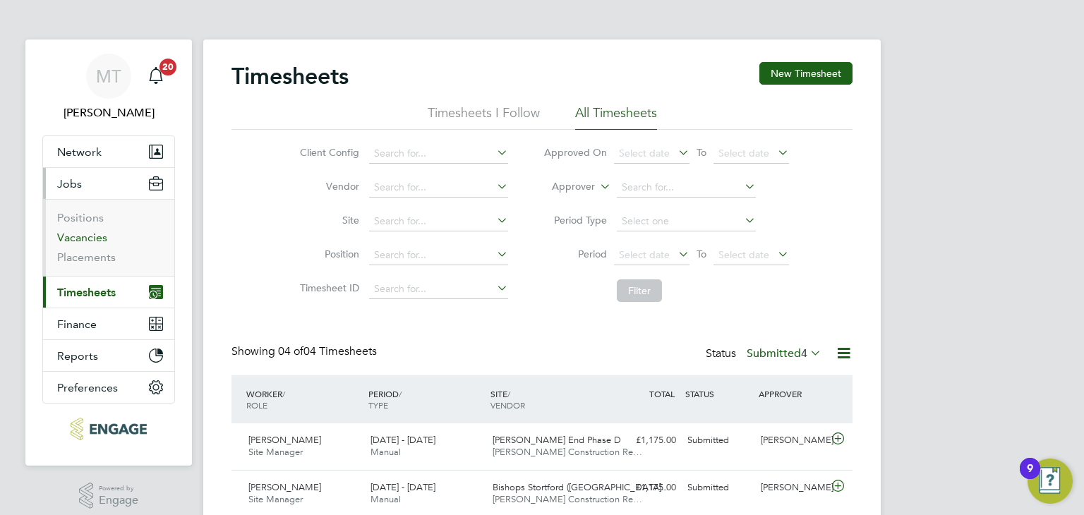
click at [88, 236] on link "Vacancies" at bounding box center [82, 237] width 50 height 13
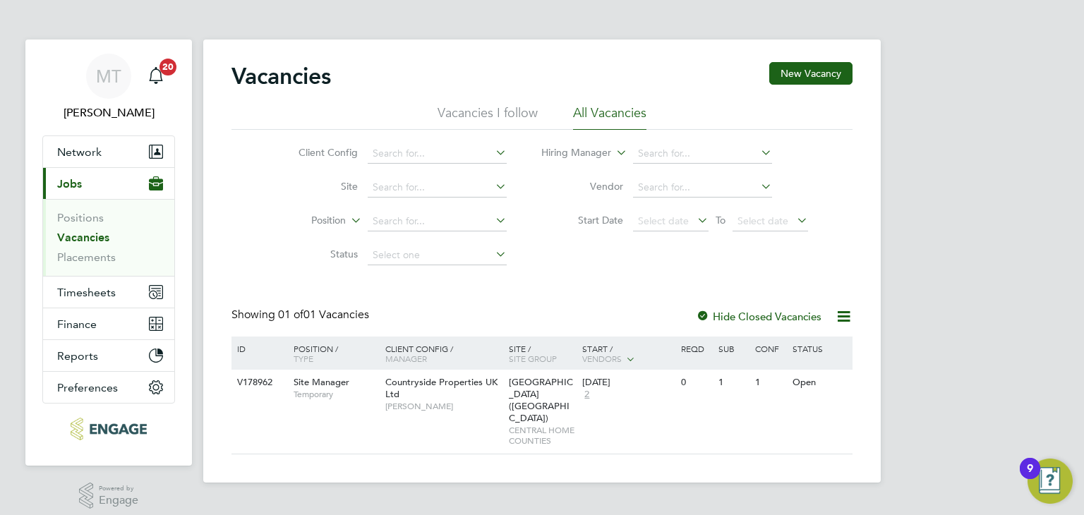
click at [90, 236] on link "Vacancies" at bounding box center [83, 237] width 52 height 13
click at [88, 212] on link "Positions" at bounding box center [80, 217] width 47 height 13
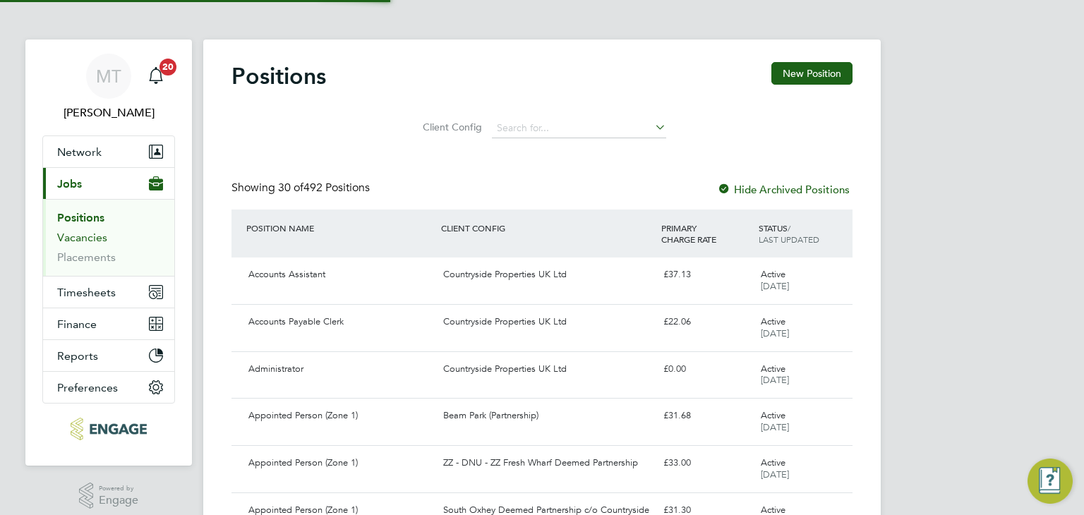
click at [78, 238] on link "Vacancies" at bounding box center [82, 237] width 50 height 13
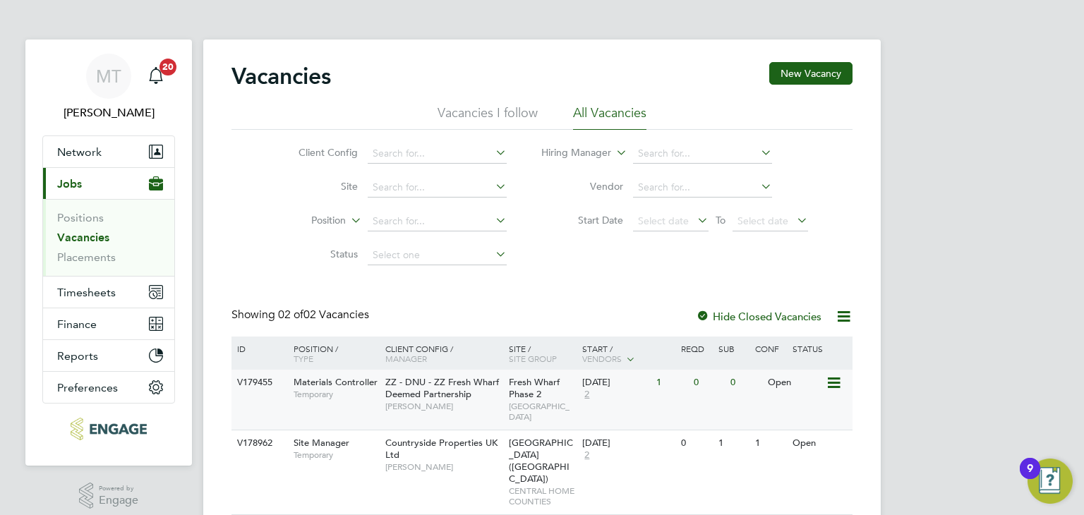
click at [352, 388] on div "Materials Controller Temporary" at bounding box center [332, 388] width 99 height 37
click at [85, 256] on link "Placements" at bounding box center [86, 257] width 59 height 13
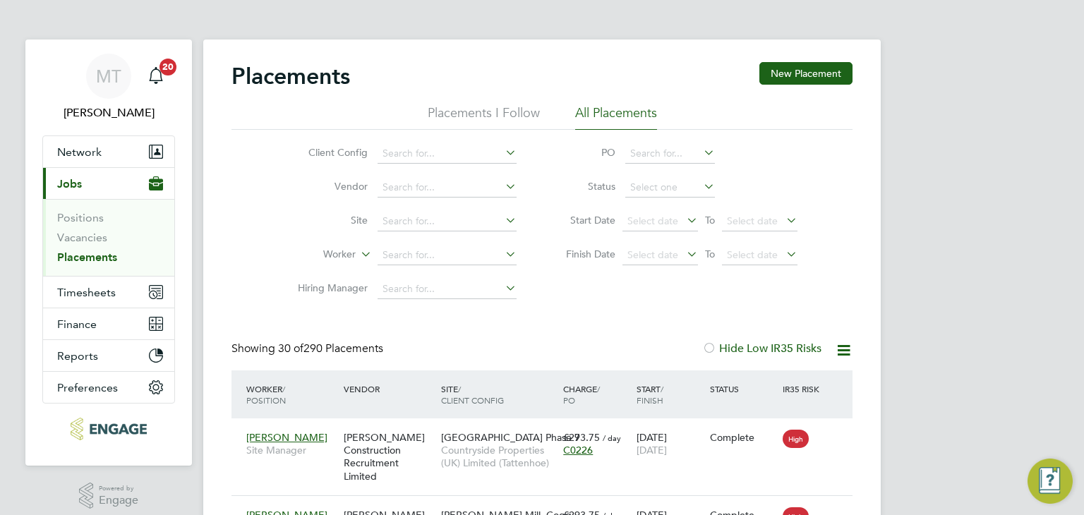
scroll to position [53, 123]
click at [650, 182] on input at bounding box center [670, 188] width 90 height 20
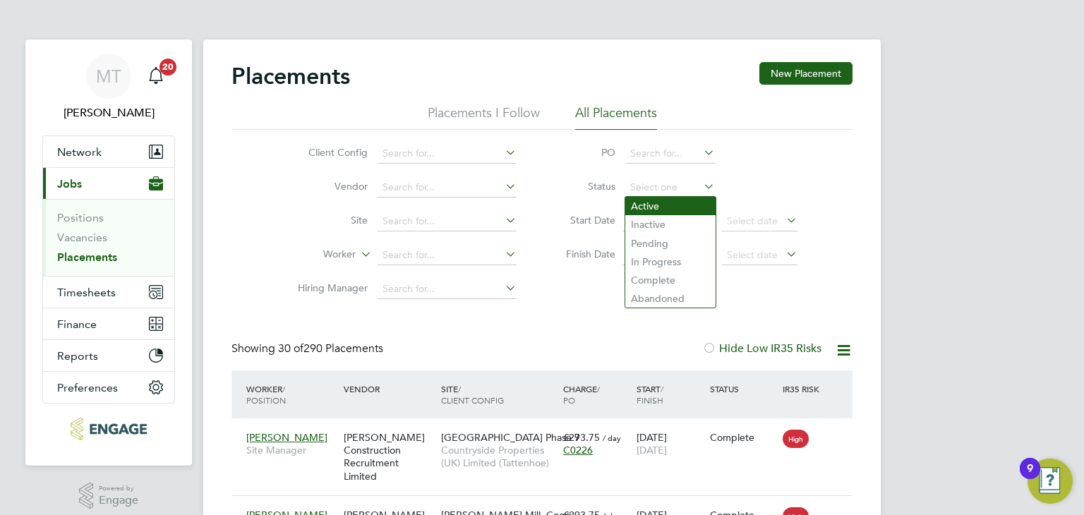
click at [646, 207] on li "Active" at bounding box center [670, 206] width 90 height 18
type input "Active"
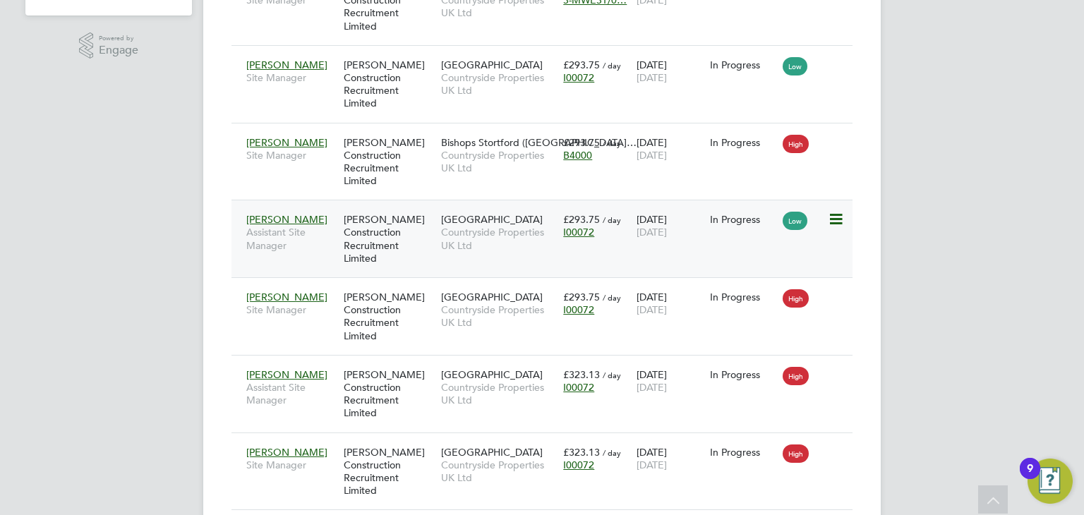
click at [393, 248] on div "[PERSON_NAME] Construction Recruitment Limited" at bounding box center [388, 239] width 97 height 66
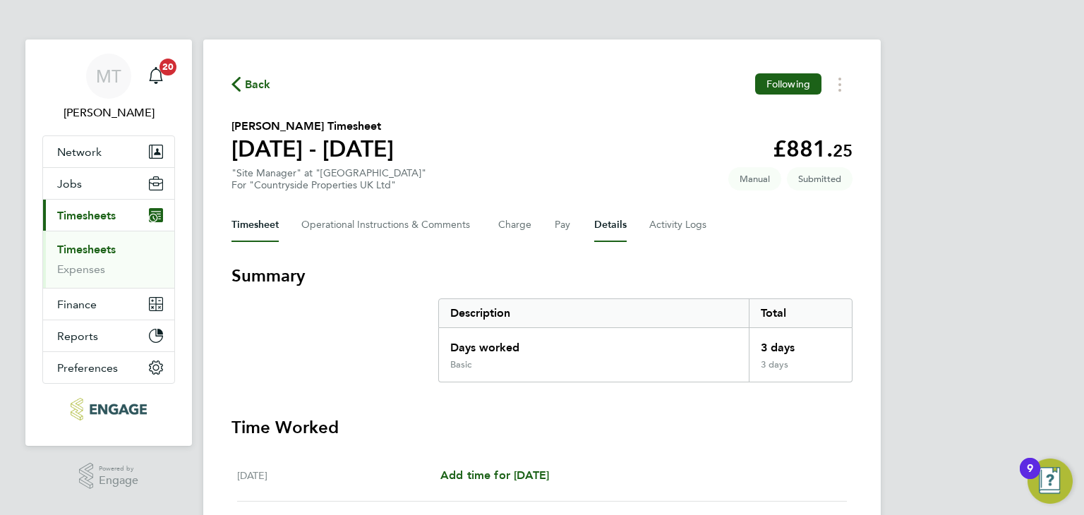
click at [605, 222] on button "Details" at bounding box center [610, 225] width 32 height 34
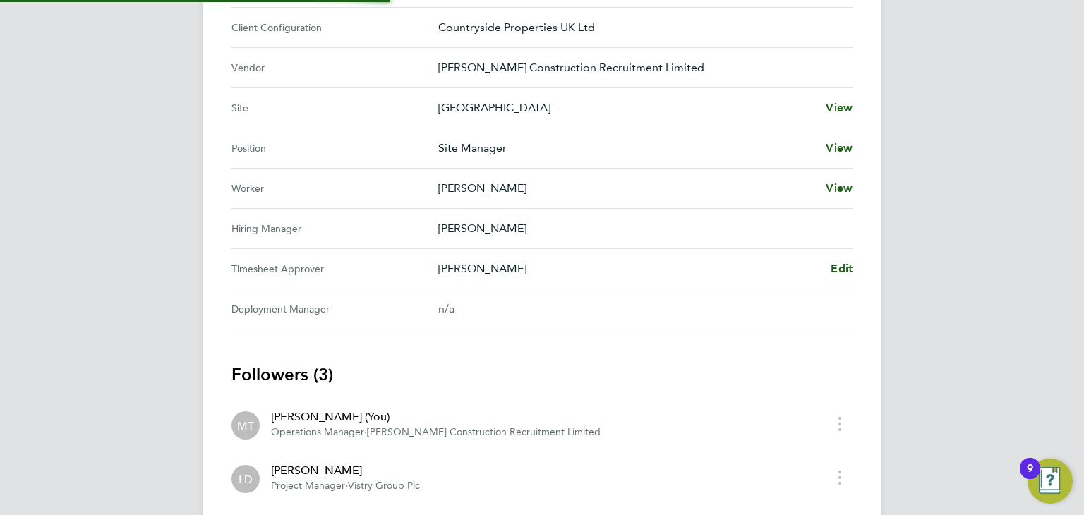
scroll to position [524, 0]
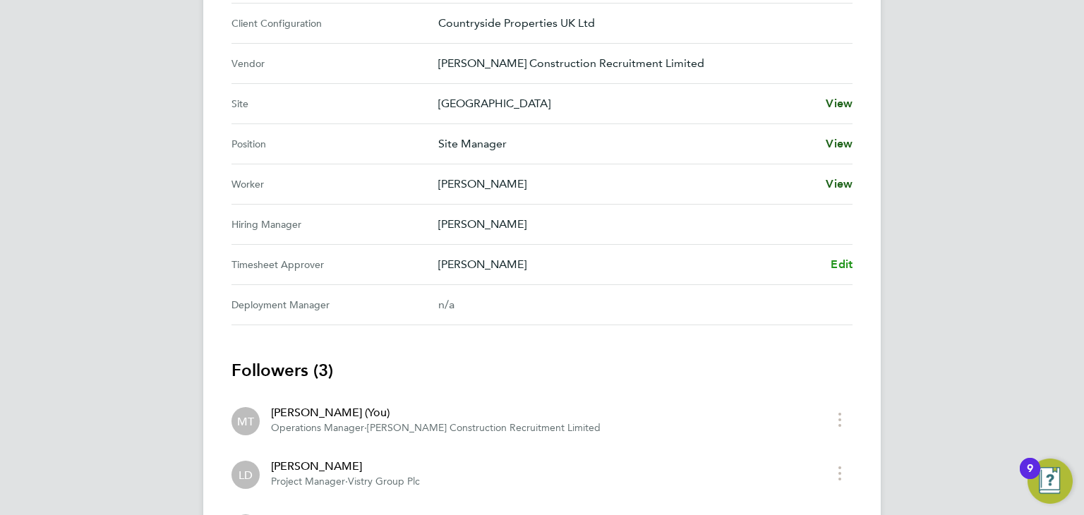
click at [841, 256] on link "Edit" at bounding box center [842, 264] width 22 height 17
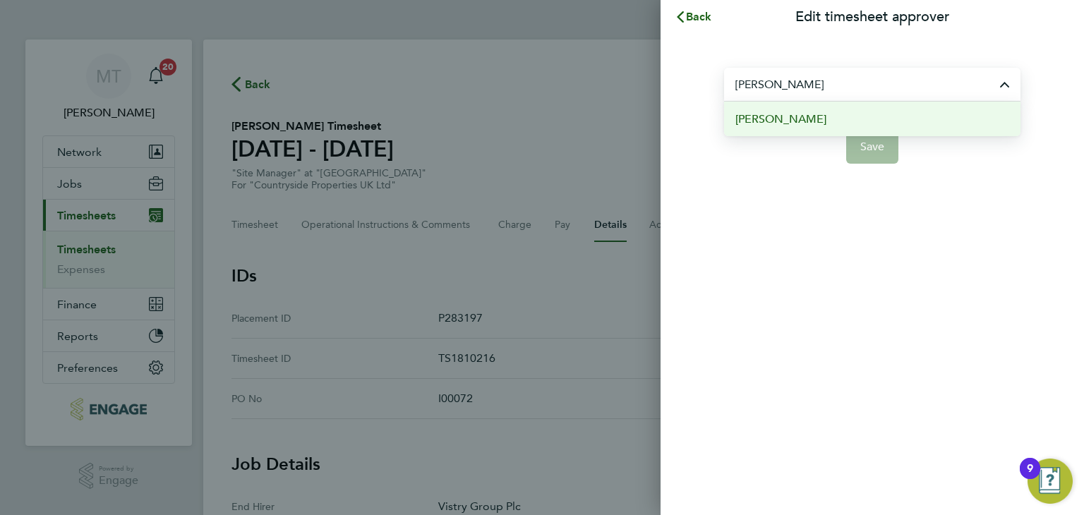
click at [768, 118] on span "Paul Marcus" at bounding box center [780, 119] width 91 height 17
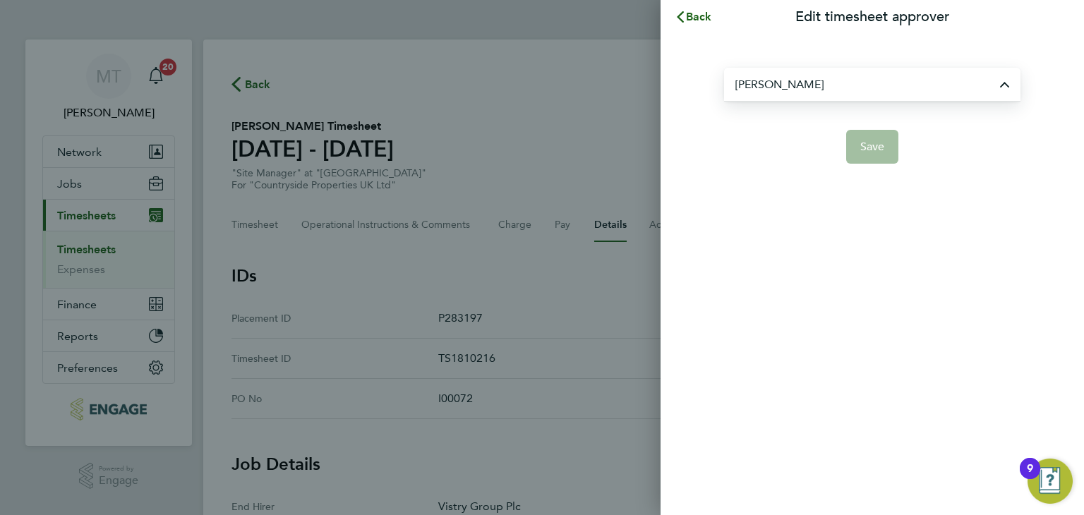
type input "Paul Marcus"
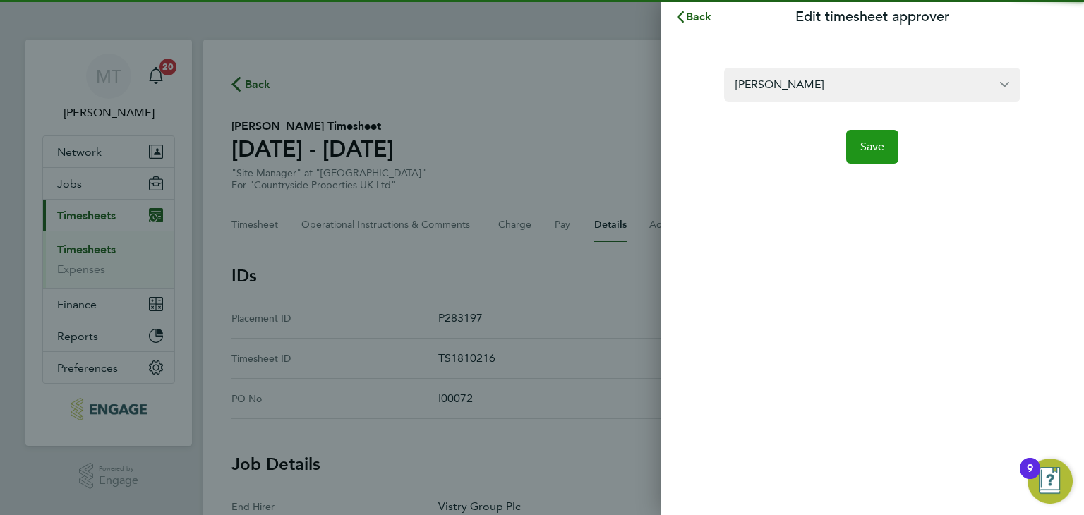
click at [870, 147] on span "Save" at bounding box center [872, 147] width 25 height 14
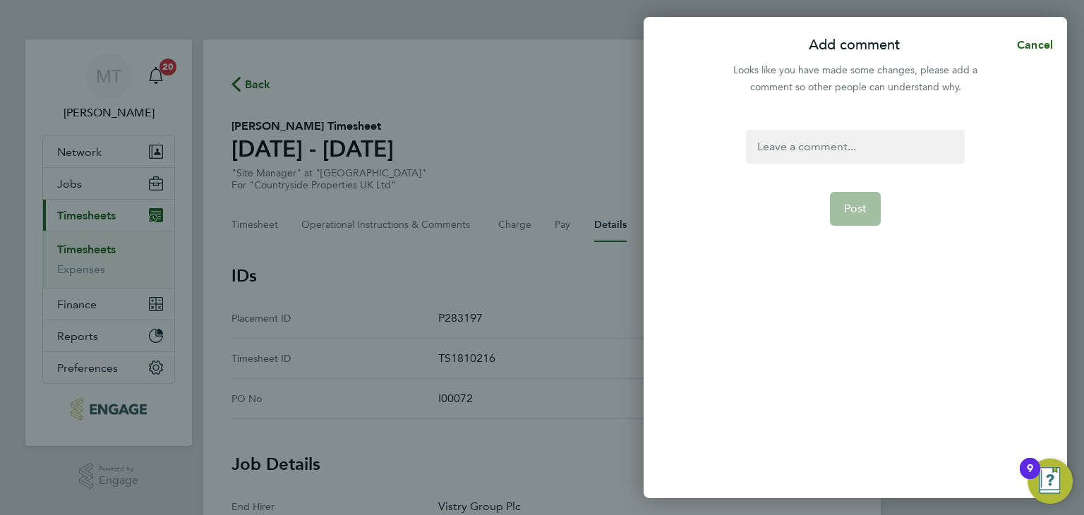
click at [795, 147] on div at bounding box center [855, 147] width 218 height 34
click at [810, 153] on div at bounding box center [855, 147] width 218 height 34
click at [852, 205] on span "Post" at bounding box center [855, 209] width 23 height 14
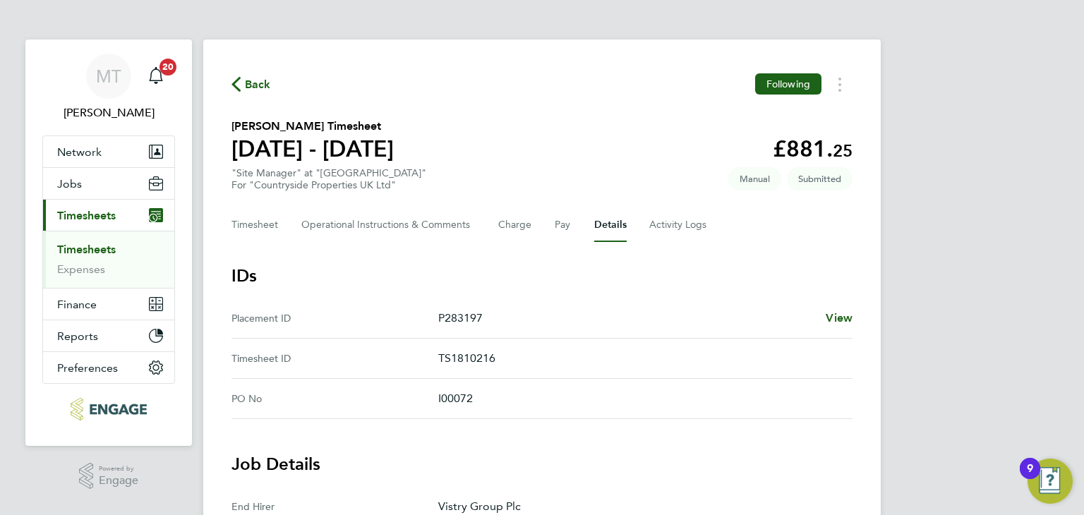
click at [241, 83] on span "Back" at bounding box center [251, 83] width 40 height 13
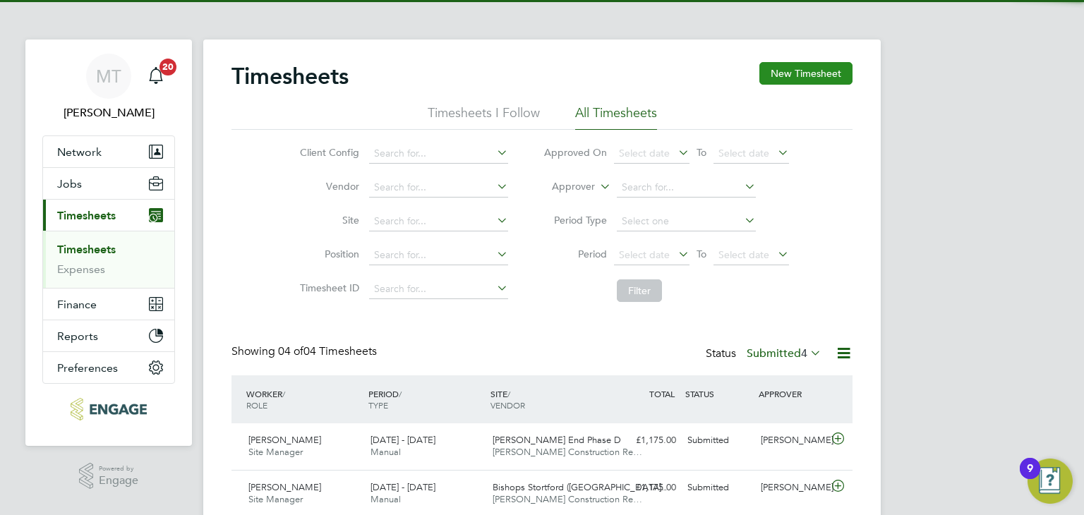
click at [785, 71] on button "New Timesheet" at bounding box center [805, 73] width 93 height 23
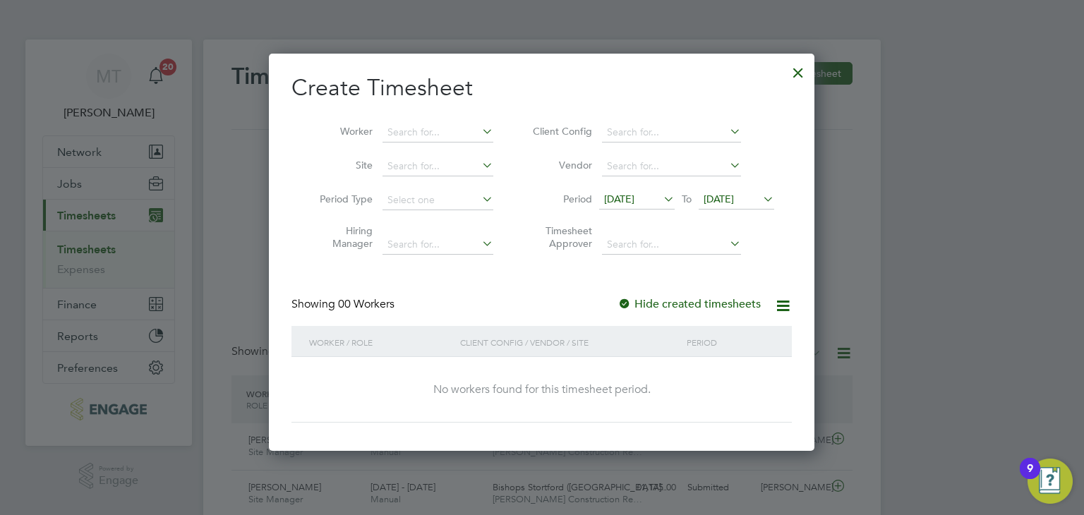
click at [734, 197] on span "22 Aug 2025" at bounding box center [719, 199] width 30 height 13
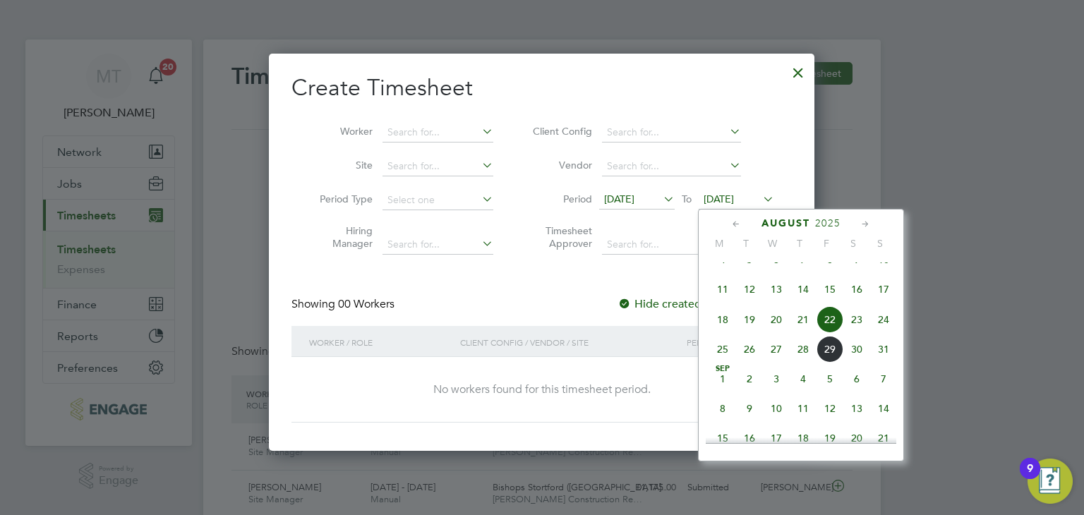
click at [877, 363] on span "31" at bounding box center [883, 349] width 27 height 27
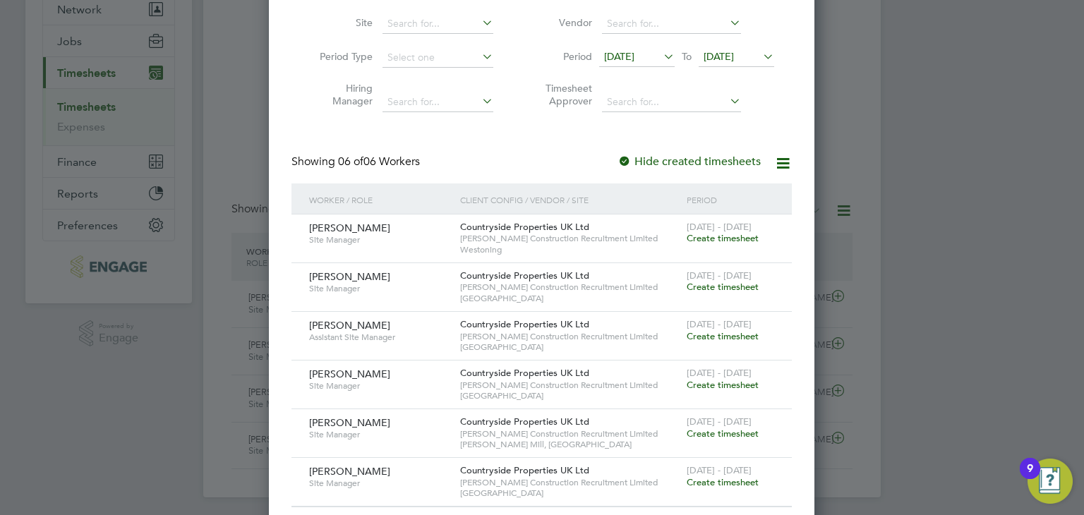
scroll to position [161, 0]
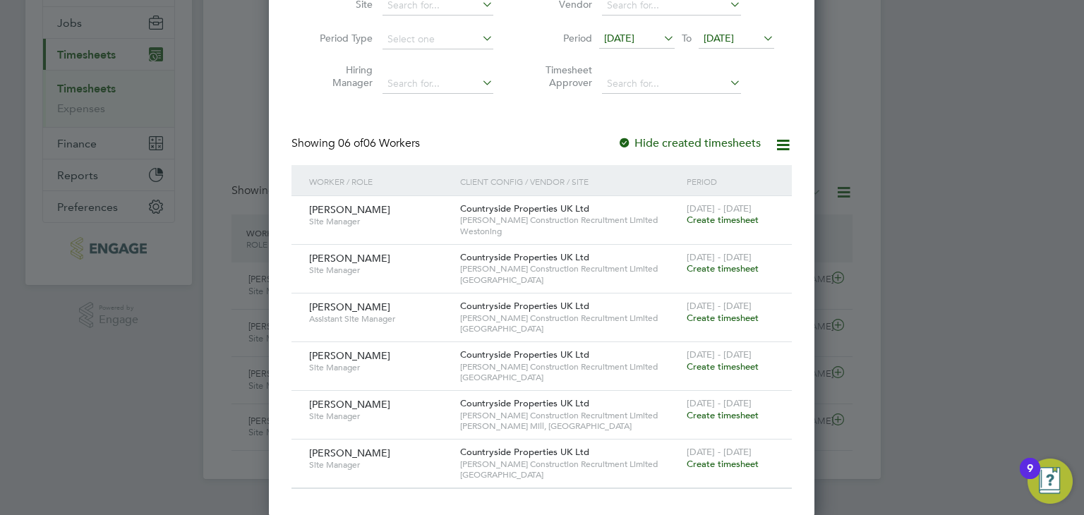
click at [740, 309] on span "25 - 31 Aug 2025" at bounding box center [719, 306] width 65 height 12
click at [739, 312] on span "Create timesheet" at bounding box center [723, 318] width 72 height 12
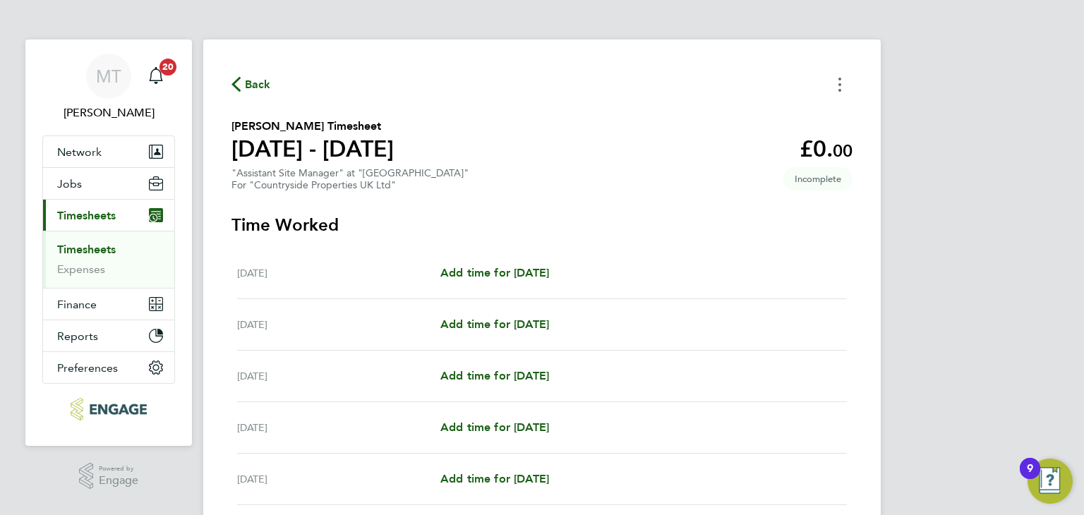
click at [834, 90] on button "Timesheets Menu" at bounding box center [839, 84] width 25 height 22
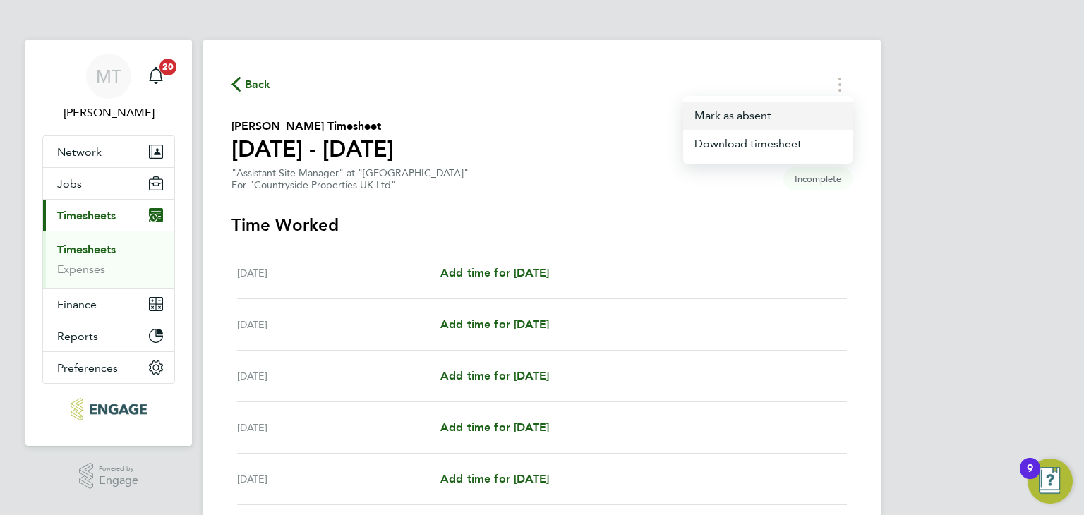
click at [736, 111] on button "Mark as absent" at bounding box center [767, 116] width 169 height 28
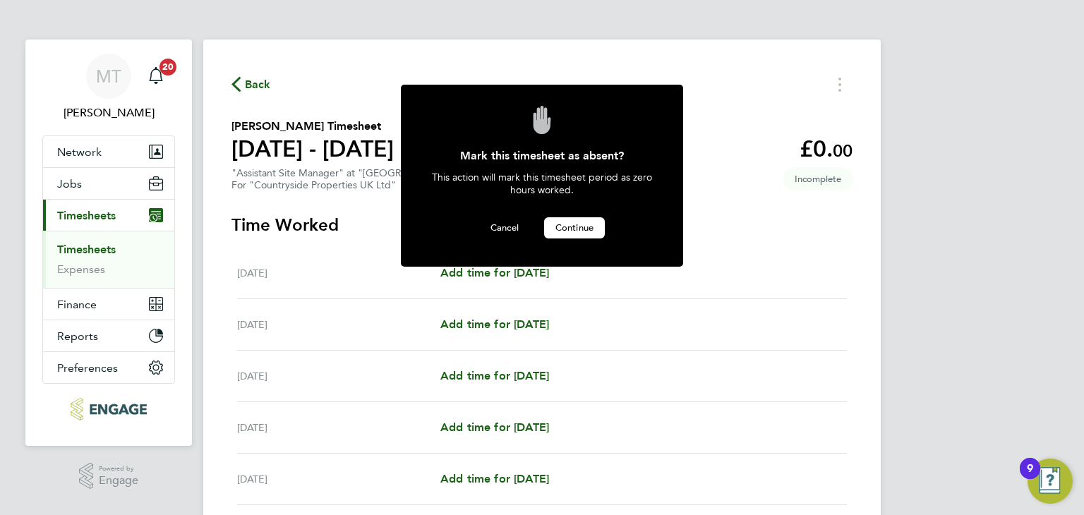
click at [565, 233] on button "Continue" at bounding box center [574, 227] width 61 height 21
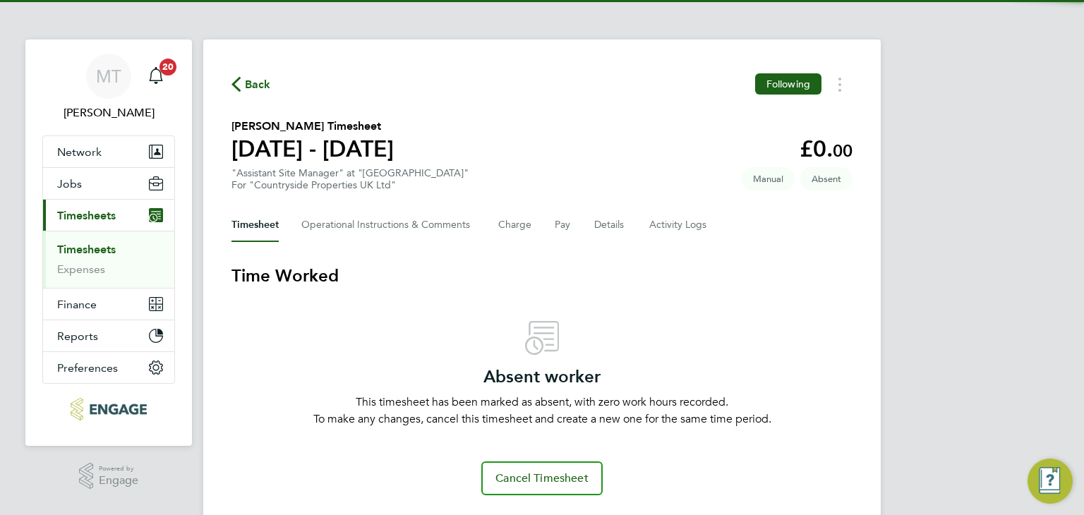
click at [258, 88] on span "Back" at bounding box center [258, 84] width 26 height 17
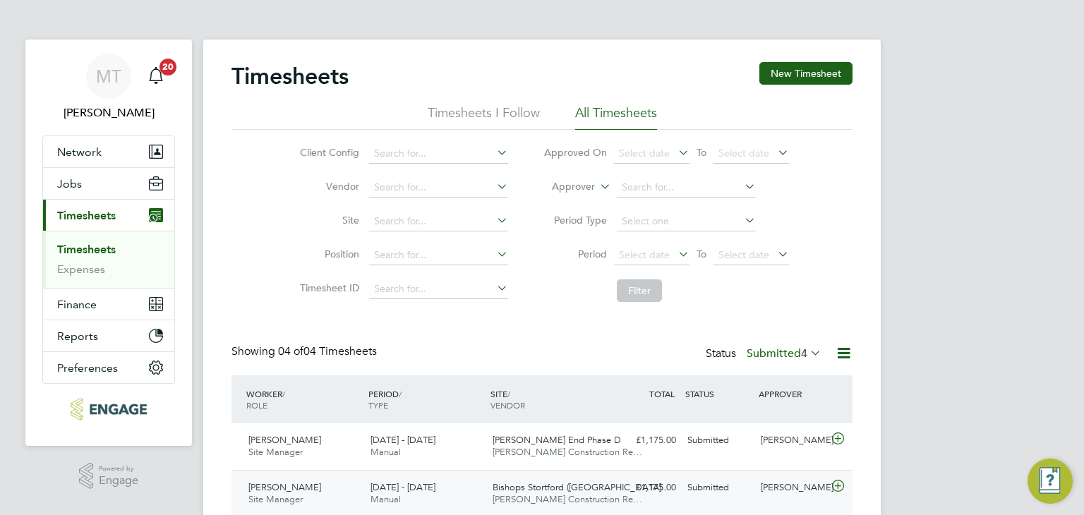
scroll to position [35, 123]
click at [807, 76] on button "New Timesheet" at bounding box center [805, 73] width 93 height 23
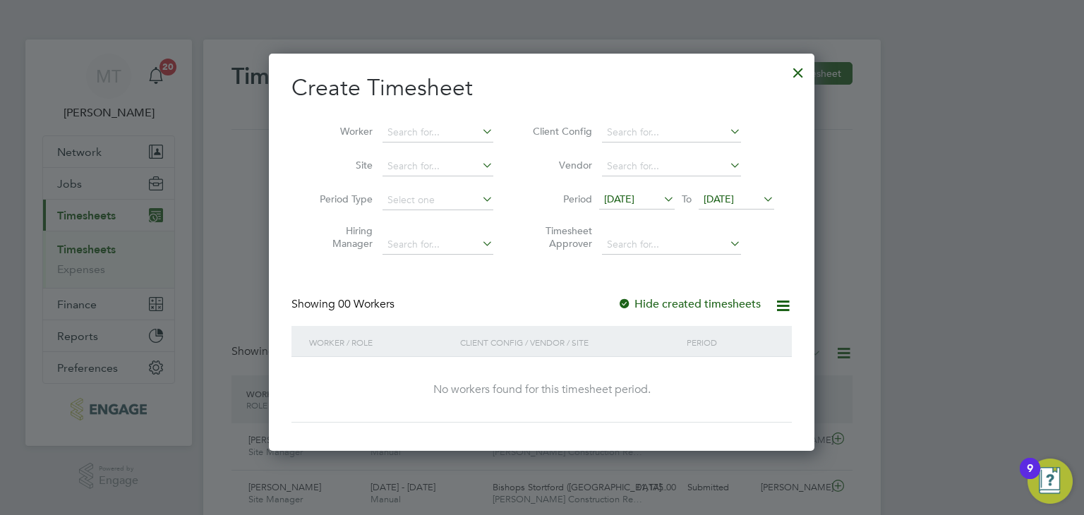
click at [734, 194] on span "22 Aug 2025" at bounding box center [719, 199] width 30 height 13
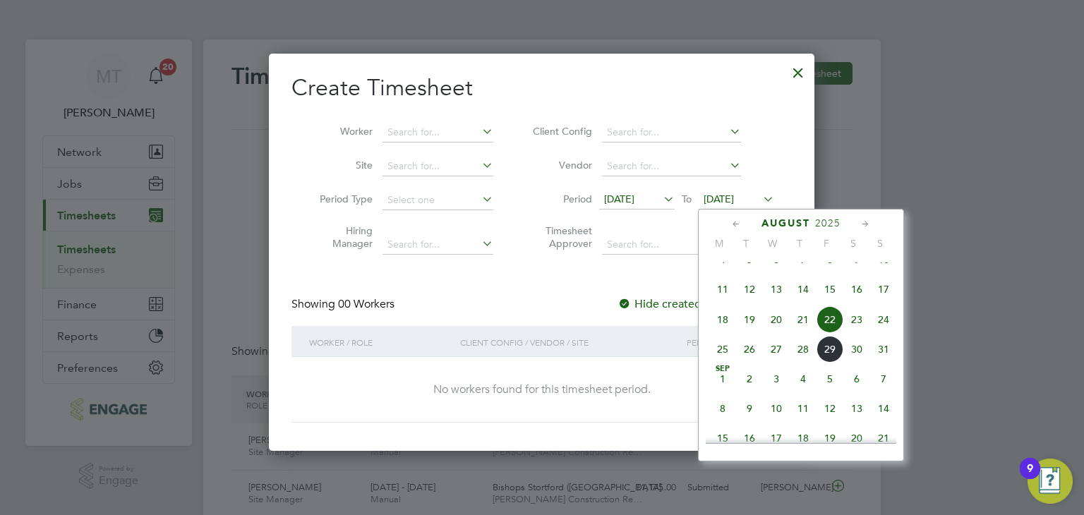
click at [887, 361] on span "31" at bounding box center [883, 349] width 27 height 27
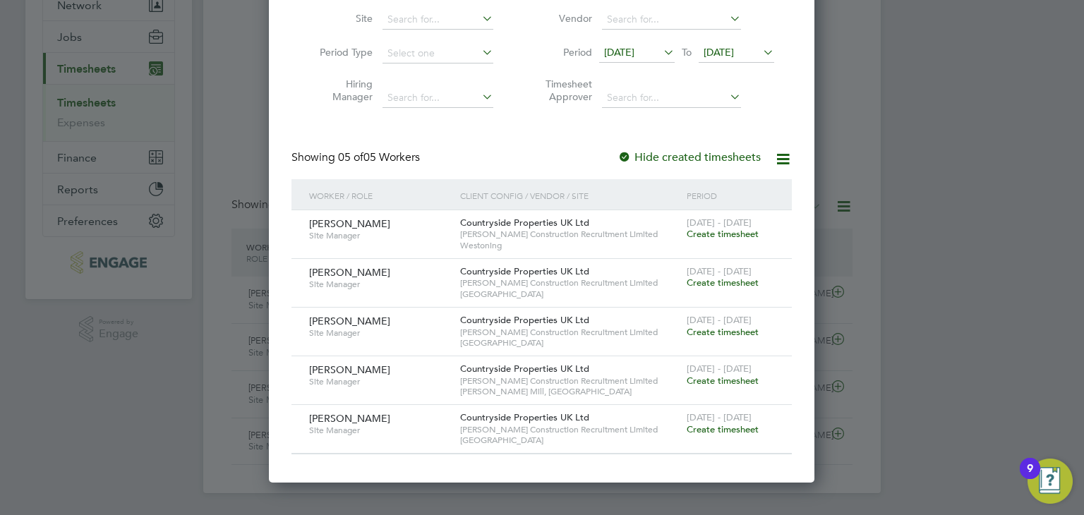
drag, startPoint x: 703, startPoint y: 427, endPoint x: 710, endPoint y: 470, distance: 43.6
click at [702, 427] on span "Create timesheet" at bounding box center [723, 429] width 72 height 12
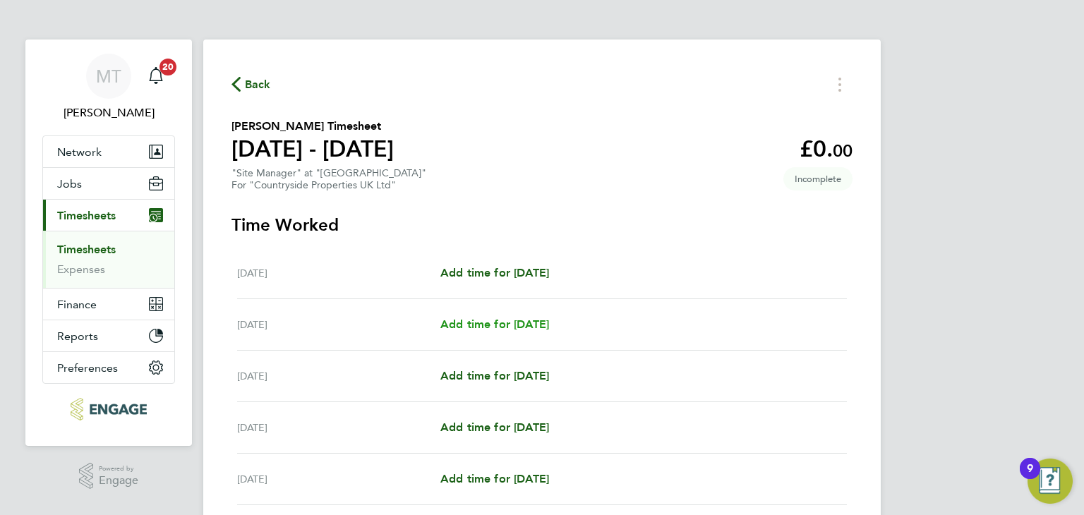
click at [514, 320] on span "Add time for Tue 26 Aug" at bounding box center [494, 324] width 109 height 13
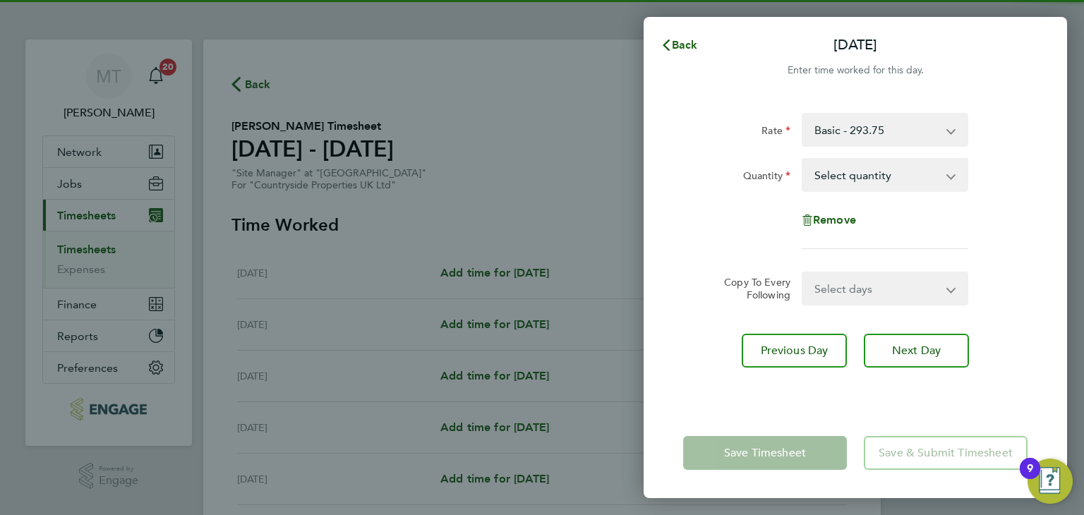
click at [917, 170] on select "Select quantity 0.5 1" at bounding box center [876, 174] width 147 height 31
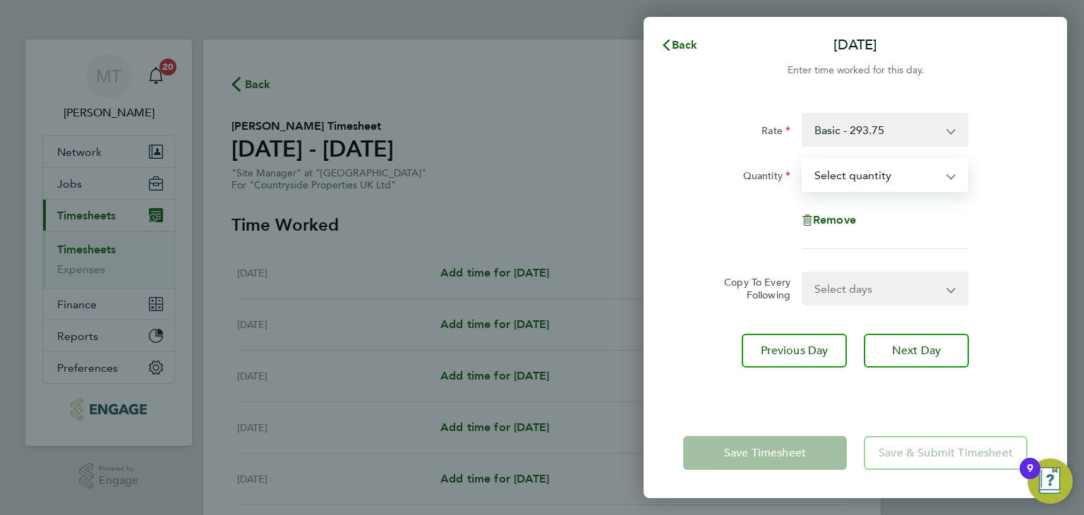
select select "1"
click at [803, 159] on select "Select quantity 0.5 1" at bounding box center [876, 174] width 147 height 31
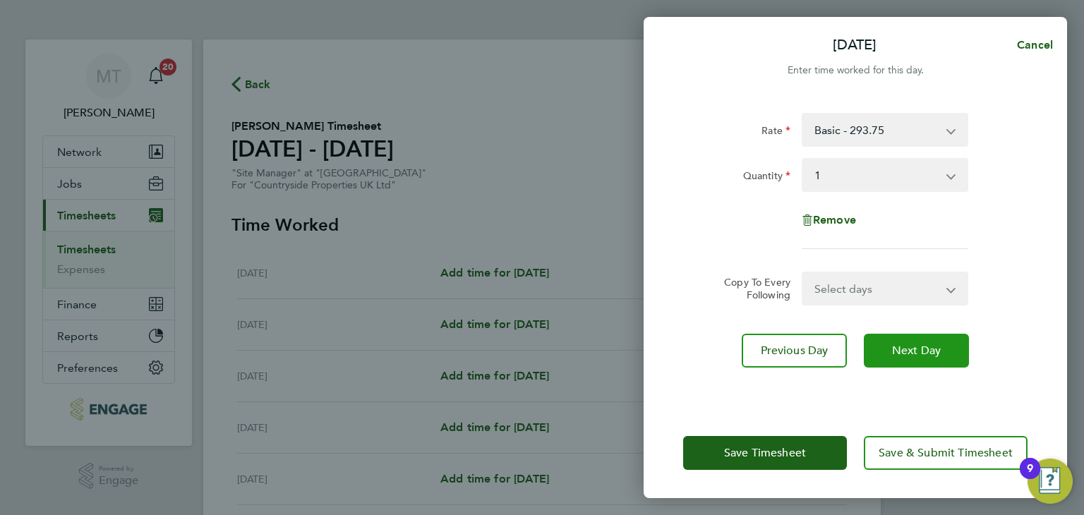
click at [883, 344] on button "Next Day" at bounding box center [916, 351] width 105 height 34
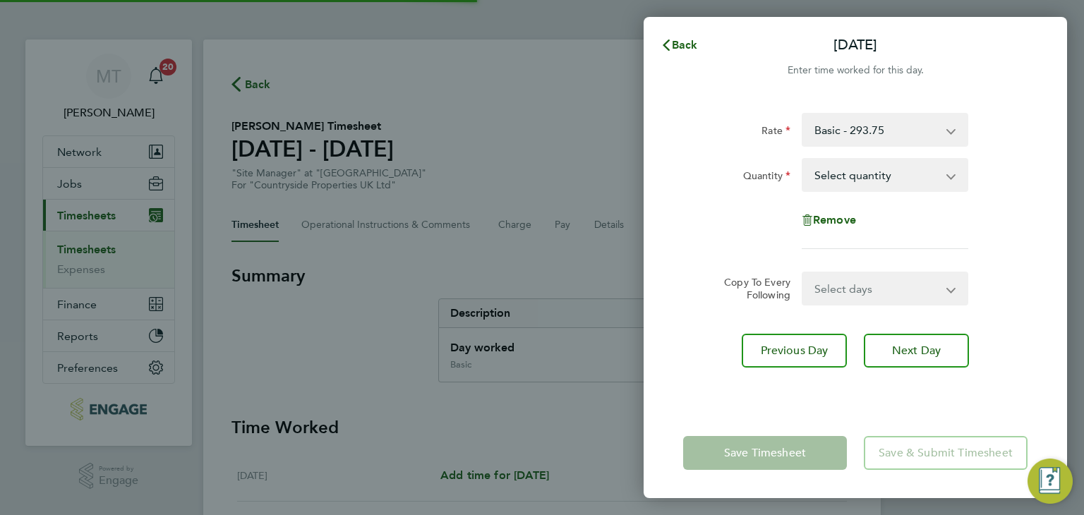
click at [828, 170] on select "Select quantity 0.5 1" at bounding box center [876, 174] width 147 height 31
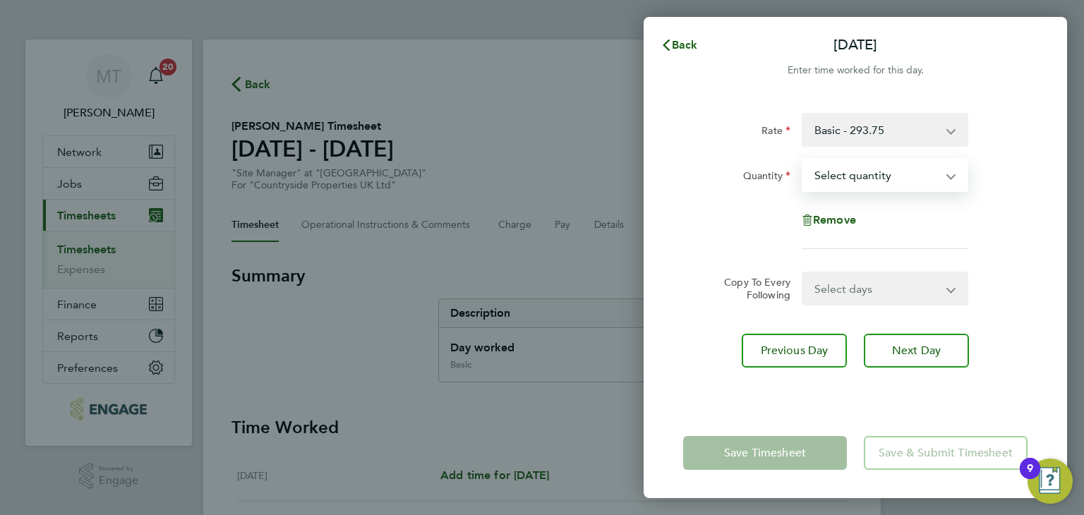
select select "1"
click at [803, 159] on select "Select quantity 0.5 1" at bounding box center [876, 174] width 147 height 31
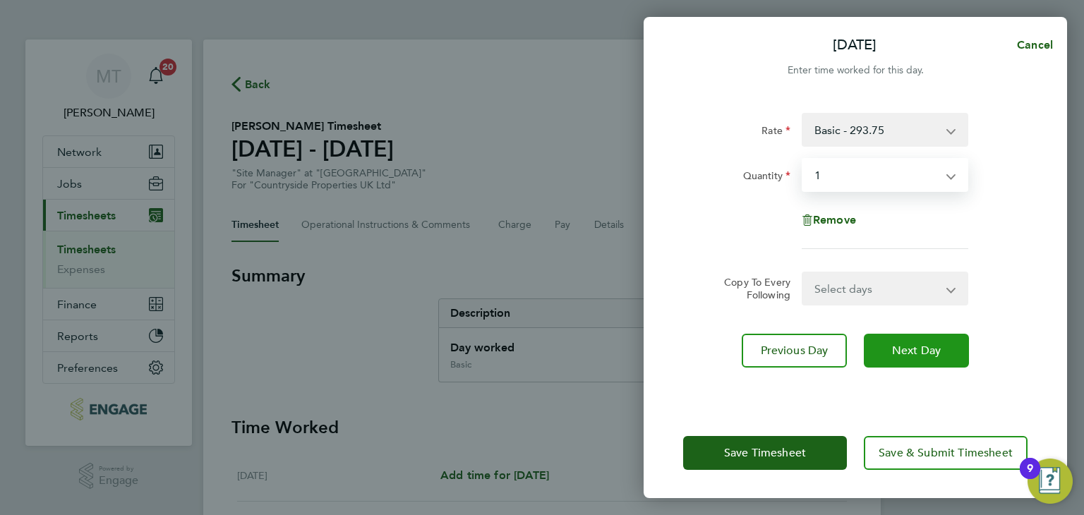
click at [895, 342] on button "Next Day" at bounding box center [916, 351] width 105 height 34
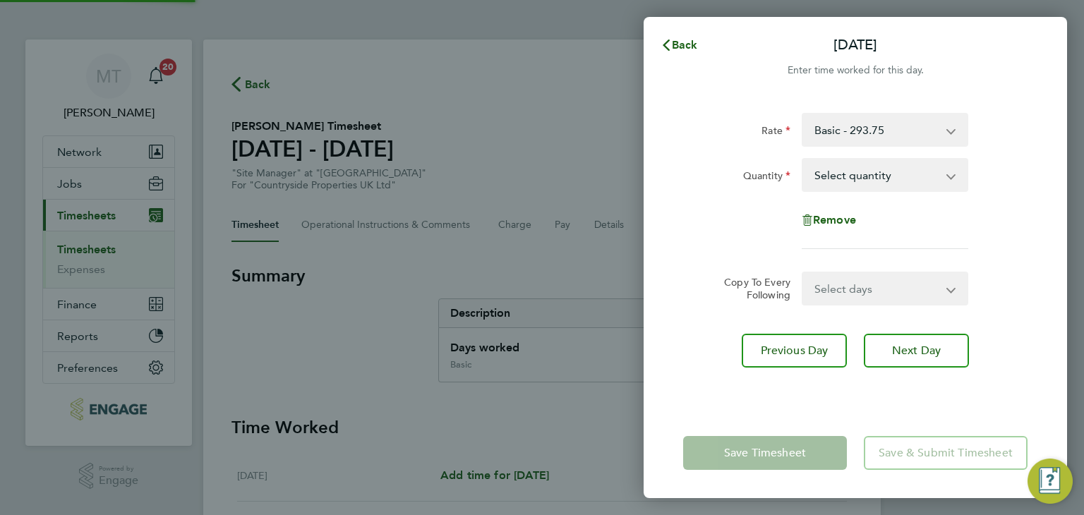
click at [844, 174] on select "Select quantity 0.5 1" at bounding box center [876, 174] width 147 height 31
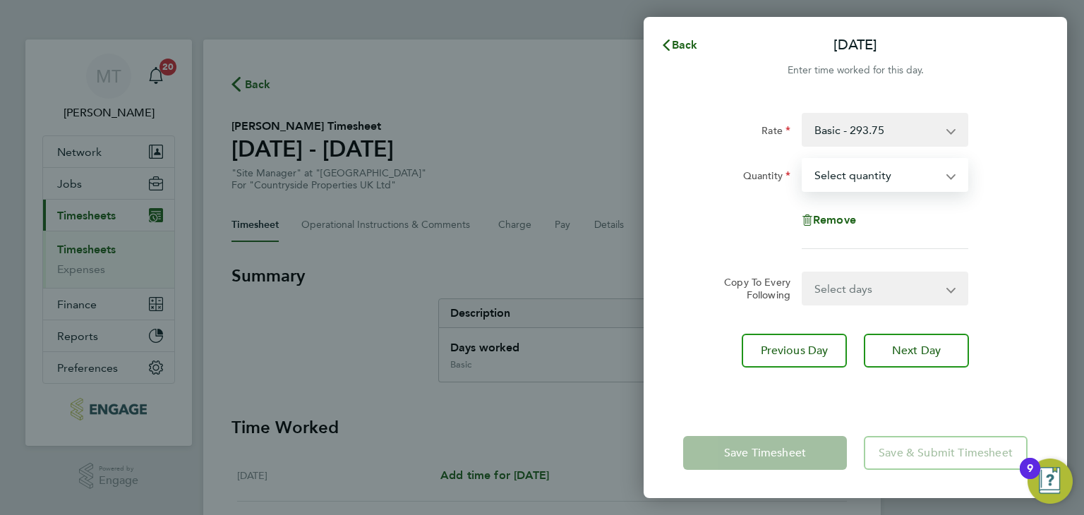
select select "1"
click at [803, 159] on select "Select quantity 0.5 1" at bounding box center [876, 174] width 147 height 31
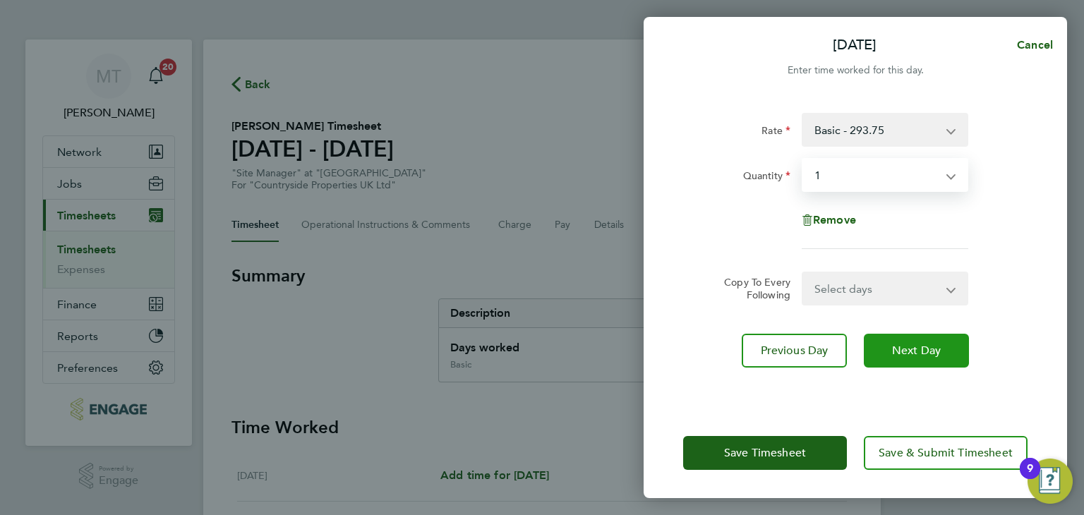
click at [918, 345] on span "Next Day" at bounding box center [916, 351] width 49 height 14
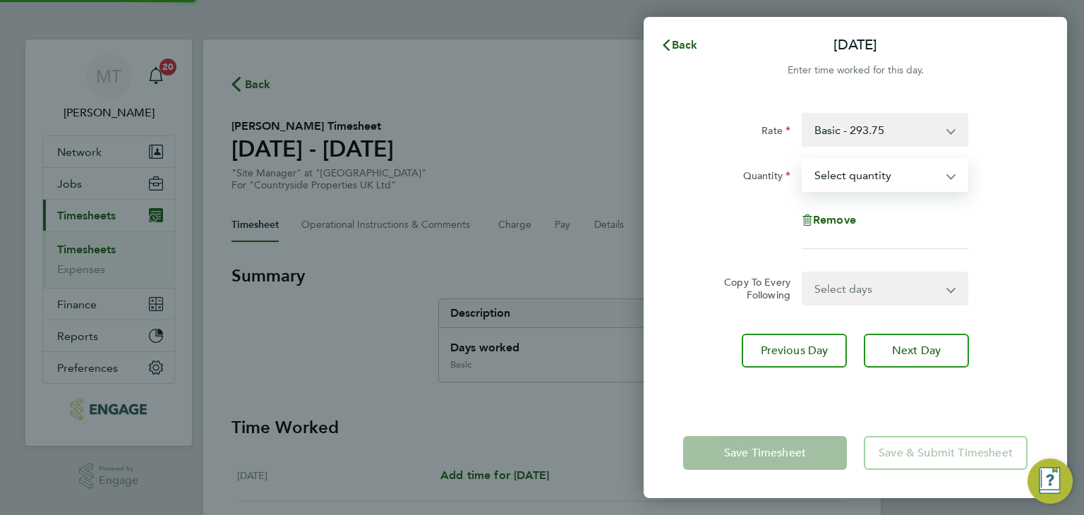
click at [850, 181] on select "Select quantity 0.5 1" at bounding box center [876, 174] width 147 height 31
select select "1"
click at [803, 159] on select "Select quantity 0.5 1" at bounding box center [876, 174] width 147 height 31
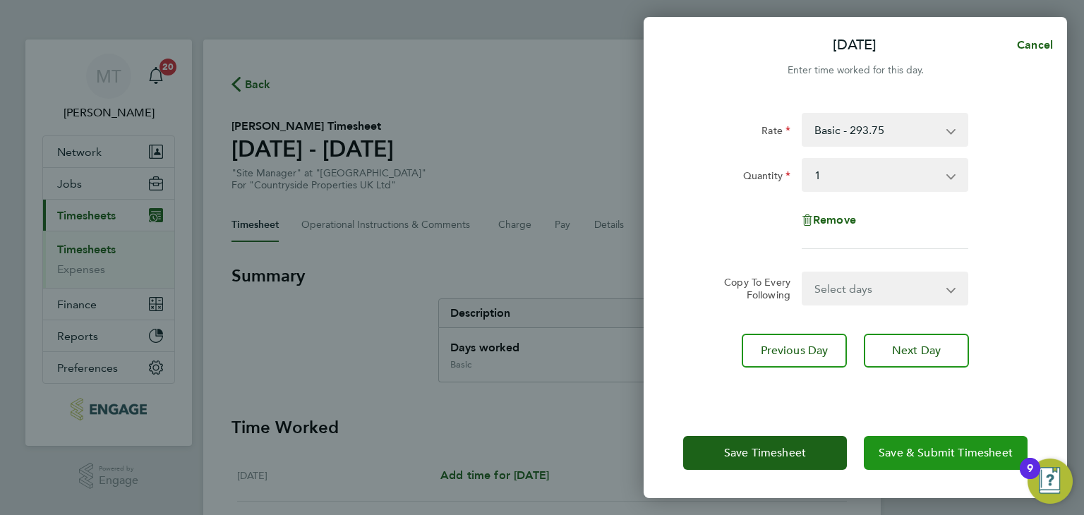
click at [912, 456] on span "Save & Submit Timesheet" at bounding box center [946, 453] width 134 height 14
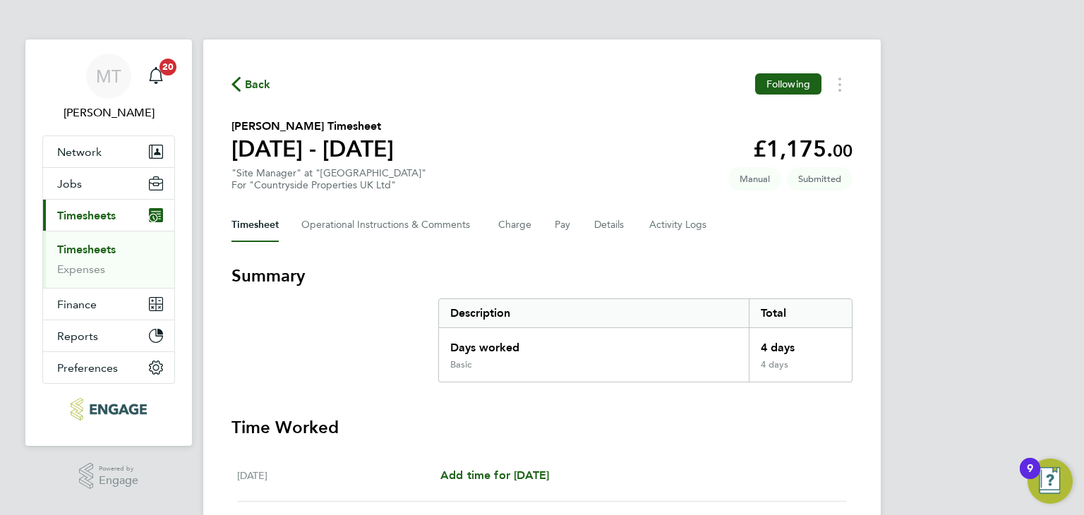
click at [263, 83] on span "Back" at bounding box center [258, 84] width 26 height 17
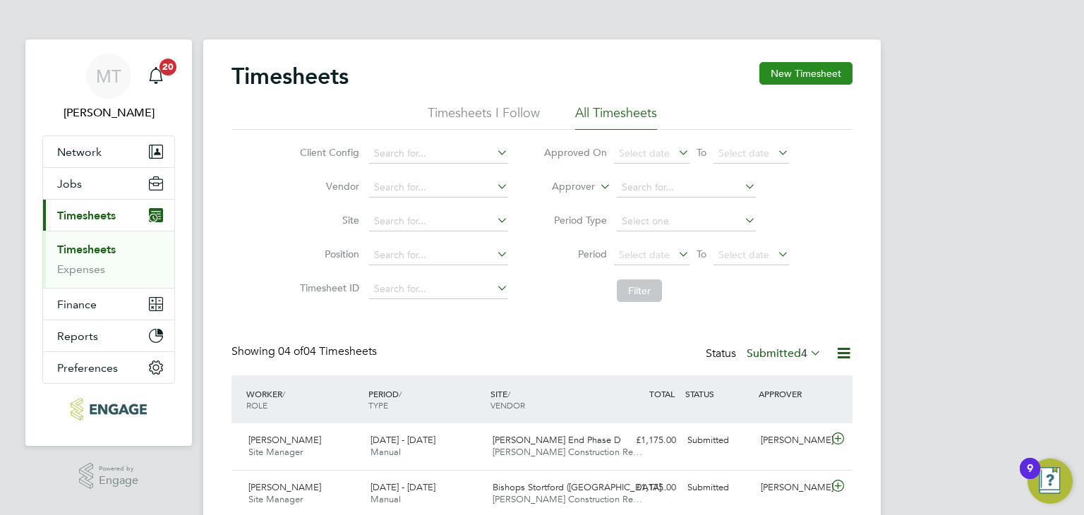
click at [834, 71] on button "New Timesheet" at bounding box center [805, 73] width 93 height 23
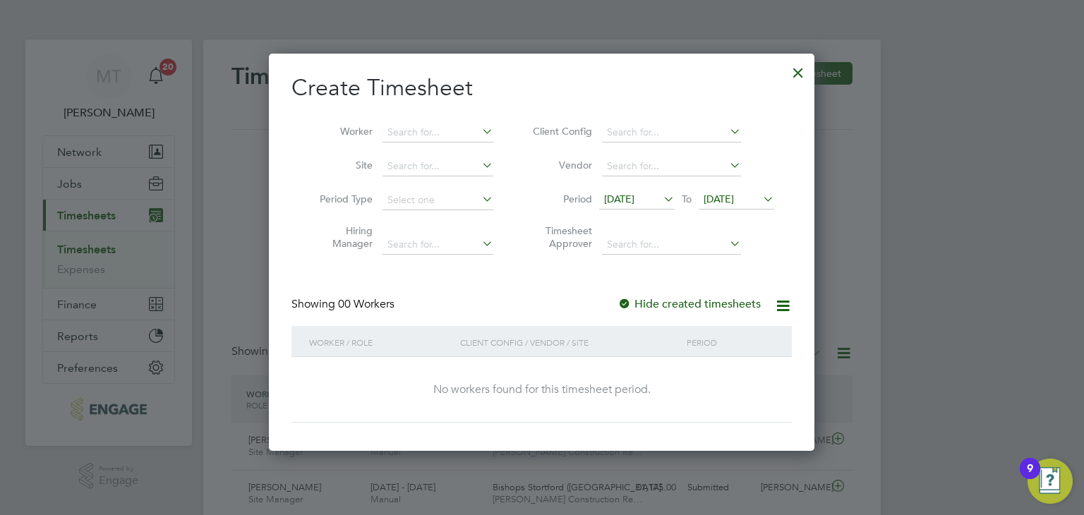
click at [734, 193] on span "22 Aug 2025" at bounding box center [719, 199] width 30 height 13
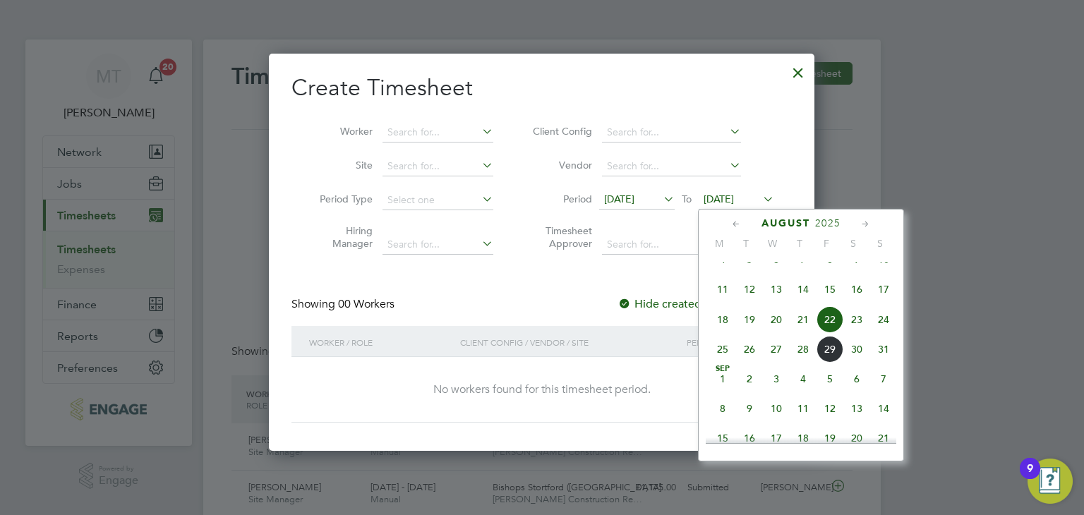
click at [882, 362] on span "31" at bounding box center [883, 349] width 27 height 27
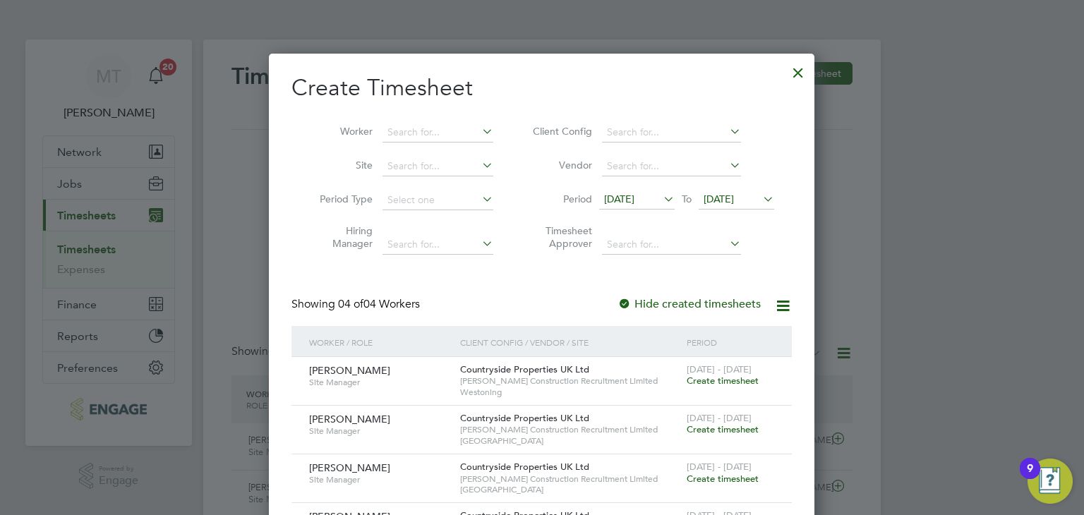
click at [790, 68] on div at bounding box center [797, 68] width 25 height 25
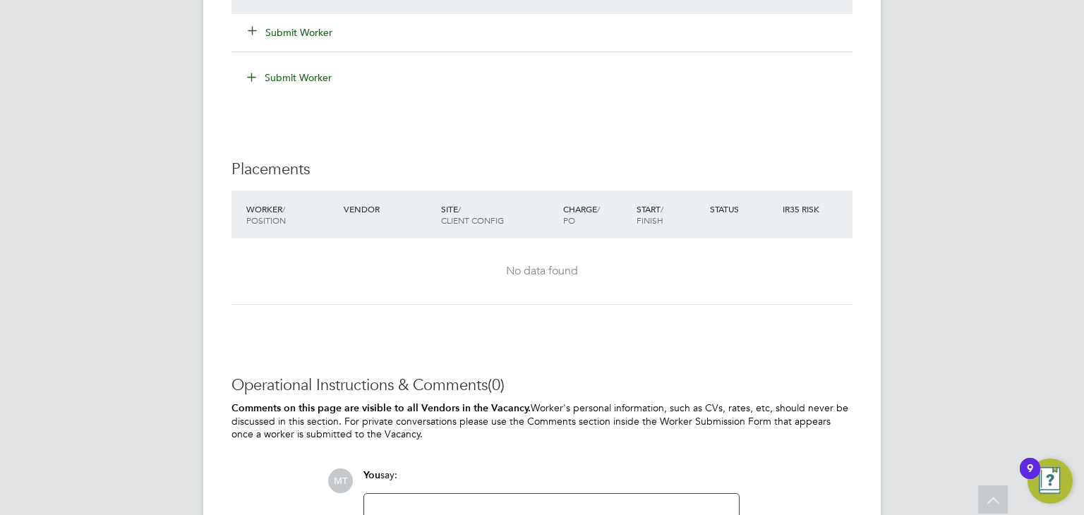
scroll to position [900, 0]
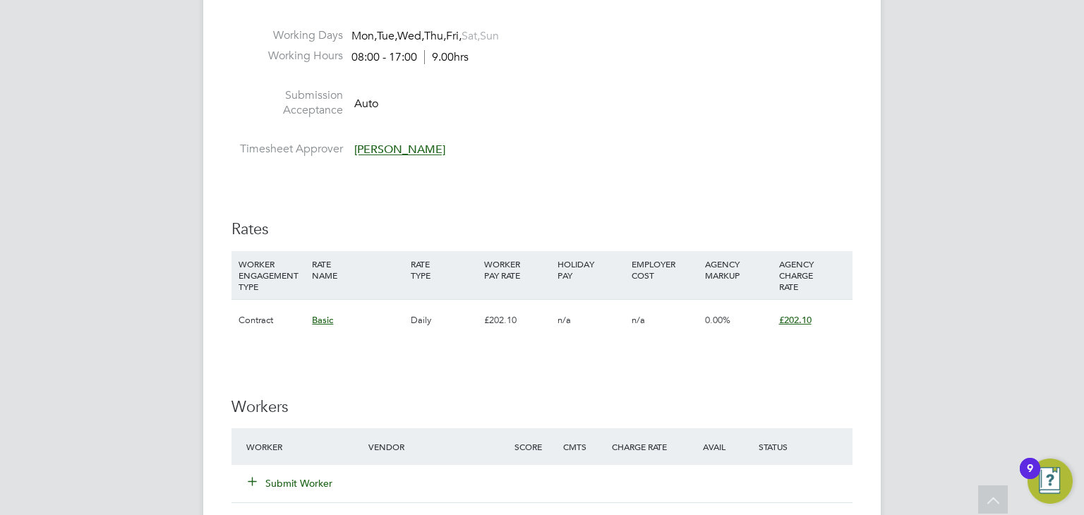
click at [290, 481] on button "Submit Worker" at bounding box center [290, 483] width 85 height 14
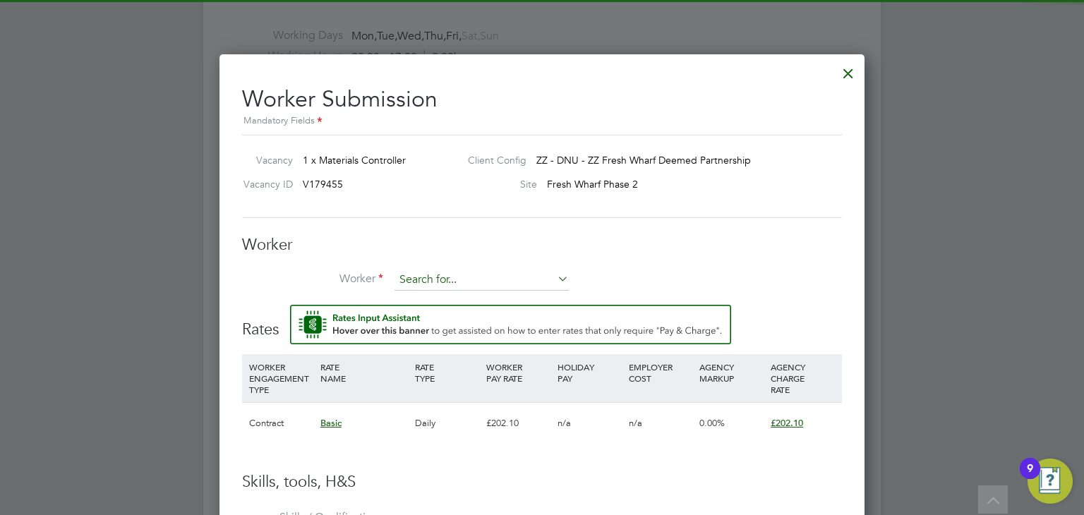
scroll to position [0, 0]
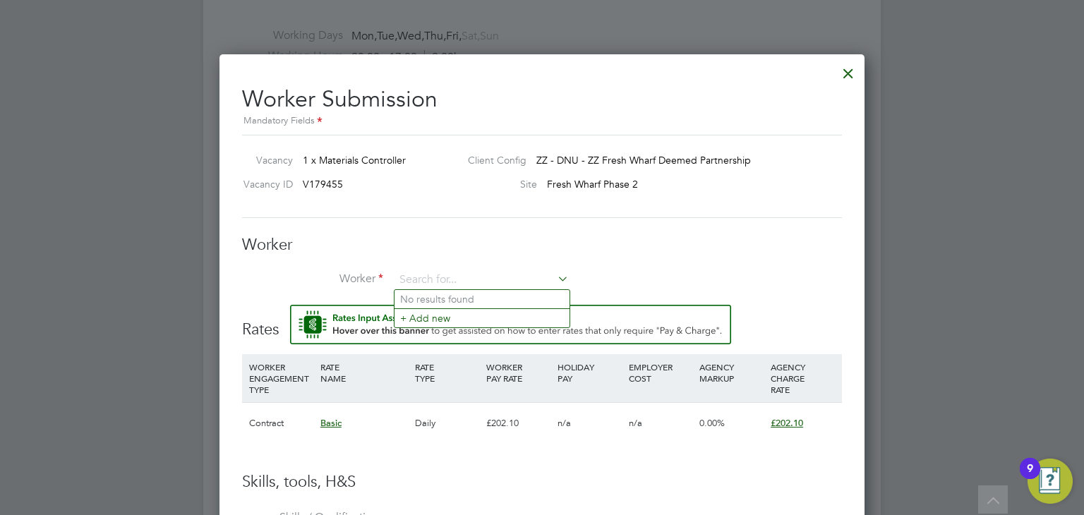
drag, startPoint x: 435, startPoint y: 275, endPoint x: 412, endPoint y: 483, distance: 210.2
click at [435, 276] on input at bounding box center [481, 280] width 174 height 21
type input "ramone"
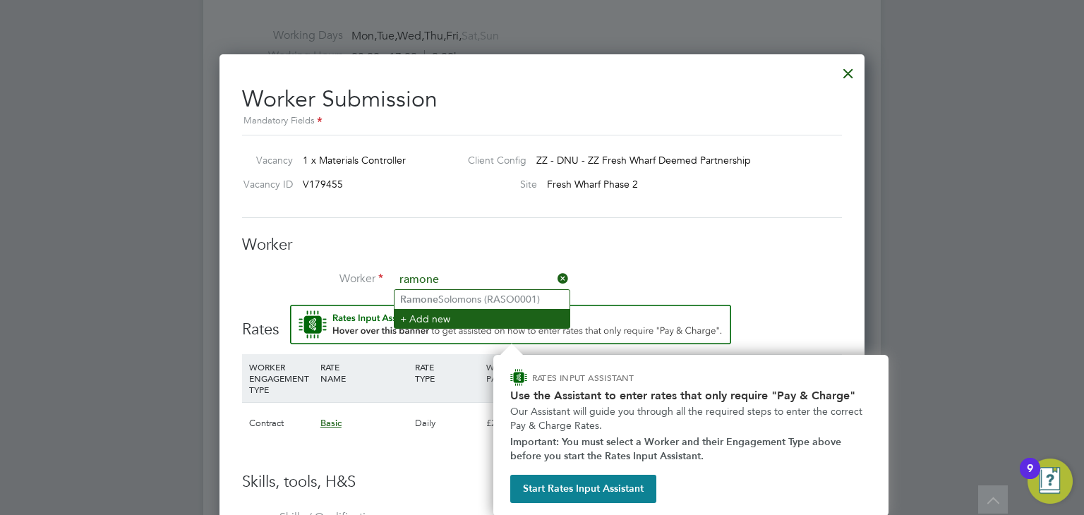
scroll to position [902, 0]
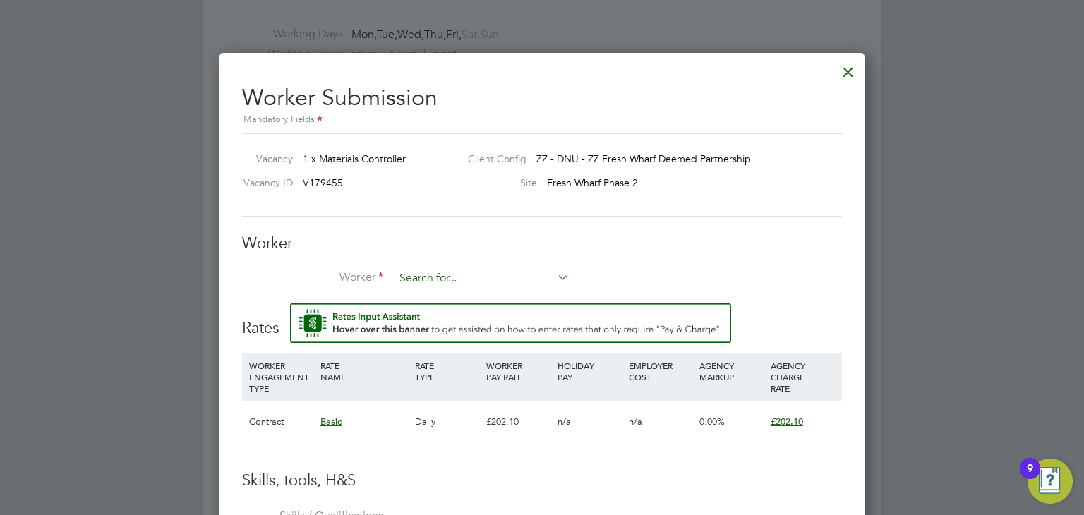
click at [454, 275] on input at bounding box center [481, 278] width 174 height 21
click at [464, 275] on input at bounding box center [481, 278] width 174 height 21
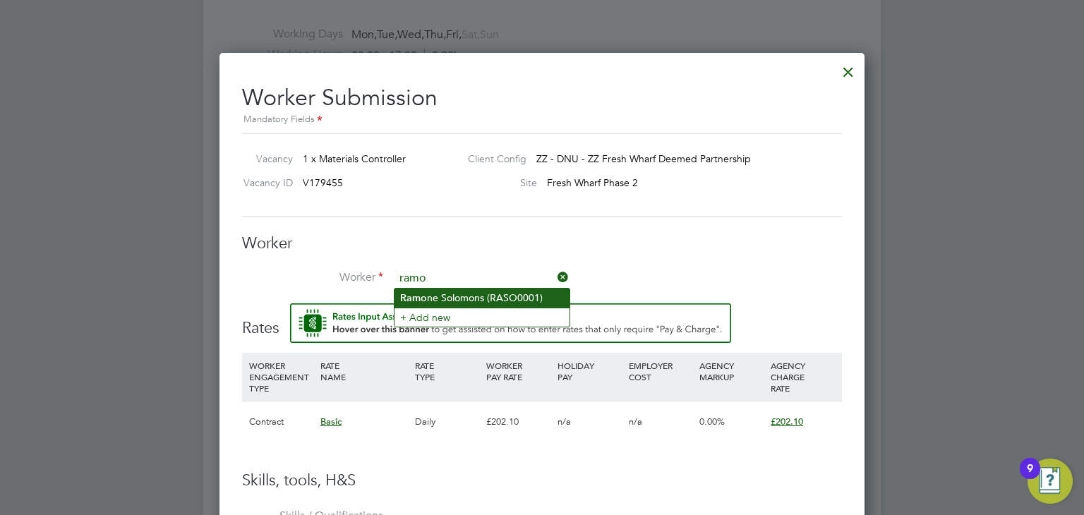
click at [453, 289] on li "Ramo ne Solomons (RASO0001)" at bounding box center [481, 298] width 175 height 19
type input "[PERSON_NAME] (RASO0001)"
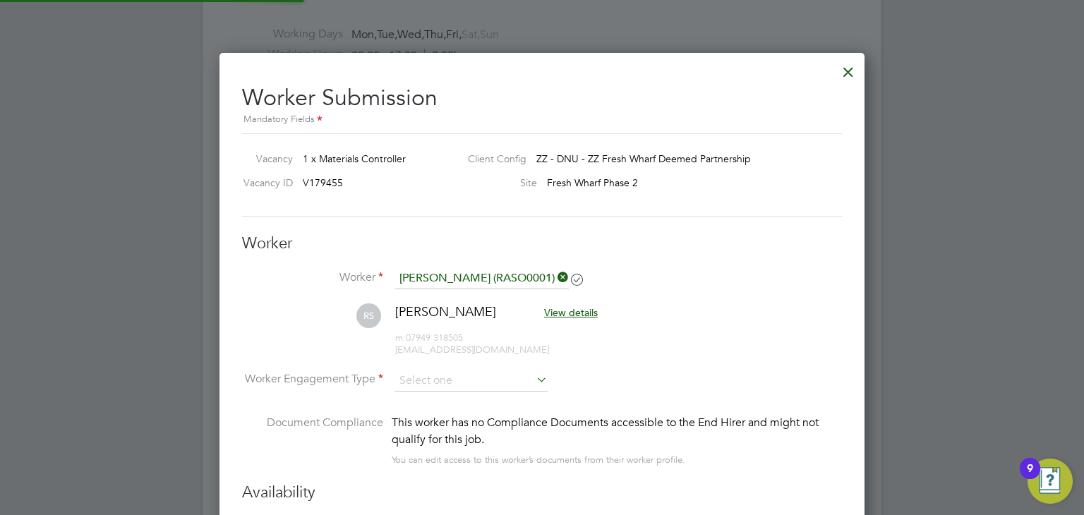
scroll to position [1205, 646]
click at [469, 373] on input at bounding box center [470, 380] width 153 height 21
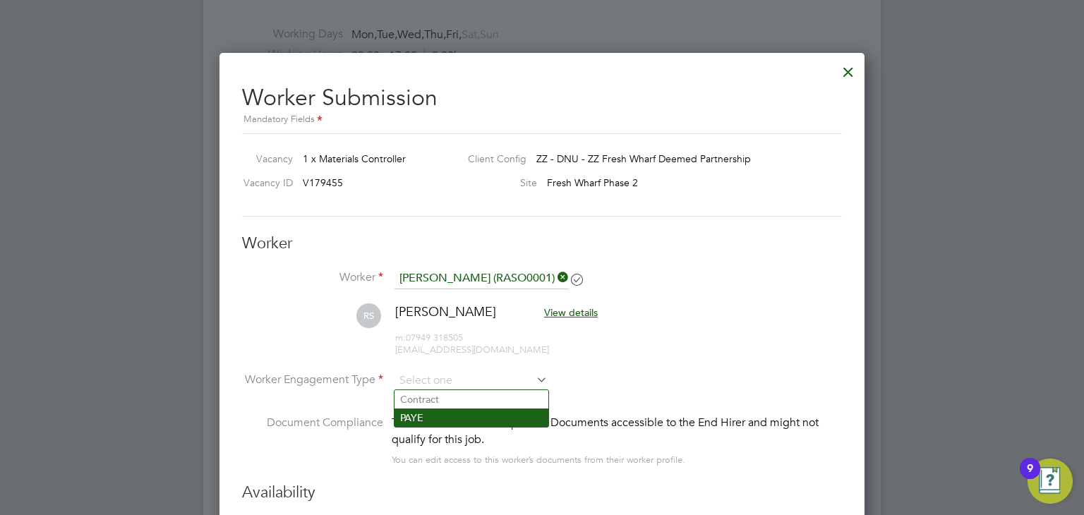
click at [435, 421] on li "PAYE" at bounding box center [471, 418] width 154 height 18
type input "PAYE"
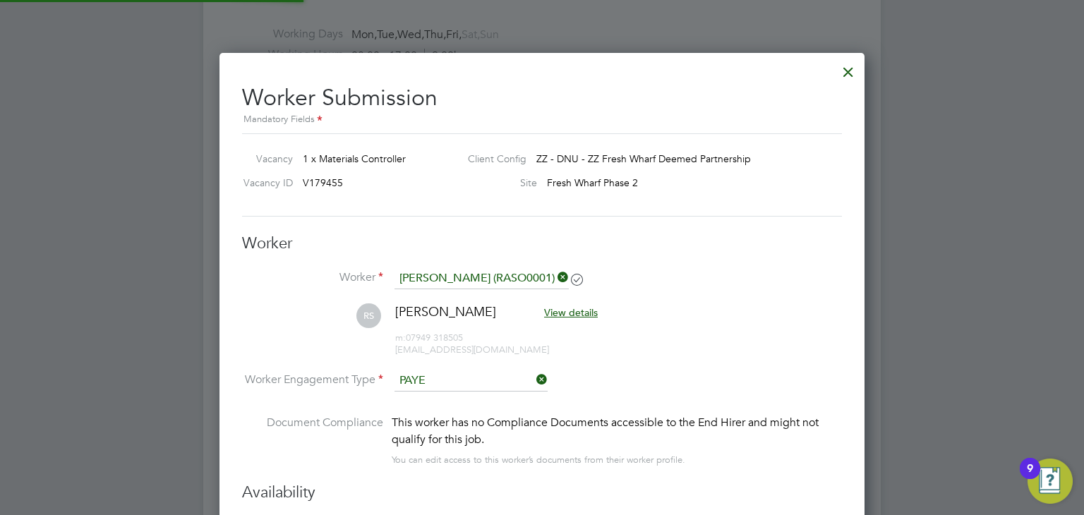
scroll to position [7, 6]
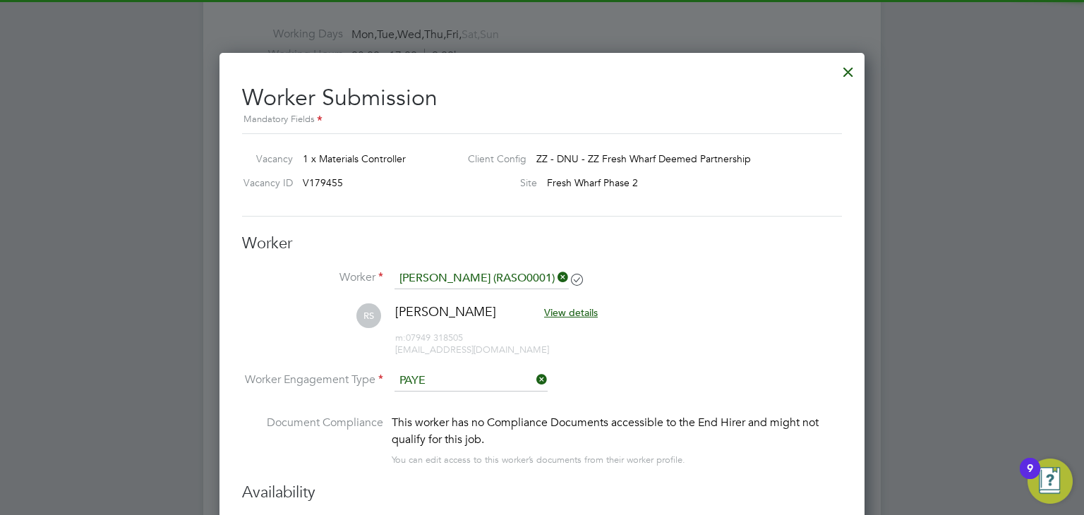
click at [747, 339] on li "RS [PERSON_NAME] View details m: 07949 318505 [EMAIL_ADDRESS][DOMAIN_NAME]" at bounding box center [542, 336] width 600 height 67
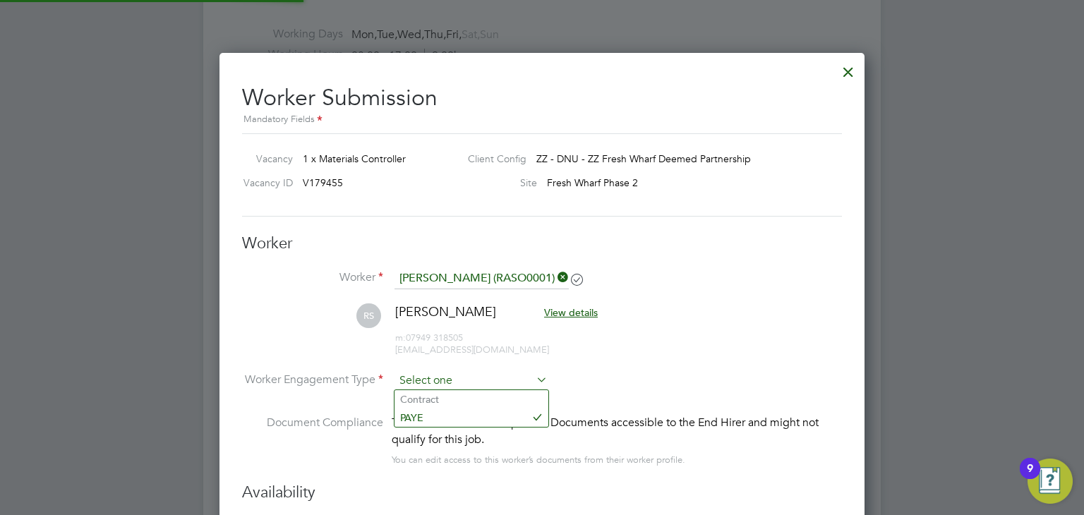
click at [447, 383] on input at bounding box center [470, 380] width 153 height 21
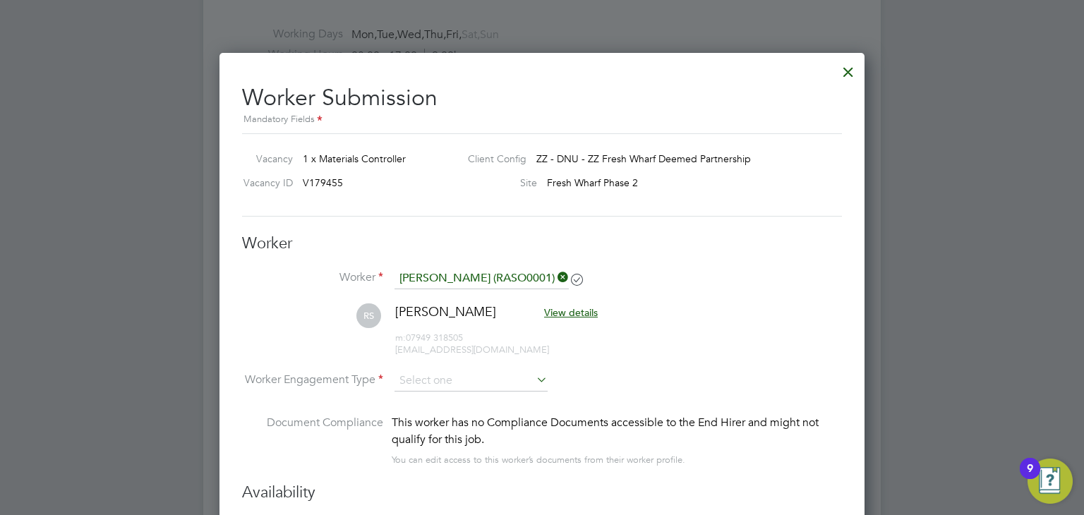
click at [438, 394] on li "Contract" at bounding box center [471, 399] width 154 height 18
type input "Contract"
click at [705, 343] on li "RS [PERSON_NAME] View details m: 07949 318505 [EMAIL_ADDRESS][DOMAIN_NAME]" at bounding box center [542, 336] width 600 height 67
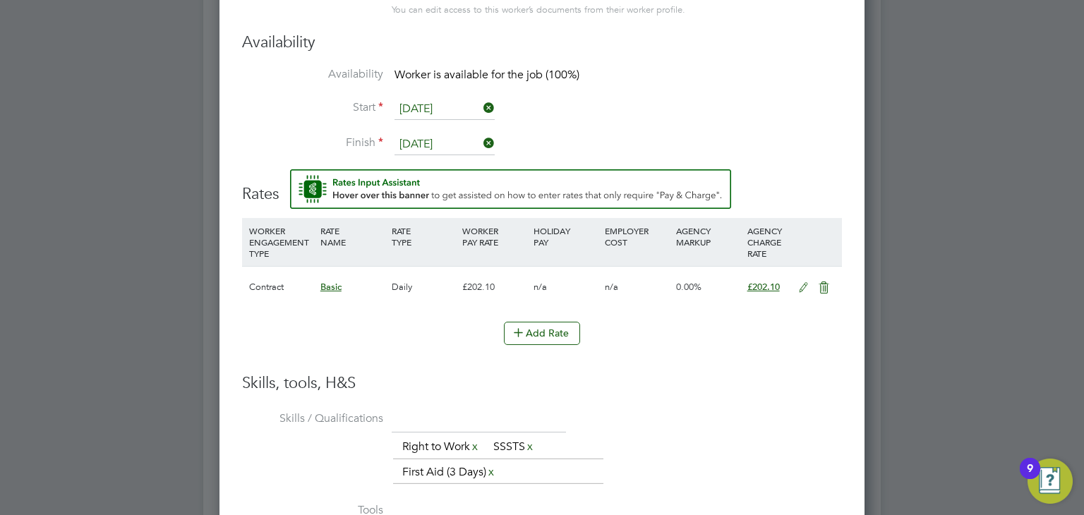
click at [800, 282] on icon at bounding box center [804, 287] width 18 height 11
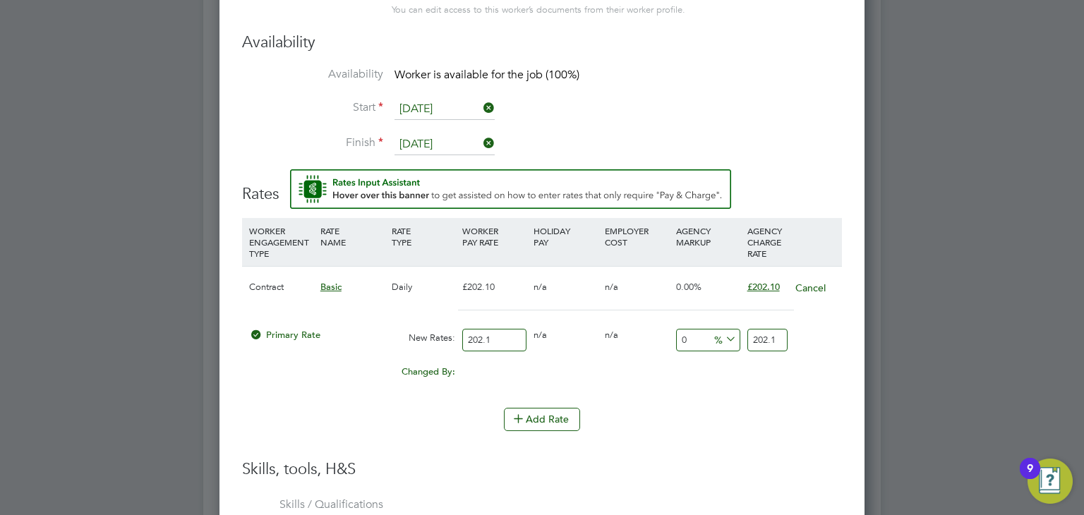
drag, startPoint x: 500, startPoint y: 335, endPoint x: 303, endPoint y: 413, distance: 211.0
click at [393, 356] on div "Contract Basic Daily £202.10 n/a n/a 0.00% £202.10 Cancel Primary Rate New Rate…" at bounding box center [542, 330] width 600 height 128
type input "1"
type input "17"
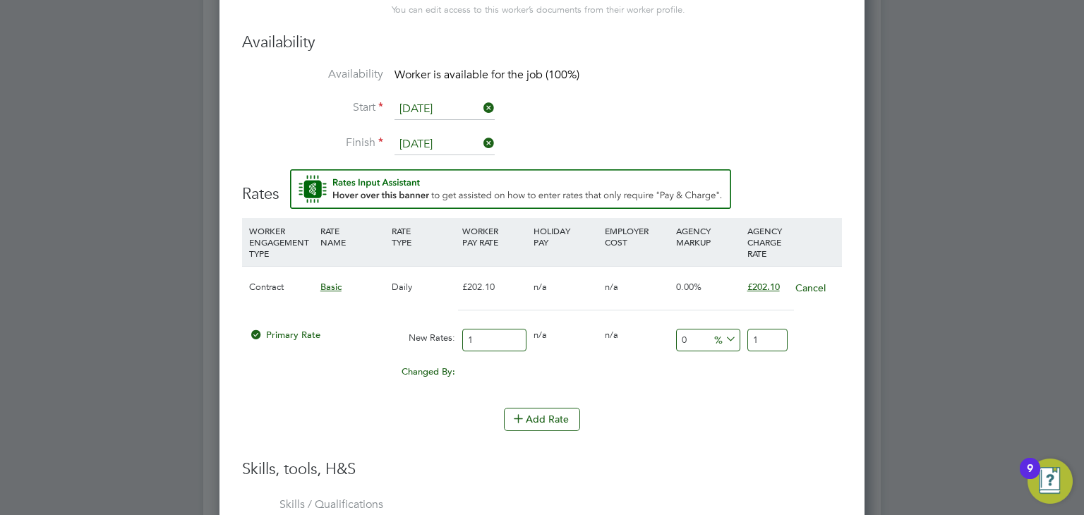
type input "17"
type input "172"
type input "172.00"
type input "1"
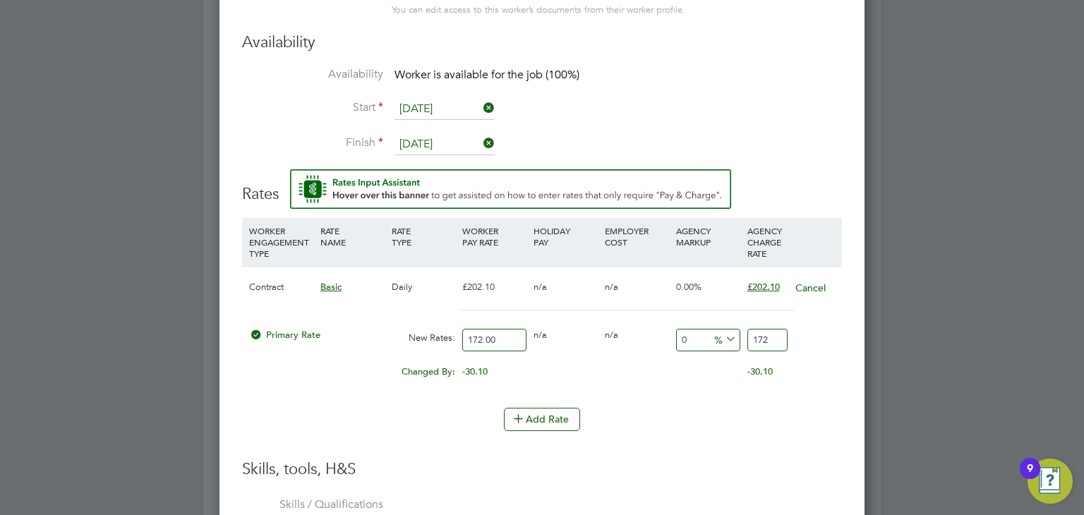
type input "173.72"
type input "17"
type input "201.24"
type input "17.5"
type input "202.1"
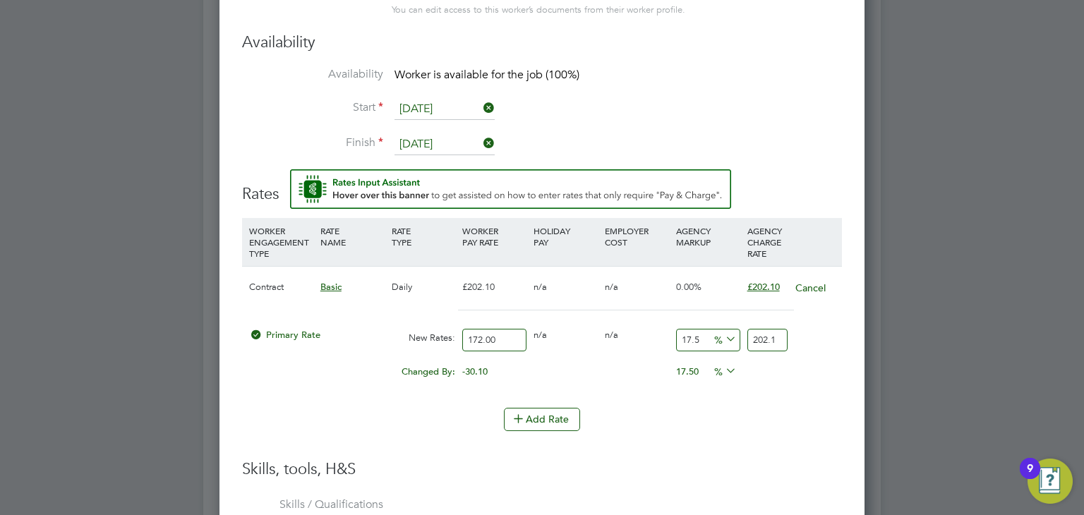
type input "17.5"
click at [736, 424] on div "Add Rate" at bounding box center [542, 419] width 600 height 23
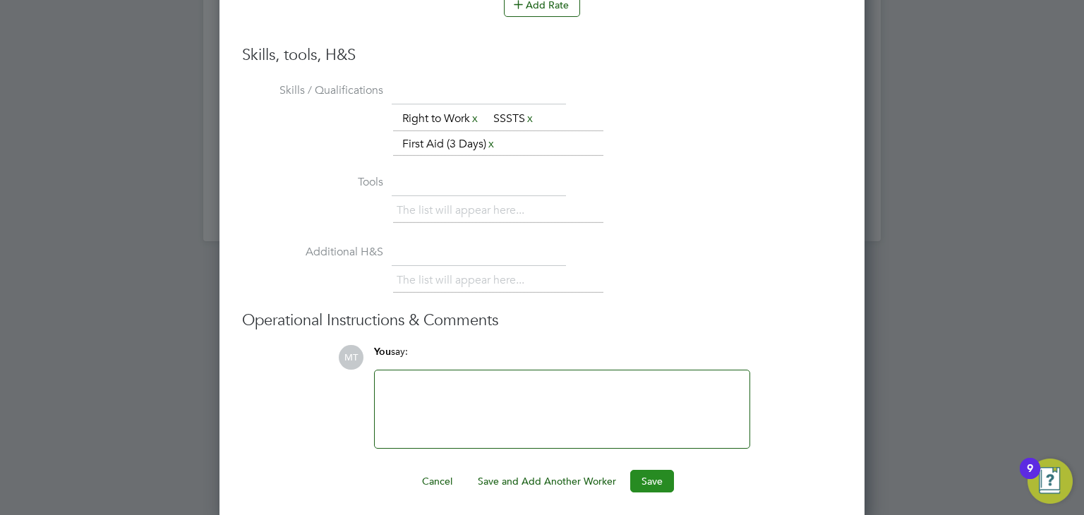
click at [650, 476] on button "Save" at bounding box center [652, 481] width 44 height 23
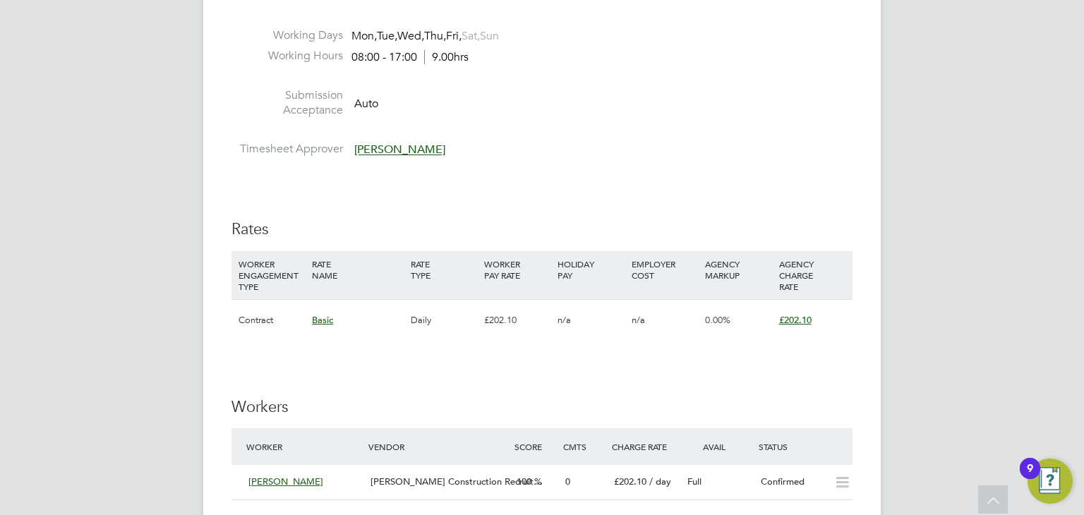
scroll to position [1351, 0]
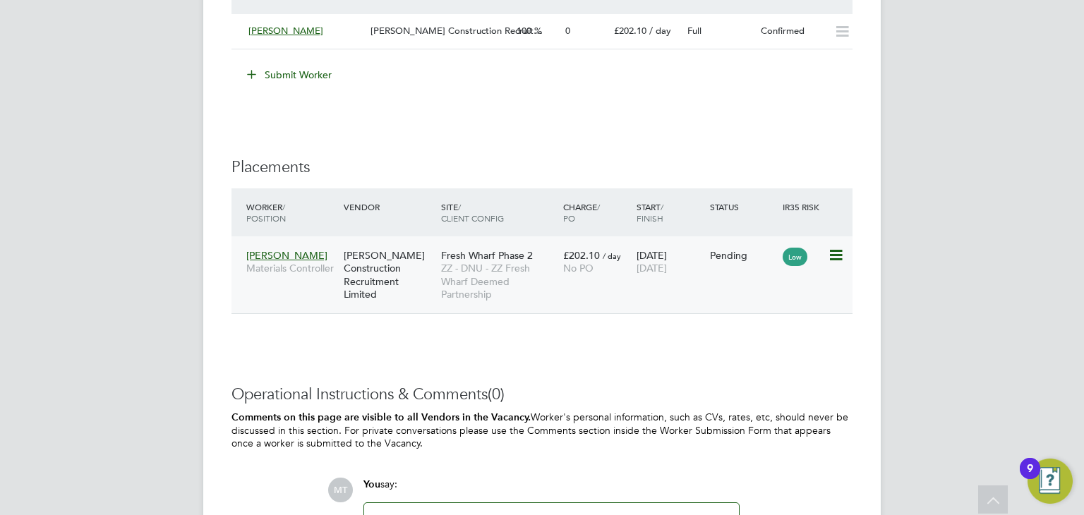
click at [494, 283] on span "ZZ - DNU - ZZ Fresh Wharf Deemed Partnership" at bounding box center [498, 281] width 115 height 39
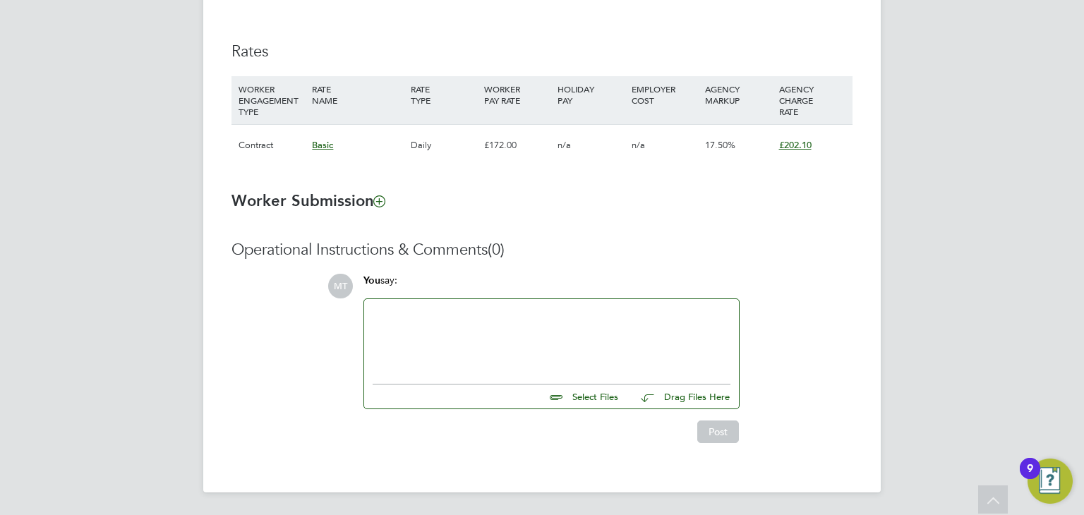
scroll to position [77, 0]
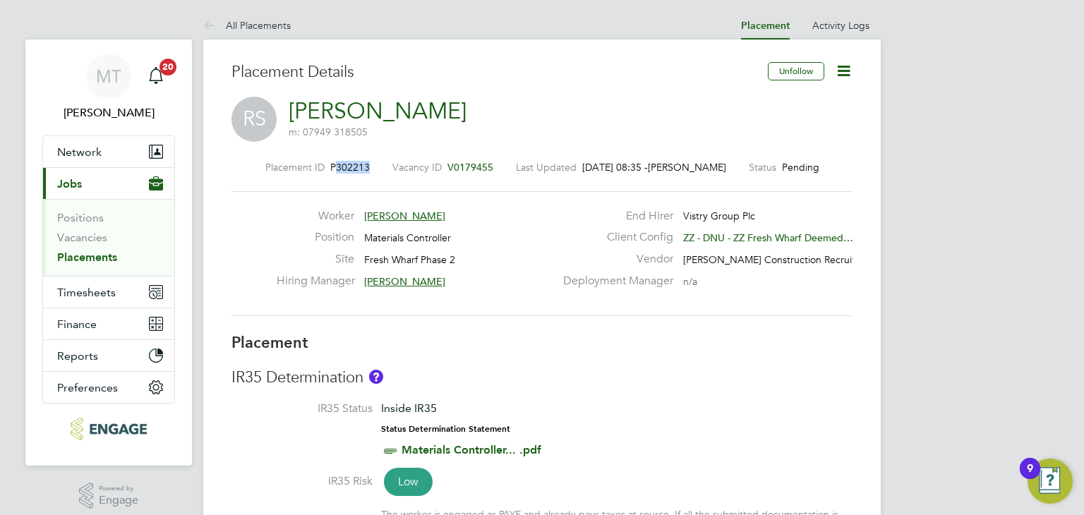
drag, startPoint x: 332, startPoint y: 168, endPoint x: 364, endPoint y: 166, distance: 32.5
click at [364, 166] on span "P302213" at bounding box center [350, 167] width 40 height 13
copy span "302213"
click at [80, 255] on link "Placements" at bounding box center [87, 257] width 60 height 13
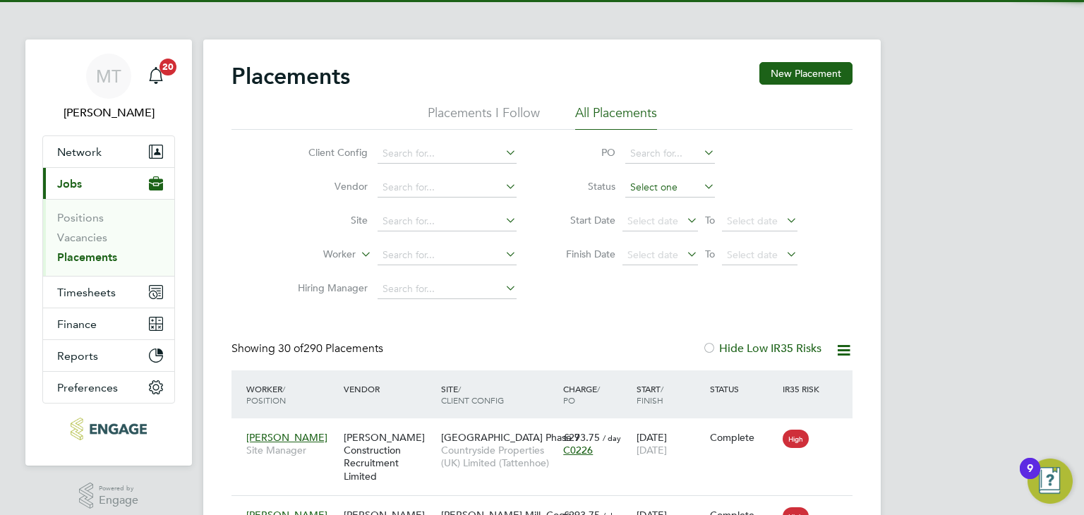
click at [650, 179] on input at bounding box center [670, 188] width 90 height 20
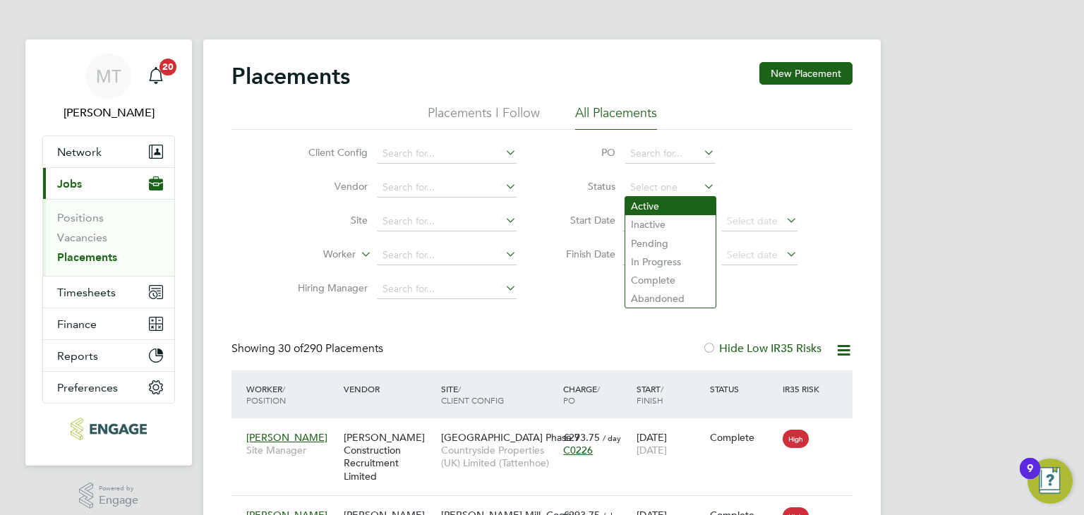
click at [652, 204] on li "Active" at bounding box center [670, 206] width 90 height 18
type input "Active"
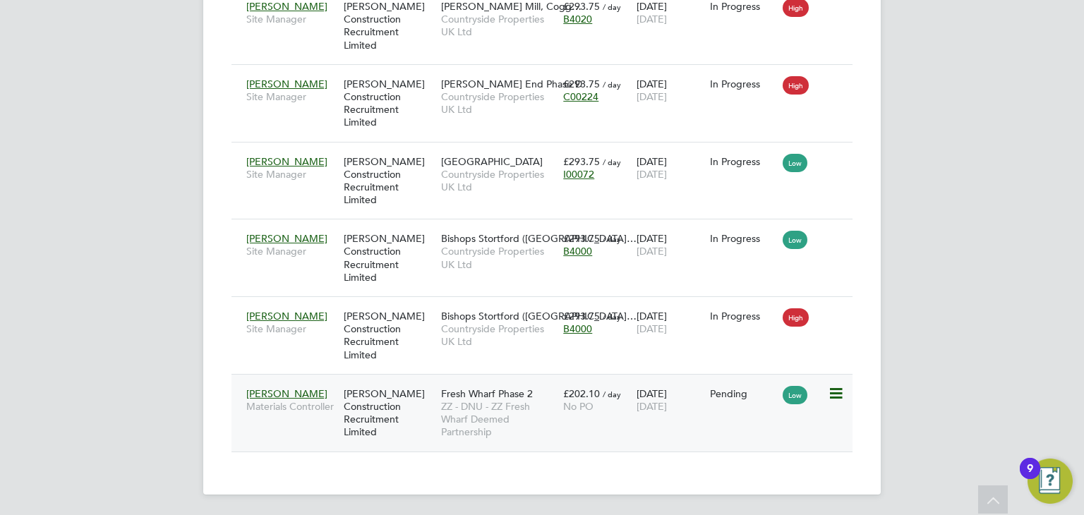
click at [421, 415] on div "Andrew Construction Recruitment Limited" at bounding box center [388, 413] width 97 height 66
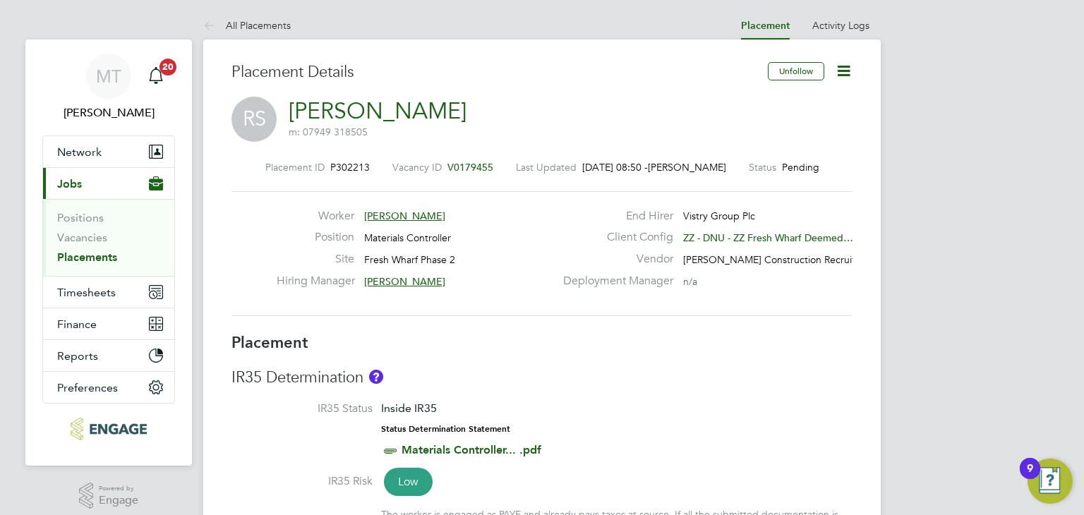
drag, startPoint x: 824, startPoint y: 4, endPoint x: 607, endPoint y: 338, distance: 398.9
click at [601, 370] on h3 "IR35 Determination" at bounding box center [541, 378] width 621 height 20
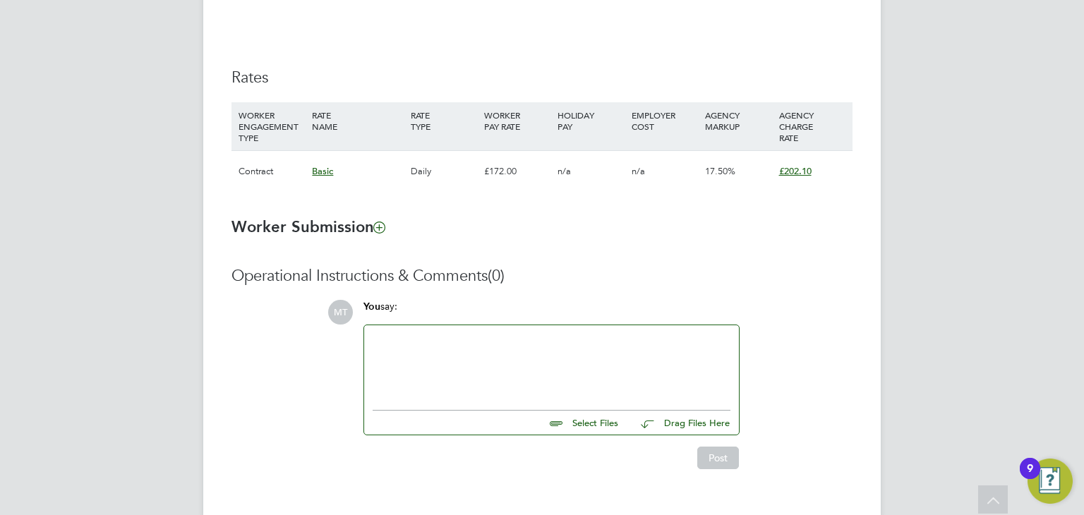
scroll to position [989, 0]
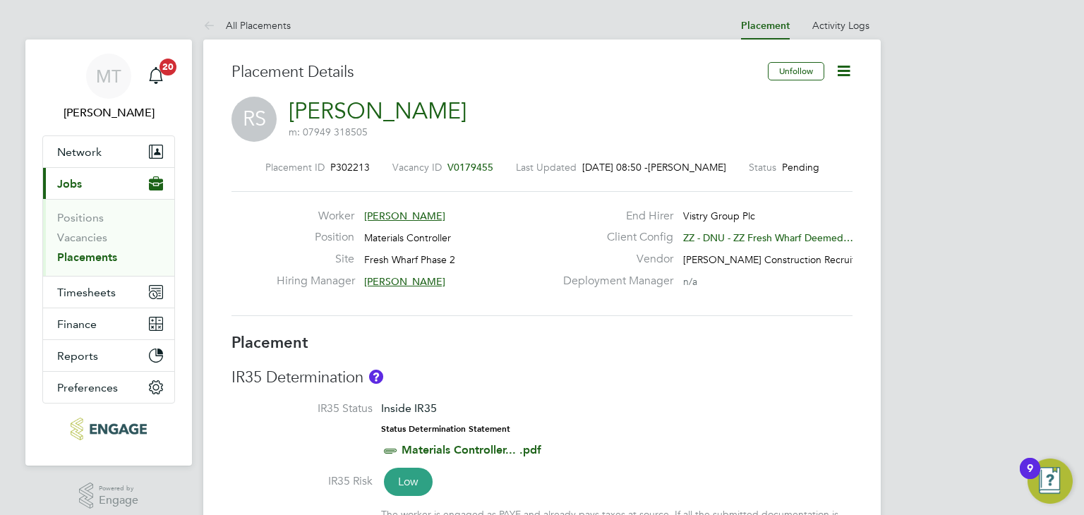
click at [519, 94] on div "Placement Details" at bounding box center [494, 79] width 526 height 35
click at [81, 149] on span "Network" at bounding box center [79, 151] width 44 height 13
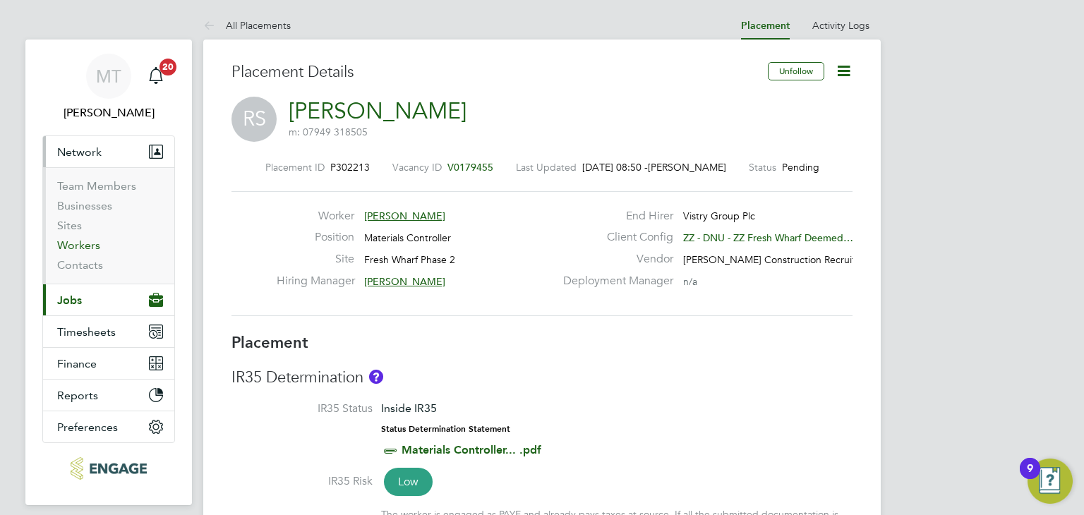
click at [77, 239] on link "Workers" at bounding box center [78, 245] width 43 height 13
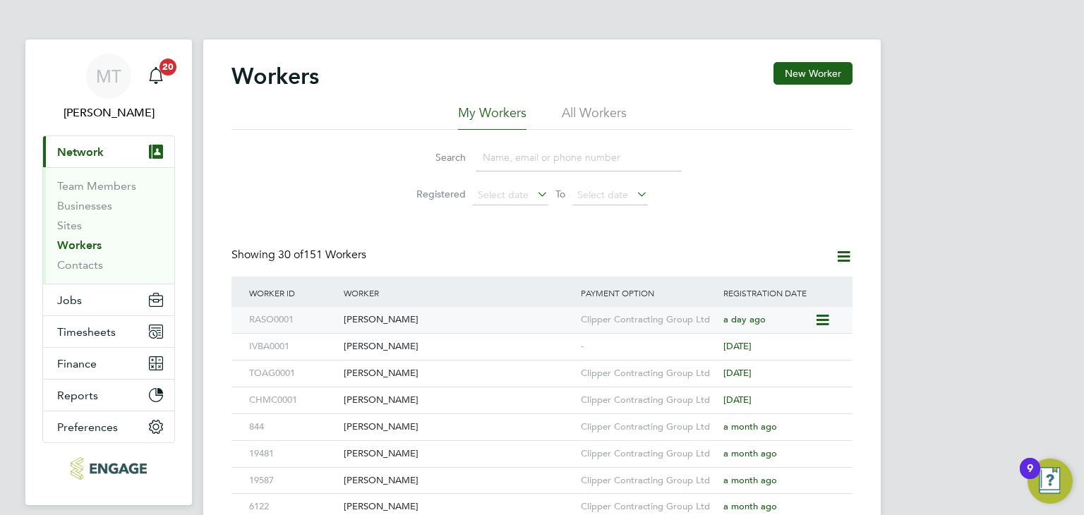
click at [379, 314] on div "Ramone Solomons" at bounding box center [458, 320] width 237 height 26
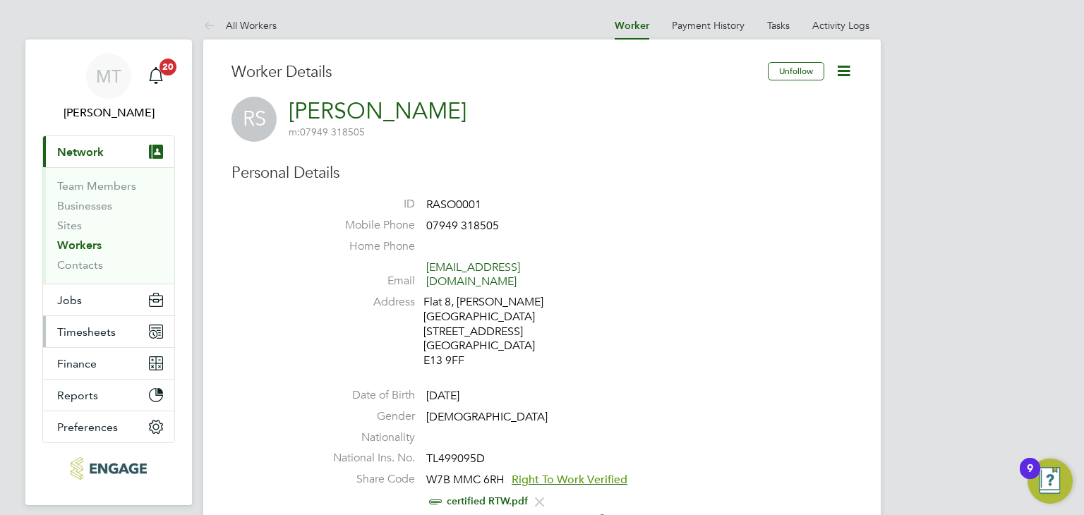
click at [86, 325] on span "Timesheets" at bounding box center [86, 331] width 59 height 13
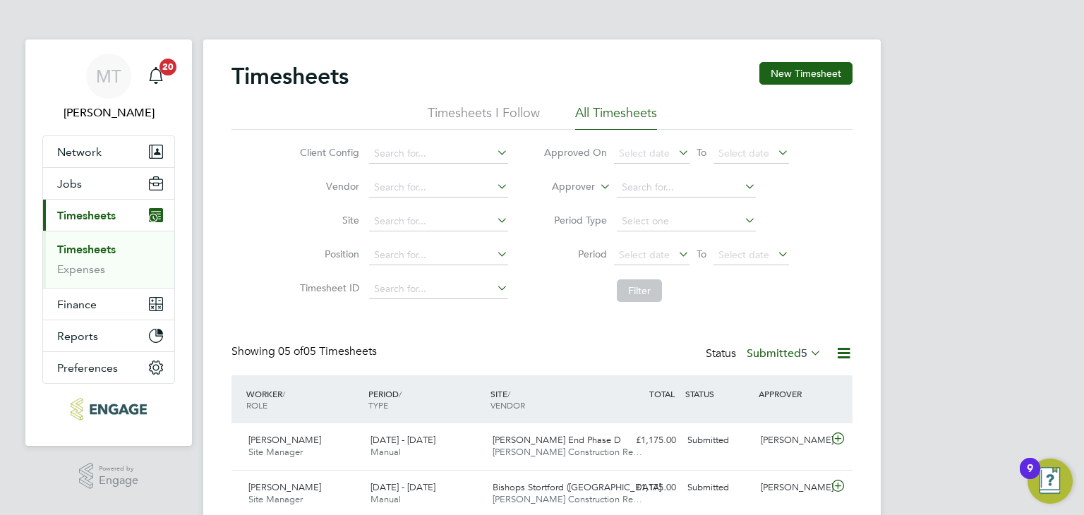
click at [759, 350] on label "Submitted 5" at bounding box center [784, 353] width 75 height 14
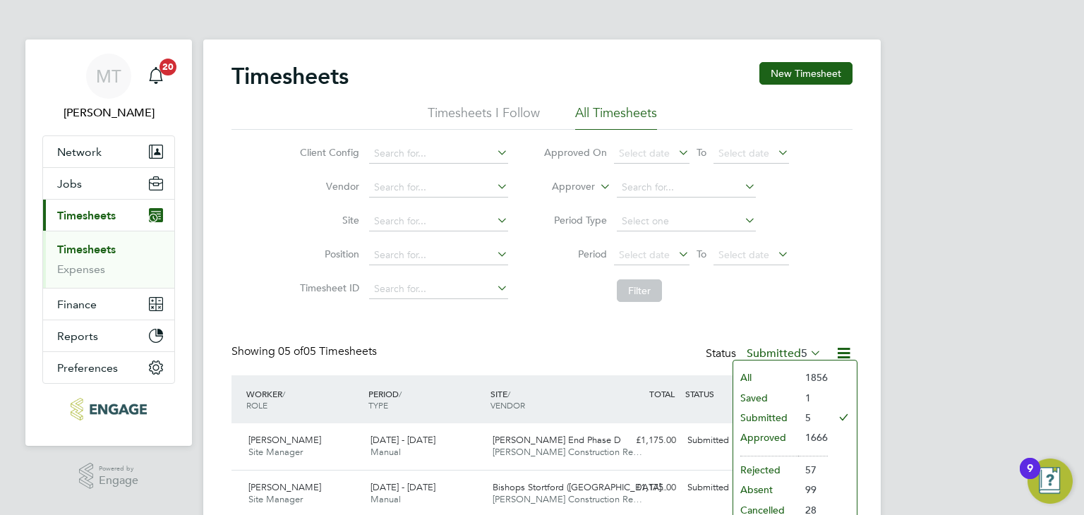
click at [604, 329] on div "Timesheets New Timesheet Timesheets I Follow All Timesheets Client Config Vendo…" at bounding box center [541, 425] width 621 height 727
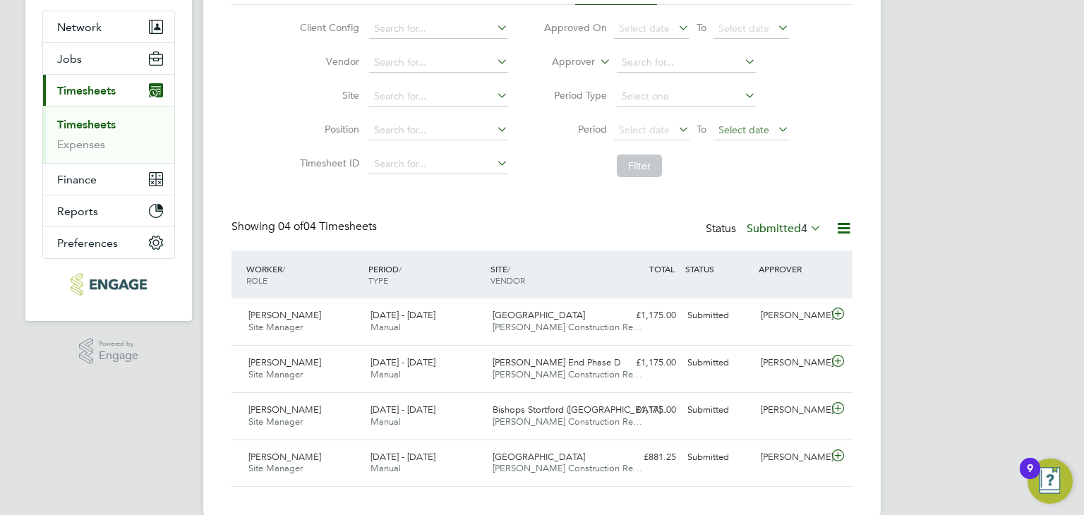
scroll to position [147, 0]
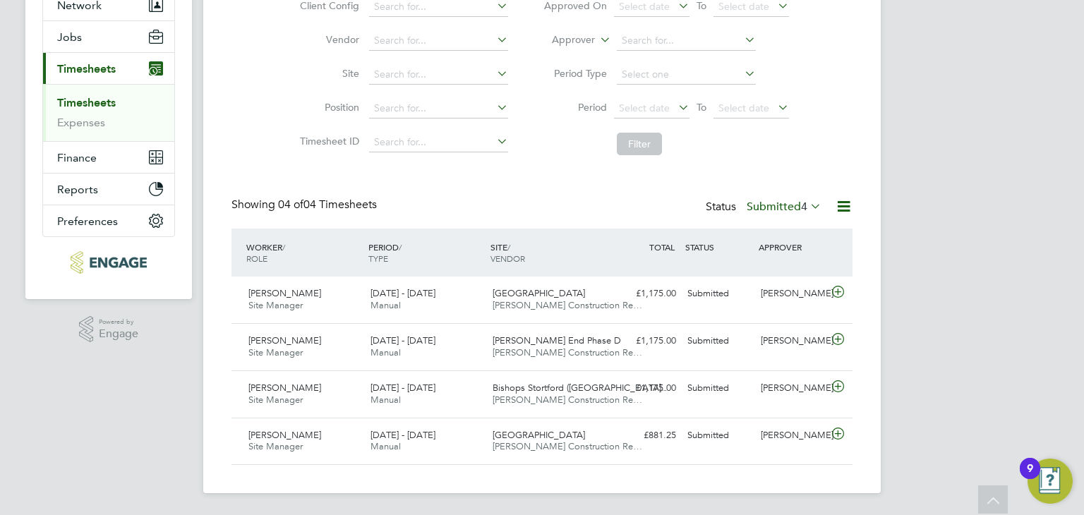
click at [788, 198] on div "Status Submitted 4" at bounding box center [765, 208] width 119 height 20
click at [785, 203] on label "Submitted 4" at bounding box center [784, 207] width 75 height 14
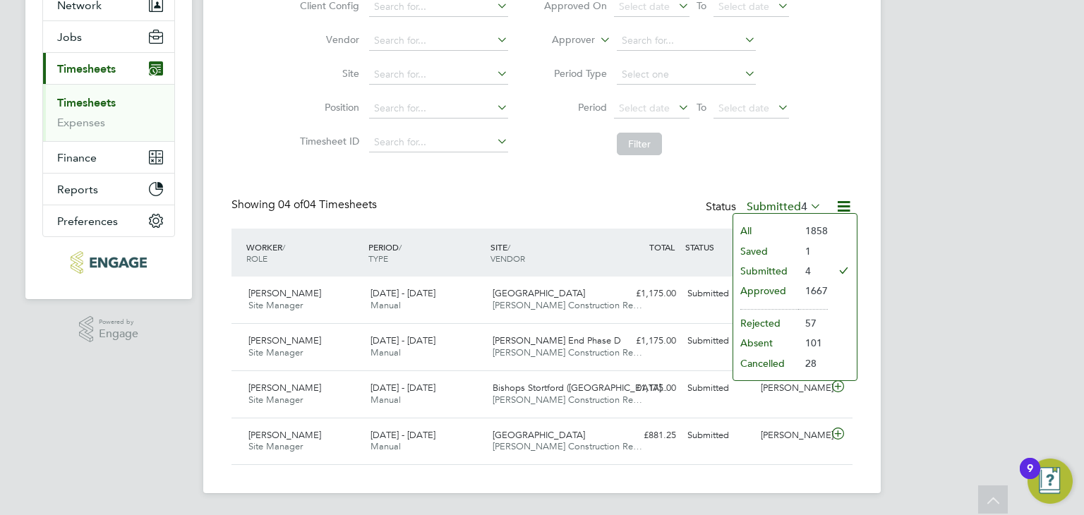
click at [761, 284] on li "Approved" at bounding box center [765, 291] width 65 height 20
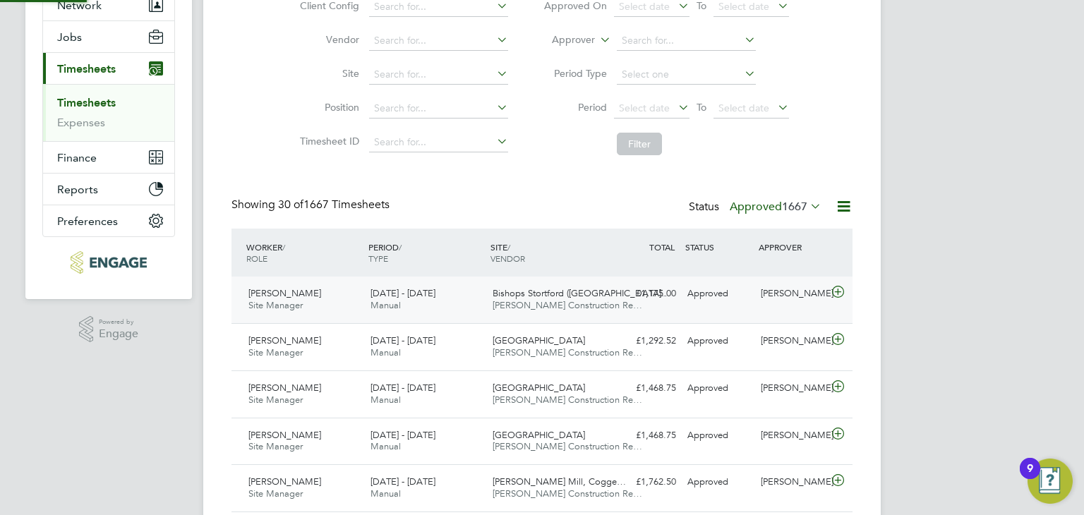
scroll to position [6, 7]
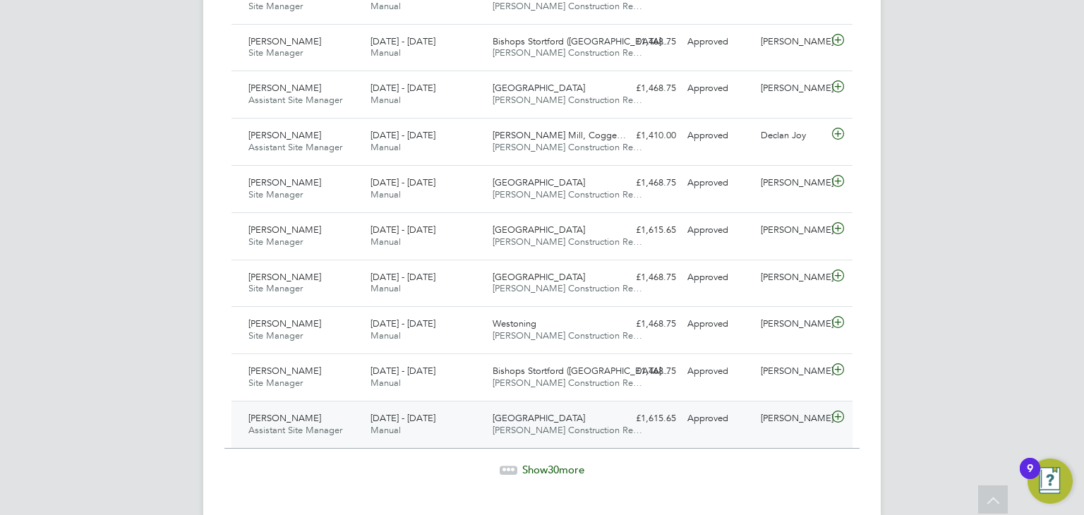
click at [838, 411] on icon at bounding box center [838, 416] width 18 height 11
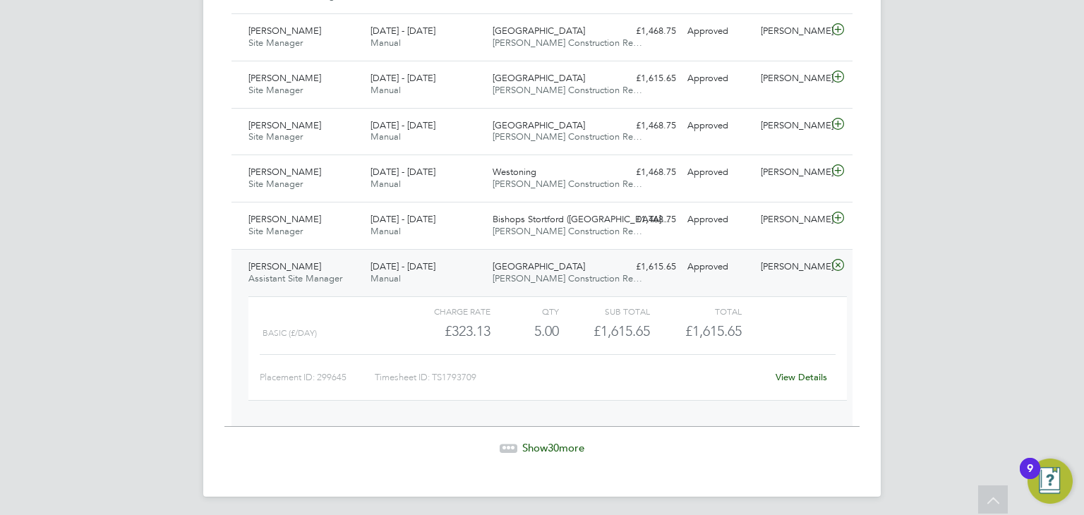
click at [804, 366] on div "View Details" at bounding box center [800, 377] width 69 height 23
click at [803, 374] on link "View Details" at bounding box center [802, 377] width 52 height 12
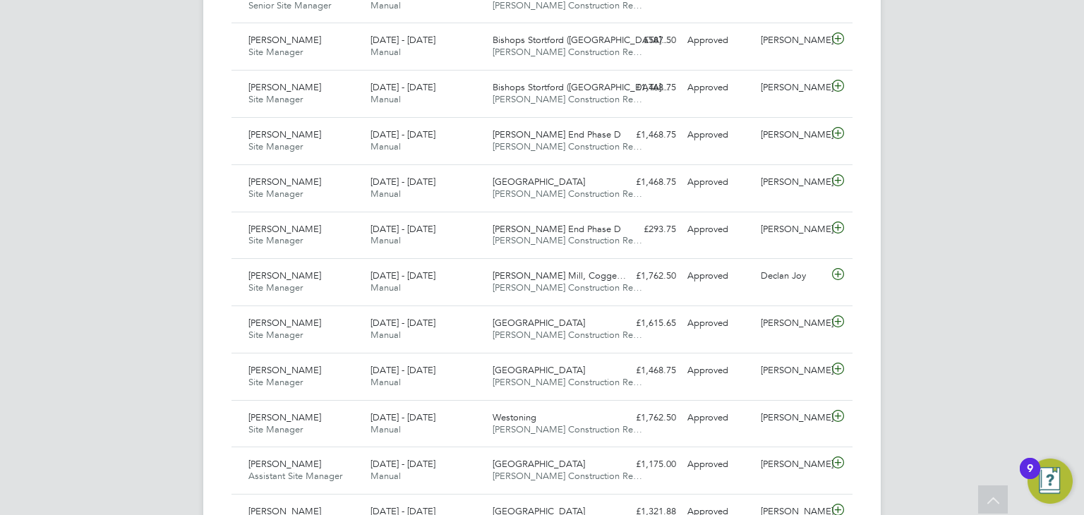
scroll to position [778, 0]
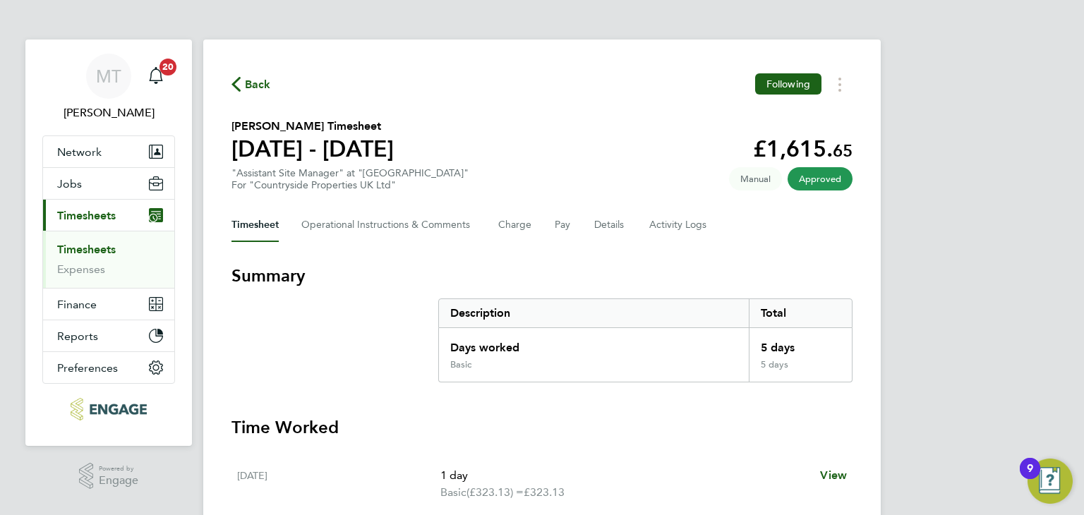
scroll to position [450, 0]
